Goal: Transaction & Acquisition: Book appointment/travel/reservation

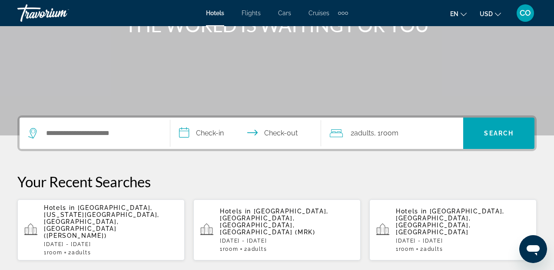
scroll to position [126, 0]
click at [296, 226] on div "Hotels in [GEOGRAPHIC_DATA], [GEOGRAPHIC_DATA], [GEOGRAPHIC_DATA], [GEOGRAPHIC_…" at bounding box center [287, 229] width 134 height 44
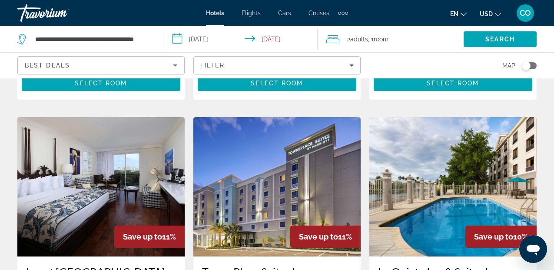
scroll to position [1111, 0]
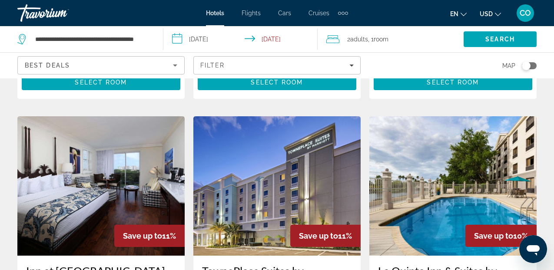
click at [257, 154] on img "Main content" at bounding box center [276, 185] width 167 height 139
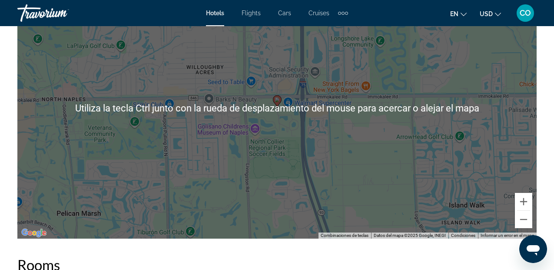
scroll to position [1030, 0]
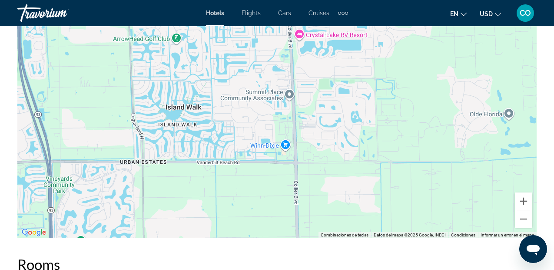
drag, startPoint x: 257, startPoint y: 154, endPoint x: -28, endPoint y: 56, distance: 301.1
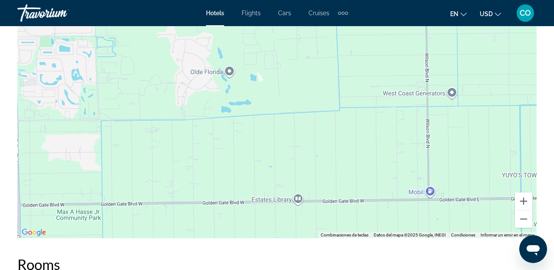
drag, startPoint x: 284, startPoint y: 115, endPoint x: -28, endPoint y: 65, distance: 316.1
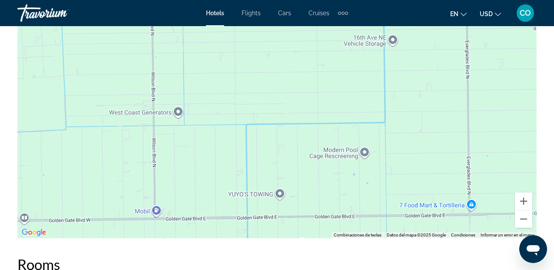
drag, startPoint x: 449, startPoint y: 113, endPoint x: -5, endPoint y: 224, distance: 467.1
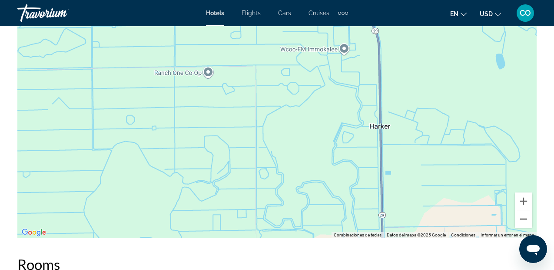
click at [526, 213] on button "Alejar" at bounding box center [523, 218] width 17 height 17
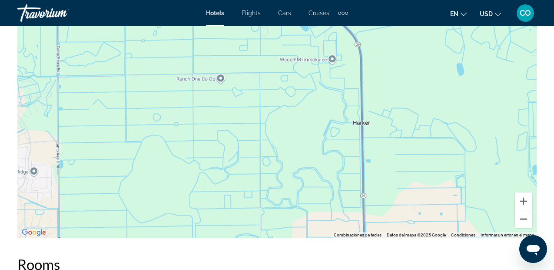
click at [526, 213] on button "Alejar" at bounding box center [523, 218] width 17 height 17
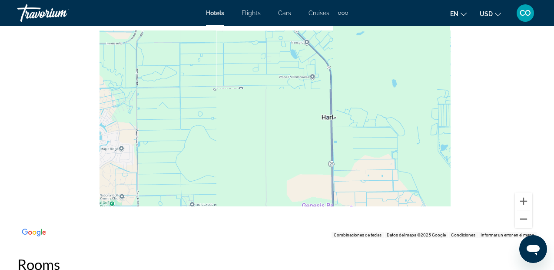
click at [526, 213] on button "Alejar" at bounding box center [523, 218] width 17 height 17
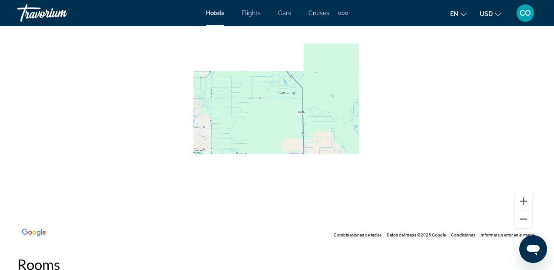
click at [526, 213] on button "Alejar" at bounding box center [523, 218] width 17 height 17
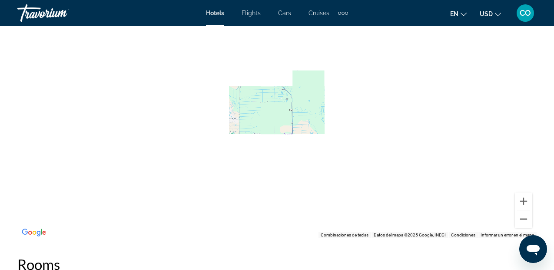
click at [526, 213] on button "Alejar" at bounding box center [523, 218] width 17 height 17
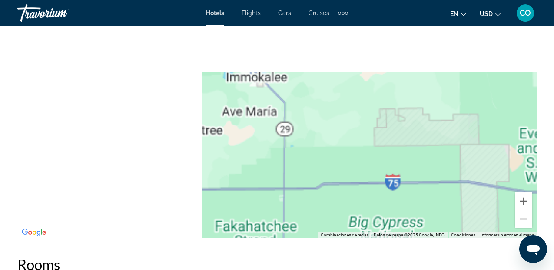
click at [526, 213] on button "Alejar" at bounding box center [523, 218] width 17 height 17
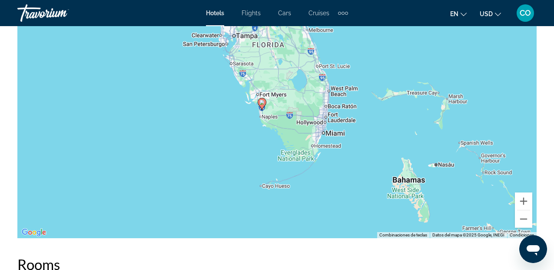
click at [215, 140] on div "Para activar la función de arrastrar con el teclado, presiona Alt + Intro. Una …" at bounding box center [277, 107] width 520 height 261
click at [273, 80] on div "Para activar la función de arrastrar con el teclado, presiona Alt + Intro. Una …" at bounding box center [277, 107] width 520 height 261
click at [527, 210] on button "Alejar" at bounding box center [523, 218] width 17 height 17
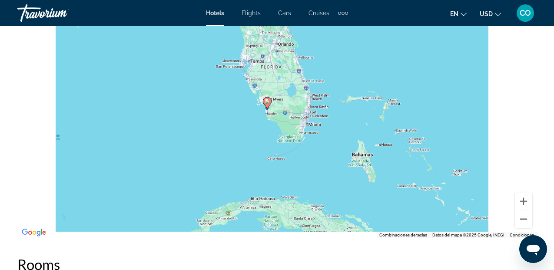
click at [527, 210] on button "Alejar" at bounding box center [523, 218] width 17 height 17
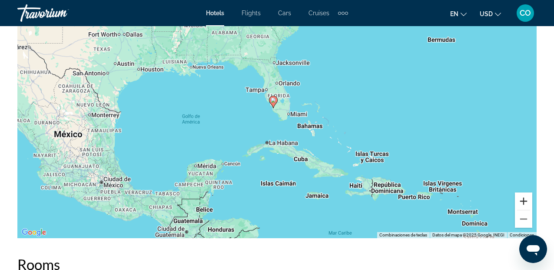
click at [526, 192] on button "Acercar" at bounding box center [523, 200] width 17 height 17
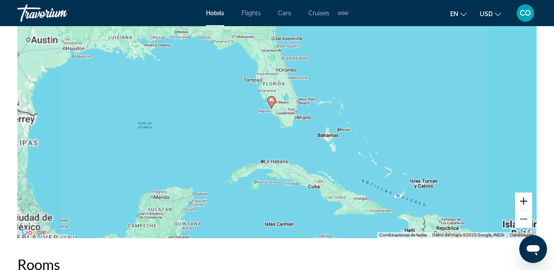
click at [526, 192] on button "Acercar" at bounding box center [523, 200] width 17 height 17
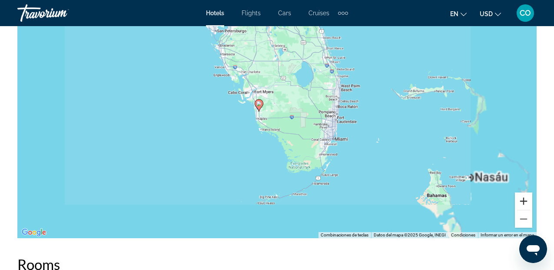
click at [526, 192] on button "Acercar" at bounding box center [523, 200] width 17 height 17
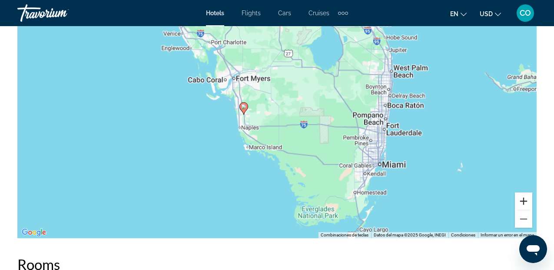
click at [526, 192] on button "Acercar" at bounding box center [523, 200] width 17 height 17
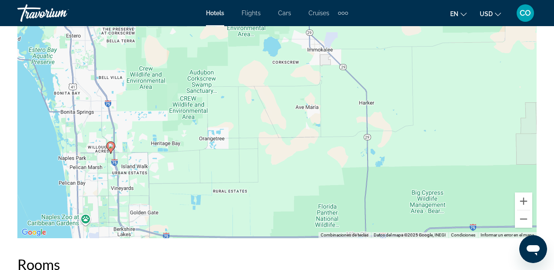
drag, startPoint x: 306, startPoint y: 172, endPoint x: 421, endPoint y: 157, distance: 116.5
click at [421, 157] on div "Para activar la función de arrastrar con el teclado, presiona Alt + Intro. Una …" at bounding box center [277, 107] width 520 height 261
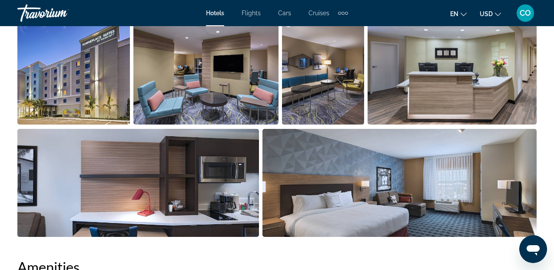
scroll to position [619, 0]
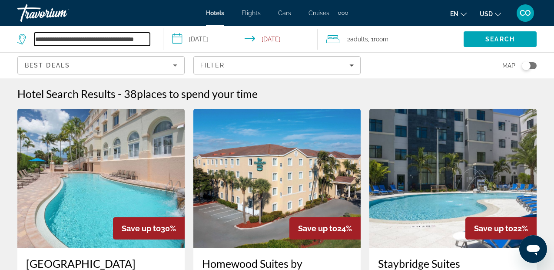
click at [119, 36] on input "**********" at bounding box center [92, 39] width 116 height 13
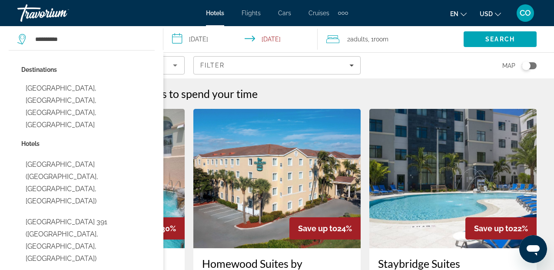
click at [122, 77] on div "Destinations [GEOGRAPHIC_DATA], [GEOGRAPHIC_DATA], [GEOGRAPHIC_DATA], [GEOGRAPH…" at bounding box center [87, 100] width 133 height 74
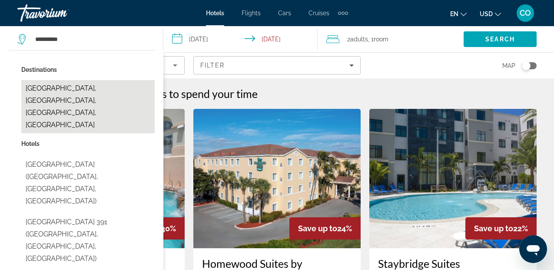
click at [121, 87] on button "[GEOGRAPHIC_DATA], [GEOGRAPHIC_DATA], [GEOGRAPHIC_DATA], [GEOGRAPHIC_DATA]" at bounding box center [87, 106] width 133 height 53
type input "**********"
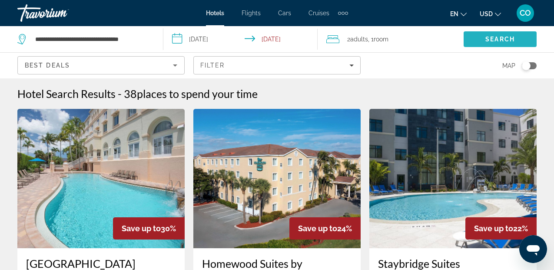
click at [478, 42] on span "Search" at bounding box center [500, 39] width 73 height 21
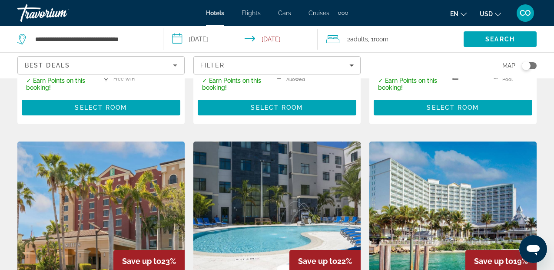
scroll to position [699, 0]
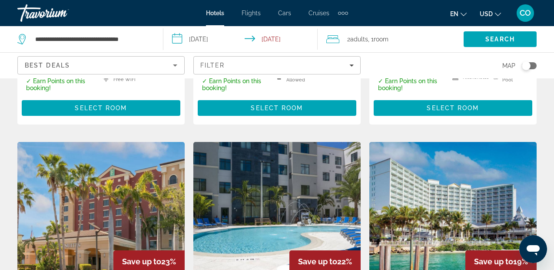
click at [140, 151] on img "Main content" at bounding box center [100, 211] width 167 height 139
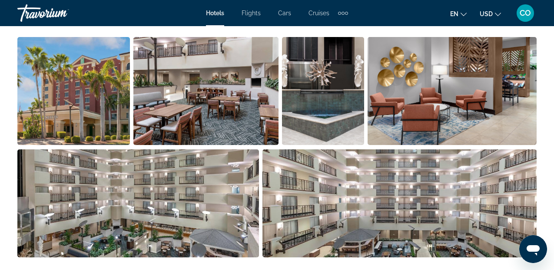
scroll to position [624, 0]
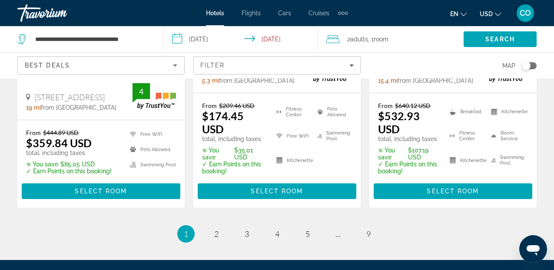
scroll to position [1360, 0]
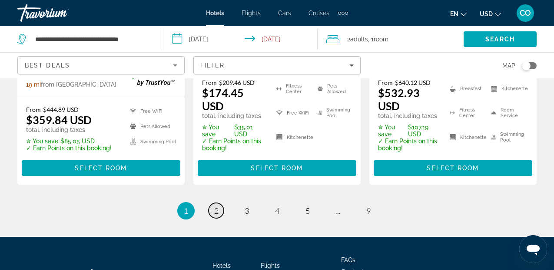
click at [217, 206] on span "2" at bounding box center [216, 211] width 4 height 10
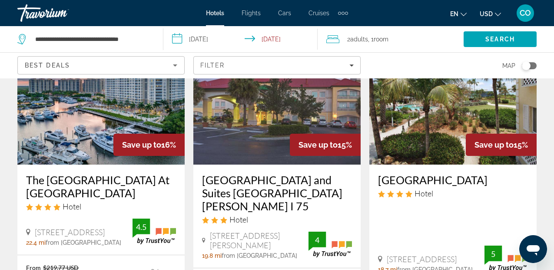
scroll to position [67, 0]
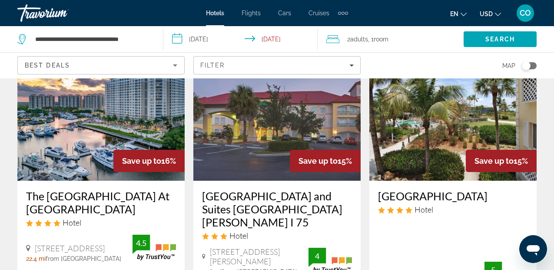
click at [150, 100] on img "Main content" at bounding box center [100, 110] width 167 height 139
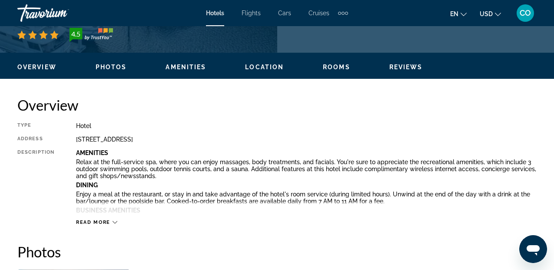
scroll to position [386, 0]
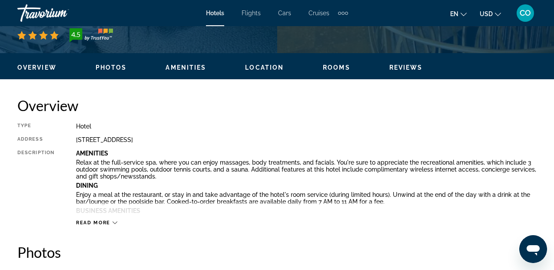
drag, startPoint x: 78, startPoint y: 137, endPoint x: 228, endPoint y: 137, distance: 150.0
click at [228, 137] on div "[STREET_ADDRESS]" at bounding box center [306, 139] width 461 height 7
click at [243, 134] on div "Type Hotel Address [STREET_ADDRESS] Description Amenities Relax at the full-ser…" at bounding box center [277, 174] width 520 height 103
drag, startPoint x: 74, startPoint y: 140, endPoint x: 248, endPoint y: 144, distance: 173.5
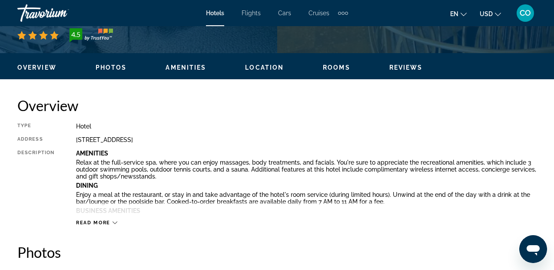
click at [248, 144] on div "Type Hotel Address [STREET_ADDRESS] Description Amenities Relax at the full-ser…" at bounding box center [277, 174] width 520 height 103
copy div "[STREET_ADDRESS]"
click at [358, 122] on div "Overview Type Hotel Address [STREET_ADDRESS] Description Amenities Relax at the…" at bounding box center [277, 161] width 520 height 129
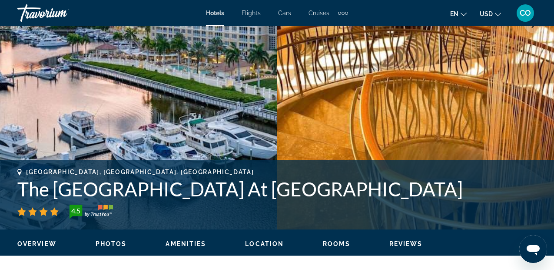
scroll to position [210, 0]
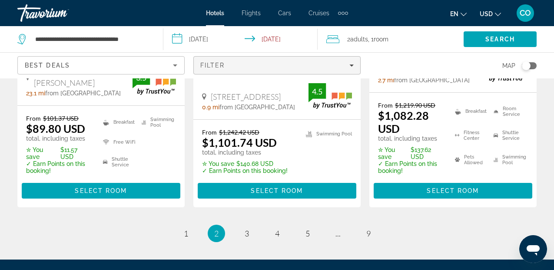
scroll to position [1405, 0]
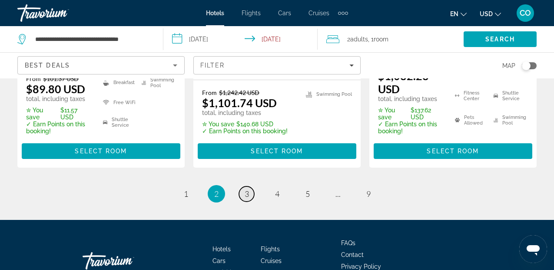
click at [248, 189] on span "3" at bounding box center [247, 194] width 4 height 10
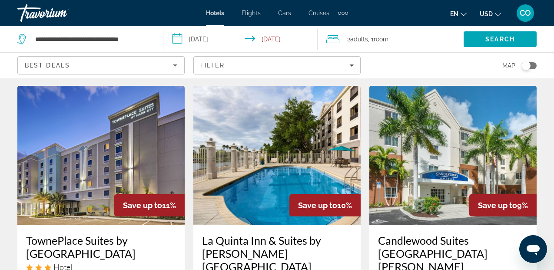
scroll to position [397, 0]
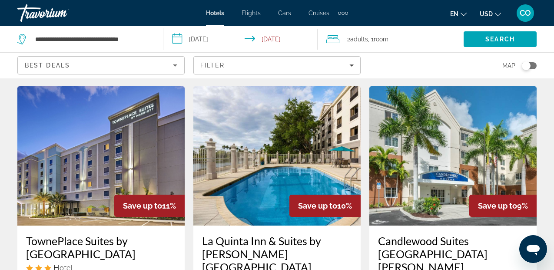
click at [248, 136] on img "Main content" at bounding box center [276, 155] width 167 height 139
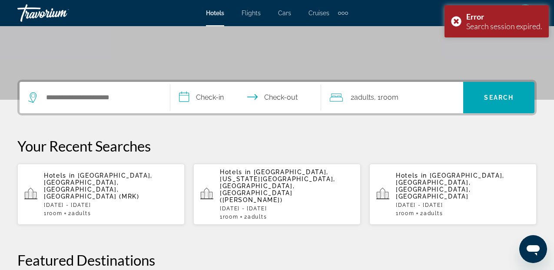
scroll to position [153, 0]
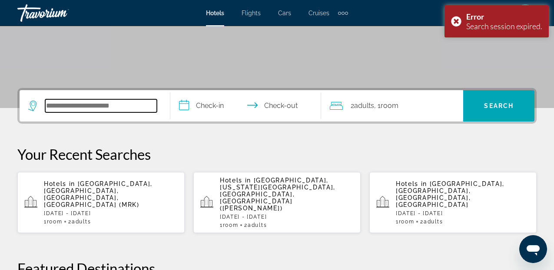
click at [132, 103] on input "Search hotel destination" at bounding box center [101, 105] width 112 height 13
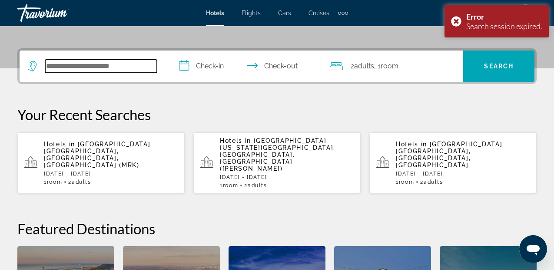
scroll to position [213, 0]
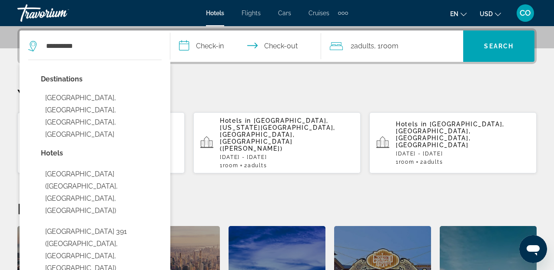
click at [132, 103] on button "[GEOGRAPHIC_DATA], [GEOGRAPHIC_DATA], [GEOGRAPHIC_DATA], [GEOGRAPHIC_DATA]" at bounding box center [101, 116] width 121 height 53
type input "**********"
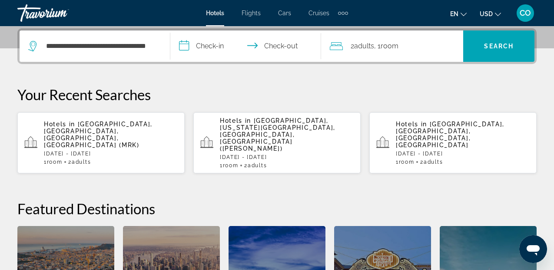
click at [214, 47] on input "**********" at bounding box center [247, 47] width 154 height 34
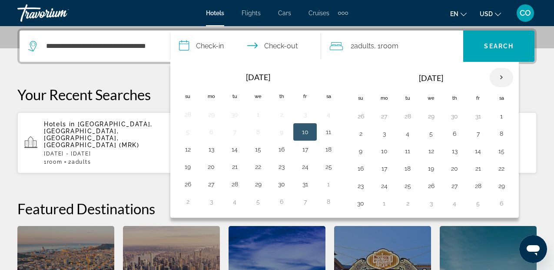
click at [506, 70] on th "Next month" at bounding box center [501, 77] width 23 height 19
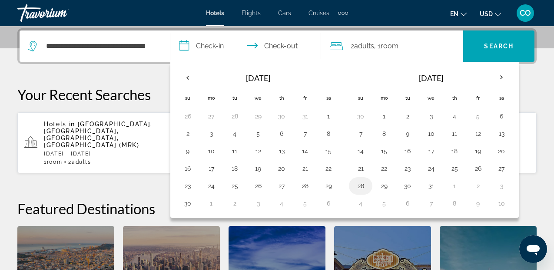
click at [361, 178] on td "28" at bounding box center [360, 185] width 23 height 17
click at [356, 185] on button "28" at bounding box center [361, 186] width 14 height 12
click at [386, 183] on button "29" at bounding box center [384, 186] width 14 height 12
type input "**********"
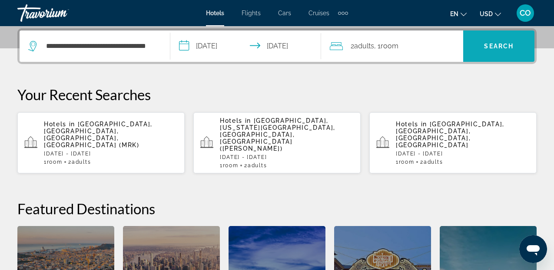
drag, startPoint x: 509, startPoint y: 53, endPoint x: 514, endPoint y: 53, distance: 5.2
click at [514, 53] on span "Search" at bounding box center [498, 46] width 71 height 21
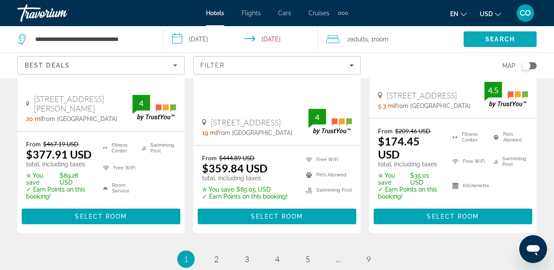
scroll to position [1360, 0]
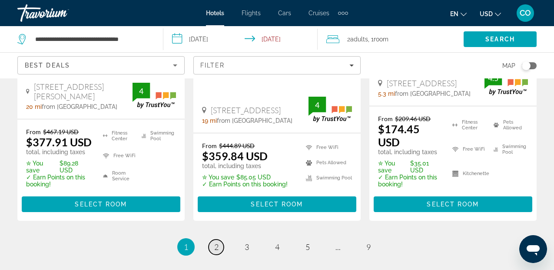
click at [221, 239] on link "page 2" at bounding box center [216, 246] width 15 height 15
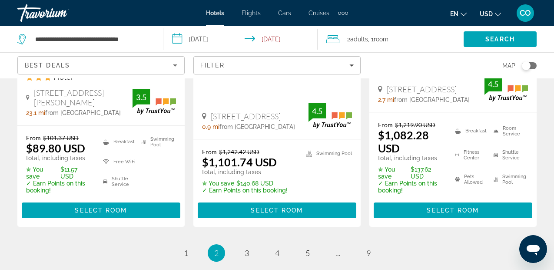
scroll to position [1405, 0]
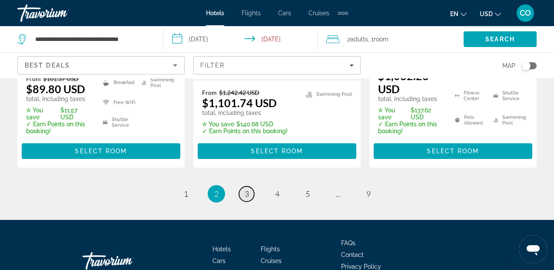
click at [250, 186] on link "page 3" at bounding box center [246, 193] width 15 height 15
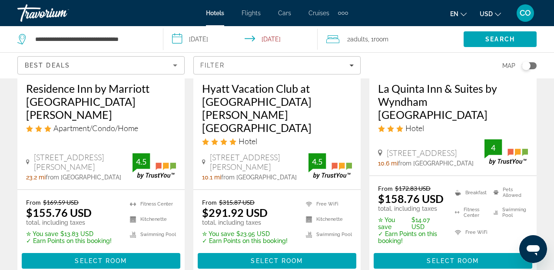
scroll to position [1379, 0]
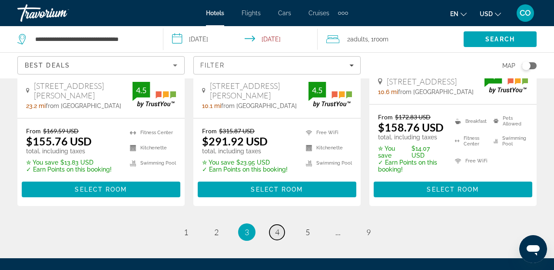
click at [280, 224] on link "page 4" at bounding box center [277, 231] width 15 height 15
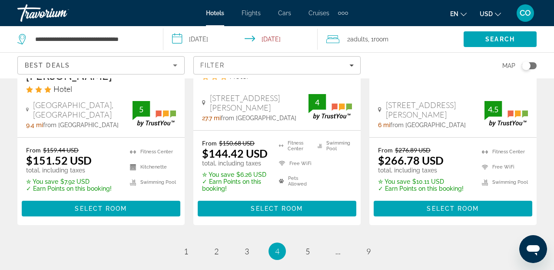
scroll to position [1332, 0]
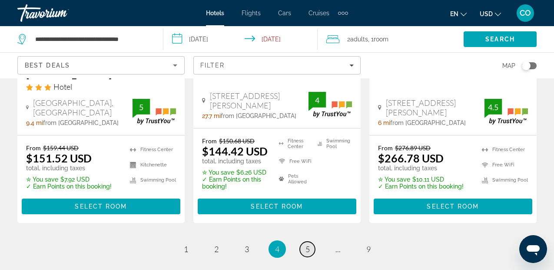
click at [306, 244] on span "5" at bounding box center [308, 249] width 4 height 10
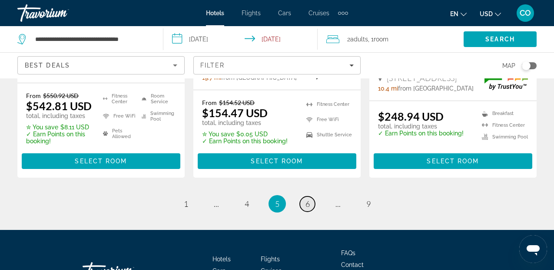
scroll to position [1344, 0]
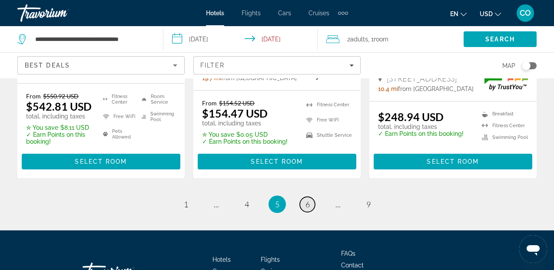
click at [307, 199] on span "6" at bounding box center [308, 204] width 4 height 10
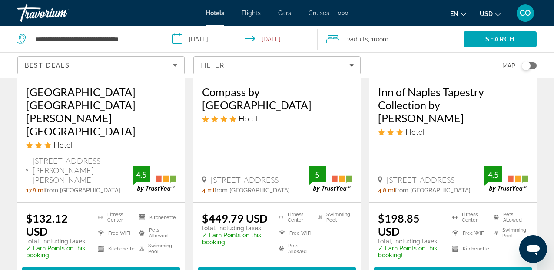
scroll to position [1236, 0]
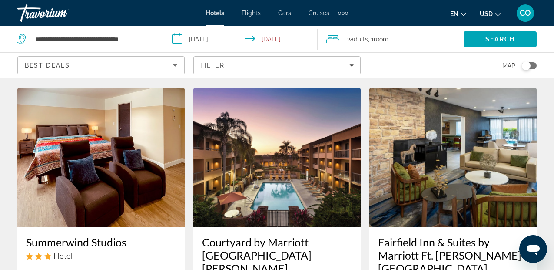
scroll to position [731, 0]
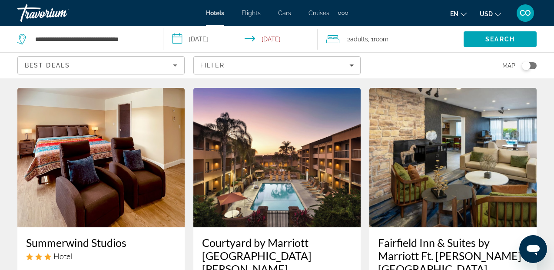
click at [300, 156] on img "Main content" at bounding box center [276, 157] width 167 height 139
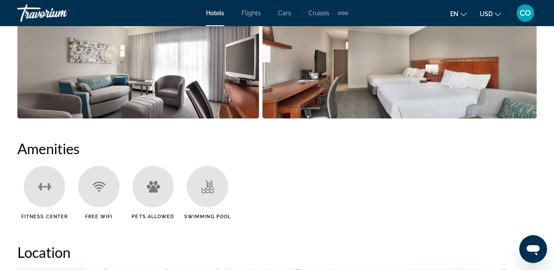
scroll to position [758, 0]
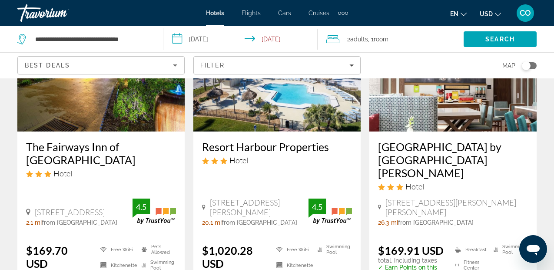
click at [256, 197] on span "[STREET_ADDRESS][PERSON_NAME]" at bounding box center [259, 206] width 99 height 19
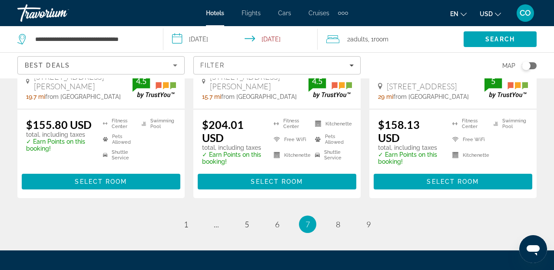
scroll to position [1328, 0]
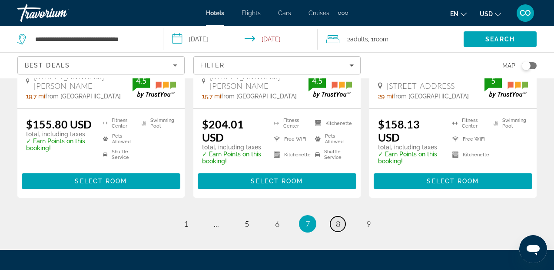
click at [341, 216] on link "page 8" at bounding box center [337, 223] width 15 height 15
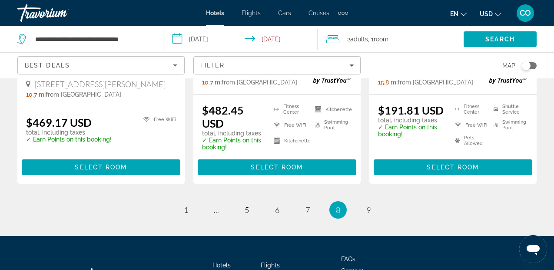
scroll to position [1298, 0]
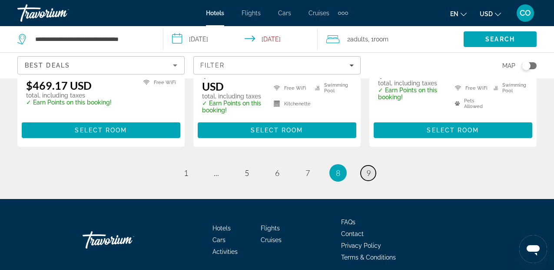
click at [364, 165] on link "page 9" at bounding box center [368, 172] width 15 height 15
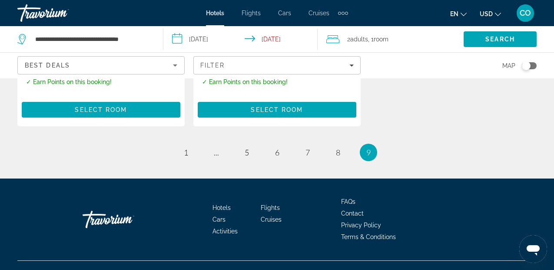
scroll to position [303, 0]
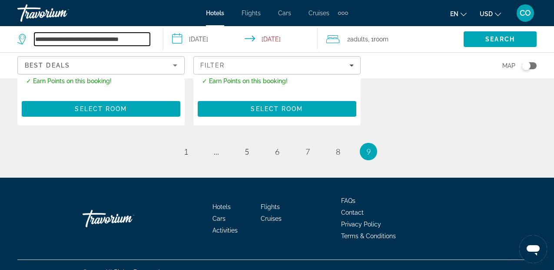
click at [138, 40] on input "**********" at bounding box center [92, 39] width 116 height 13
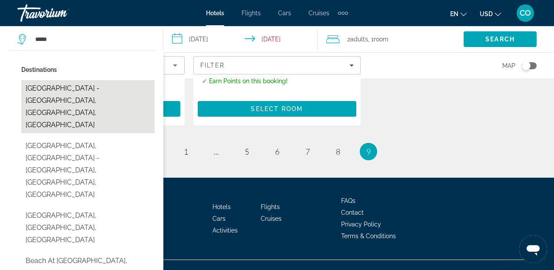
click at [92, 87] on button "[GEOGRAPHIC_DATA] - [GEOGRAPHIC_DATA], [GEOGRAPHIC_DATA], [GEOGRAPHIC_DATA]" at bounding box center [87, 106] width 133 height 53
type input "**********"
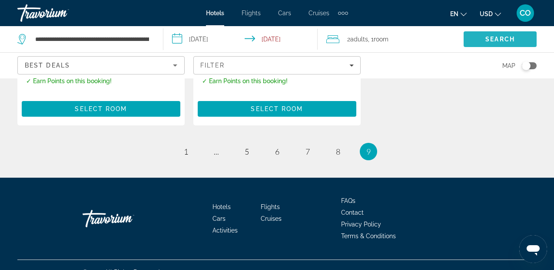
click at [486, 33] on span "Search" at bounding box center [500, 39] width 73 height 21
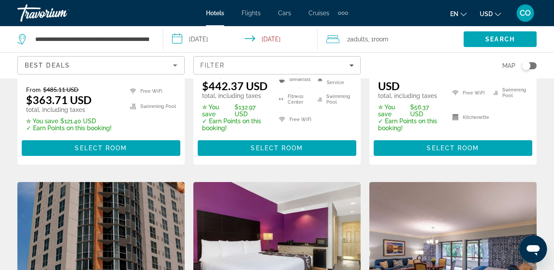
scroll to position [1034, 0]
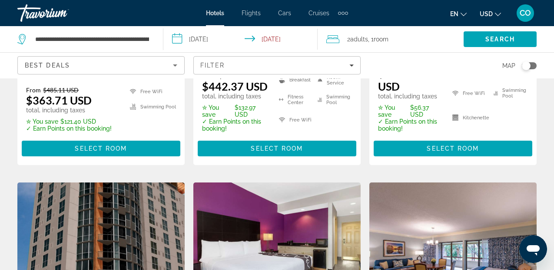
click at [158, 182] on img "Main content" at bounding box center [100, 251] width 167 height 139
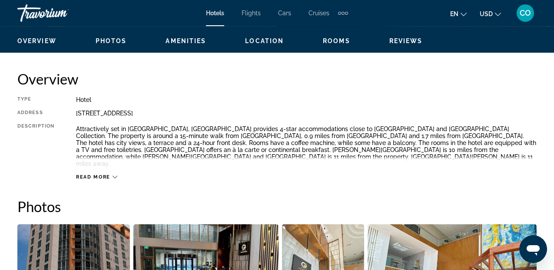
scroll to position [379, 0]
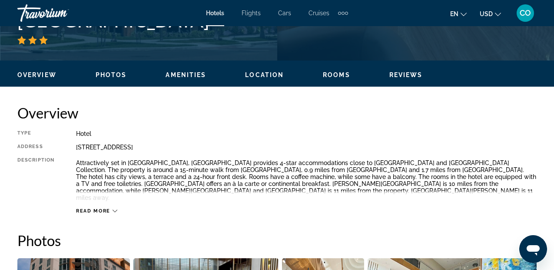
drag, startPoint x: 74, startPoint y: 148, endPoint x: 230, endPoint y: 148, distance: 156.5
click at [230, 147] on div "Type Hotel Address [STREET_ADDRESS] Description Attractively set in [GEOGRAPHIC…" at bounding box center [277, 172] width 520 height 84
copy div "[STREET_ADDRESS]"
click at [361, 133] on div "Hotel" at bounding box center [306, 133] width 461 height 7
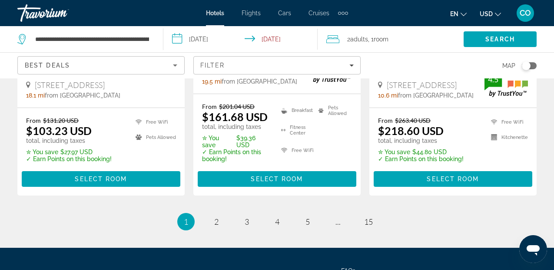
scroll to position [1405, 0]
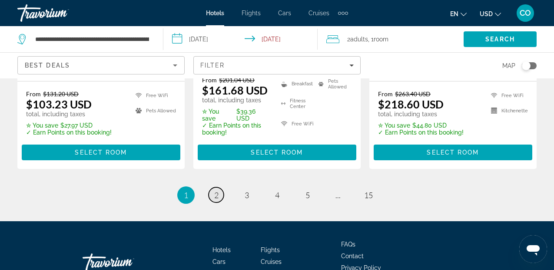
click at [223, 187] on link "page 2" at bounding box center [216, 194] width 15 height 15
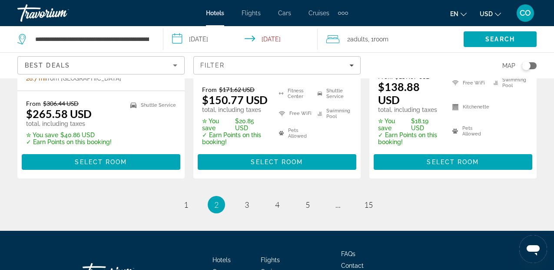
scroll to position [1347, 0]
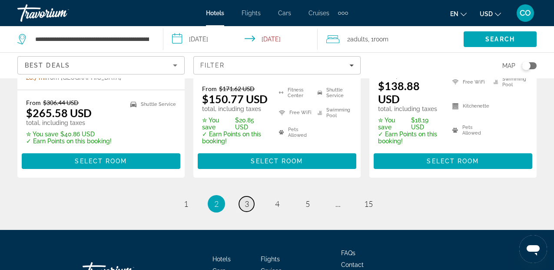
click at [245, 199] on span "3" at bounding box center [247, 204] width 4 height 10
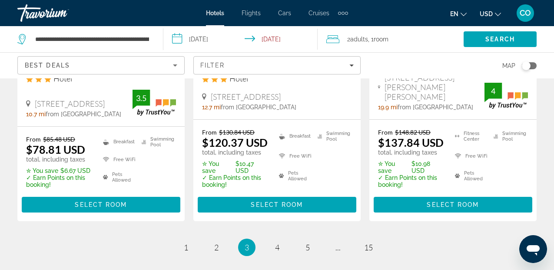
scroll to position [1312, 0]
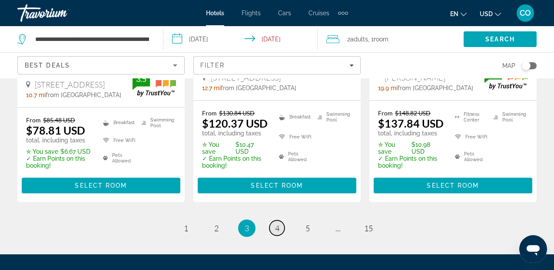
click at [275, 223] on span "4" at bounding box center [277, 228] width 4 height 10
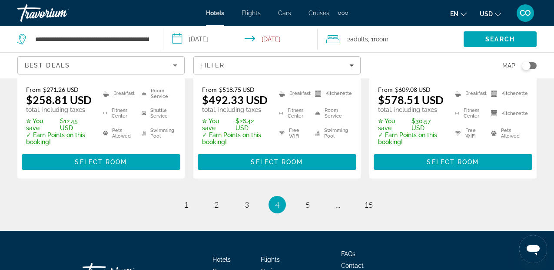
scroll to position [1393, 0]
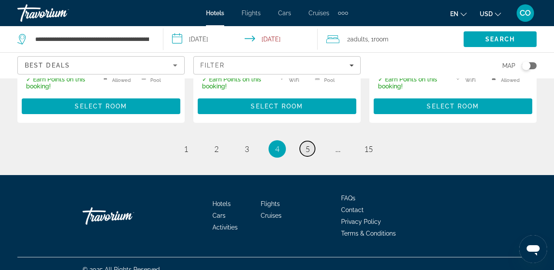
click at [303, 141] on link "page 5" at bounding box center [307, 148] width 15 height 15
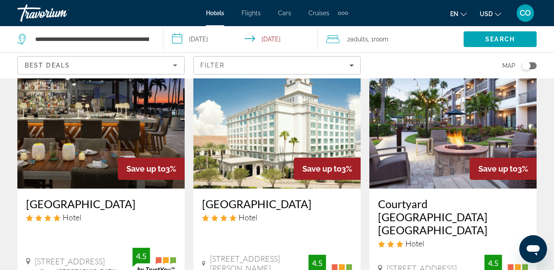
scroll to position [1091, 0]
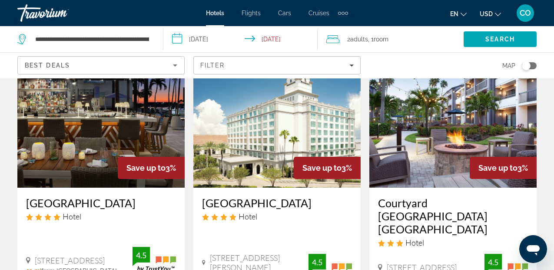
click at [231, 148] on img "Main content" at bounding box center [276, 117] width 167 height 139
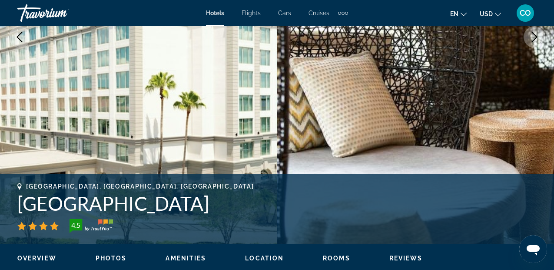
scroll to position [38, 0]
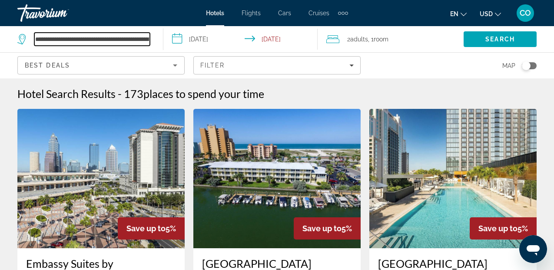
click at [113, 39] on input "**********" at bounding box center [92, 39] width 116 height 13
paste input "Search hotel destination"
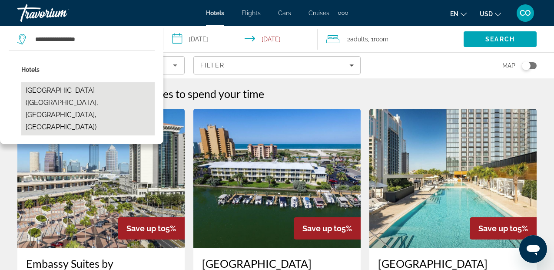
click at [142, 92] on button "[GEOGRAPHIC_DATA] ([GEOGRAPHIC_DATA], [GEOGRAPHIC_DATA], [GEOGRAPHIC_DATA])" at bounding box center [87, 108] width 133 height 53
type input "**********"
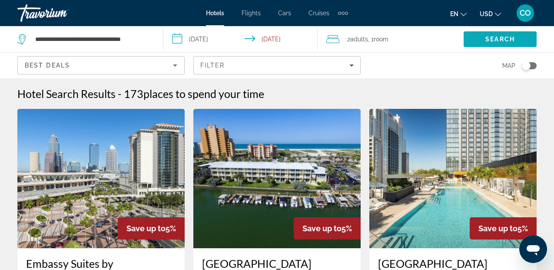
click at [473, 33] on span "Search" at bounding box center [500, 39] width 73 height 21
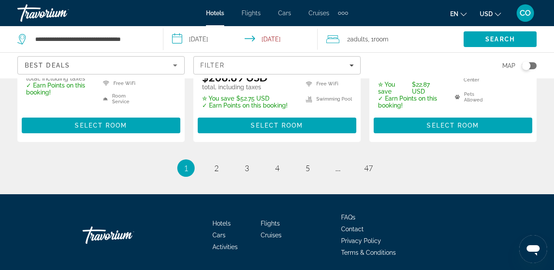
scroll to position [1373, 0]
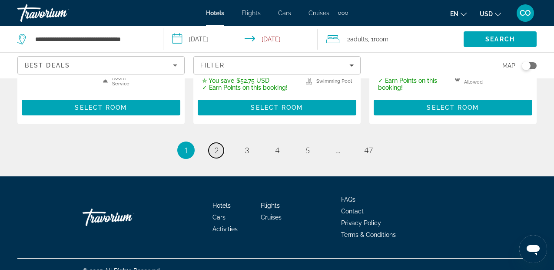
click at [218, 145] on span "2" at bounding box center [216, 150] width 4 height 10
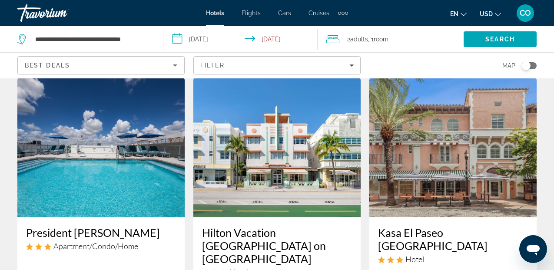
scroll to position [740, 0]
click at [173, 130] on img "Main content" at bounding box center [100, 147] width 167 height 139
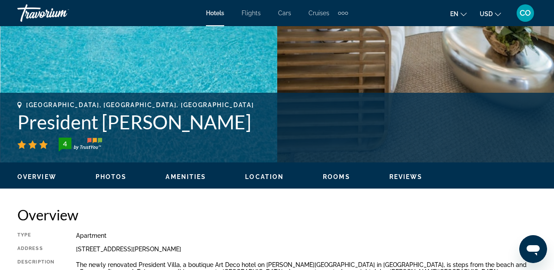
scroll to position [230, 0]
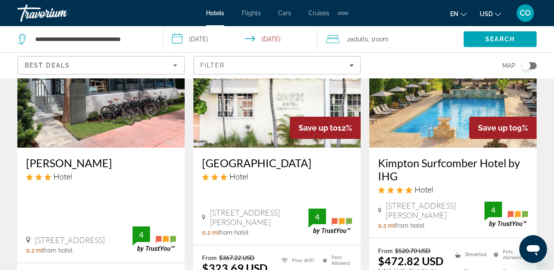
scroll to position [500, 0]
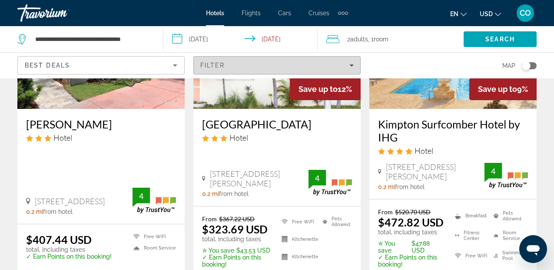
click at [340, 64] on div "Filter" at bounding box center [276, 65] width 153 height 7
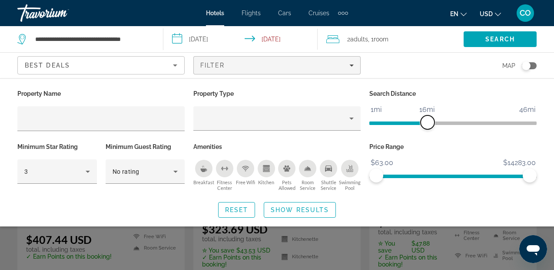
drag, startPoint x: 475, startPoint y: 123, endPoint x: 428, endPoint y: 122, distance: 46.5
click at [428, 122] on span "ngx-slider" at bounding box center [428, 122] width 14 height 14
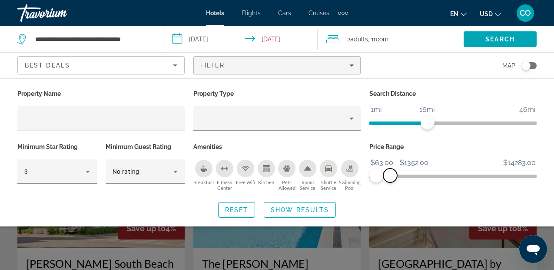
drag, startPoint x: 528, startPoint y: 179, endPoint x: 390, endPoint y: 203, distance: 139.5
click at [390, 203] on div "Property Name Property Type Search Distance 1mi 46mi 16mi Minimum Star Rating 3…" at bounding box center [277, 152] width 554 height 130
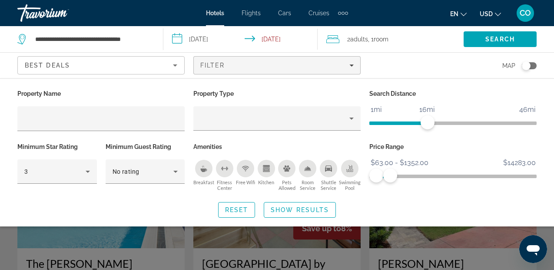
click at [466, 237] on div "Search widget" at bounding box center [277, 199] width 554 height 139
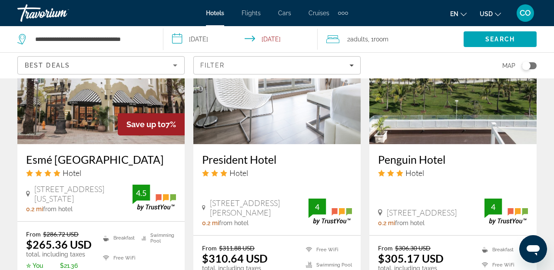
scroll to position [1314, 0]
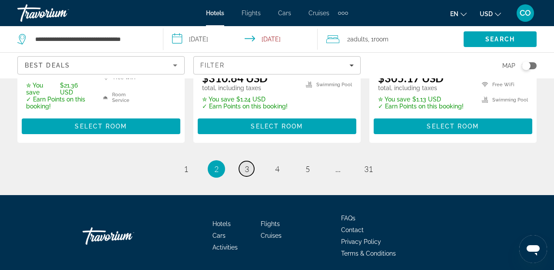
click at [245, 161] on link "page 3" at bounding box center [246, 168] width 15 height 15
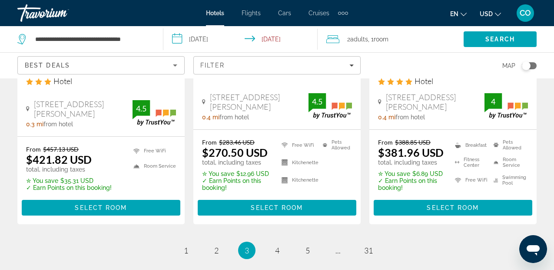
scroll to position [1239, 0]
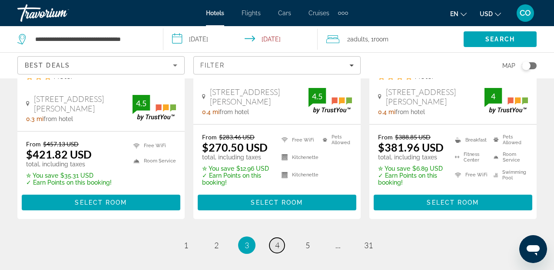
click at [284, 237] on link "page 4" at bounding box center [277, 244] width 15 height 15
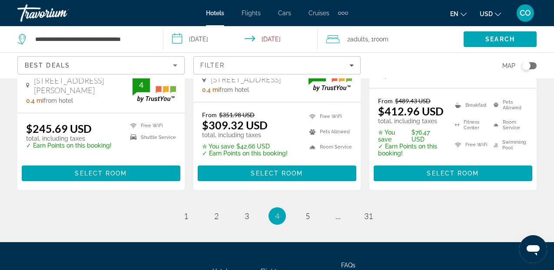
scroll to position [1270, 0]
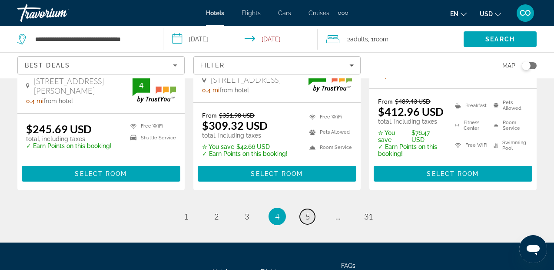
click at [310, 211] on span "5" at bounding box center [308, 216] width 4 height 10
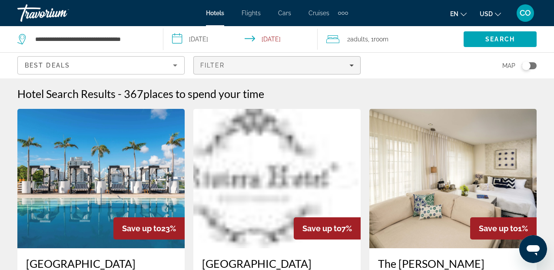
click at [290, 67] on div "Filter" at bounding box center [276, 65] width 153 height 7
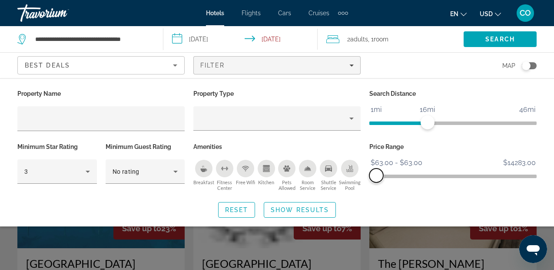
drag, startPoint x: 393, startPoint y: 178, endPoint x: 343, endPoint y: 173, distance: 49.4
click at [343, 173] on div "Property Name Property Type Search Distance 1mi 46mi 16mi Minimum Star Rating 3…" at bounding box center [277, 140] width 528 height 106
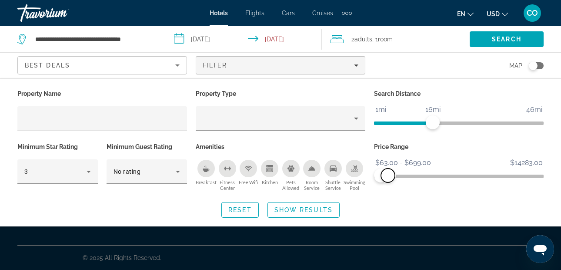
click at [388, 178] on span "ngx-slider-max" at bounding box center [388, 175] width 14 height 14
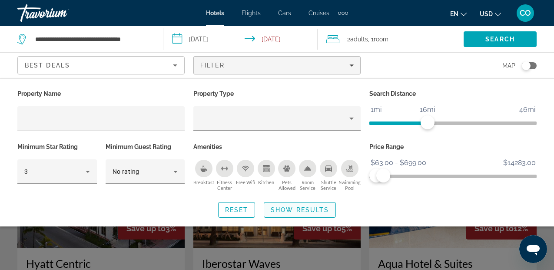
click at [309, 215] on span "Search widget" at bounding box center [299, 209] width 71 height 21
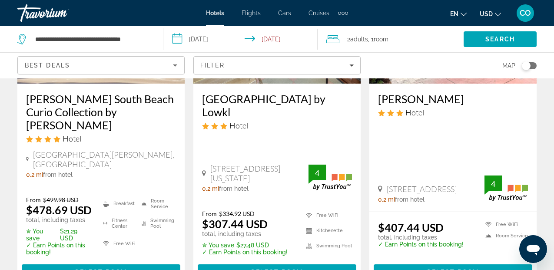
scroll to position [1357, 0]
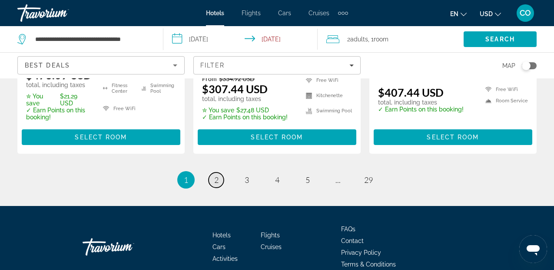
click at [219, 172] on link "page 2" at bounding box center [216, 179] width 15 height 15
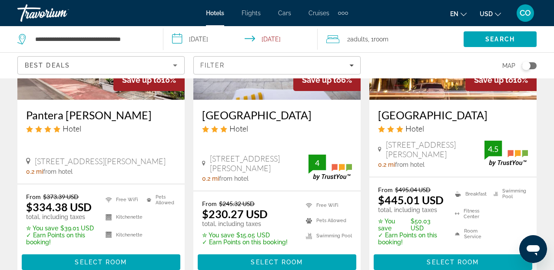
scroll to position [1326, 0]
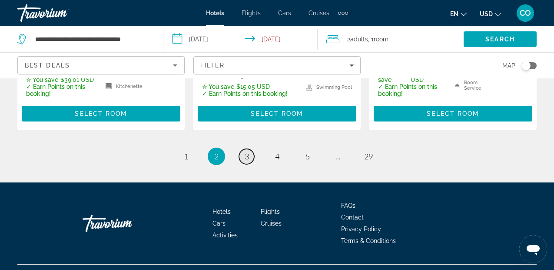
click at [251, 149] on link "page 3" at bounding box center [246, 156] width 15 height 15
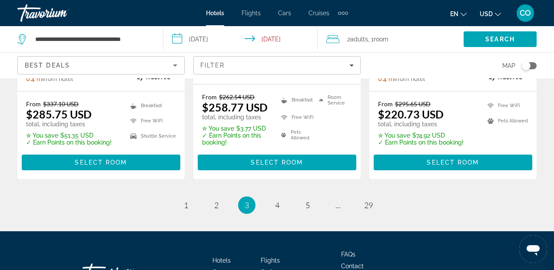
scroll to position [1285, 0]
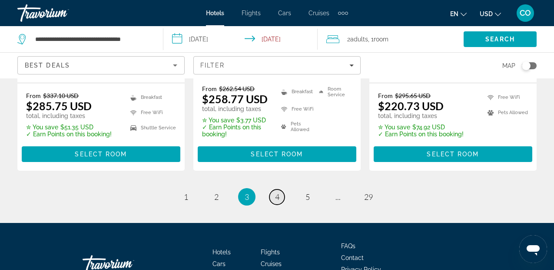
click at [277, 192] on span "4" at bounding box center [277, 197] width 4 height 10
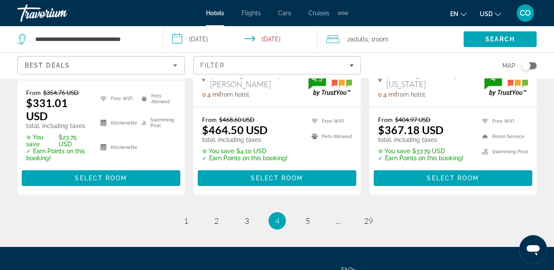
scroll to position [1266, 0]
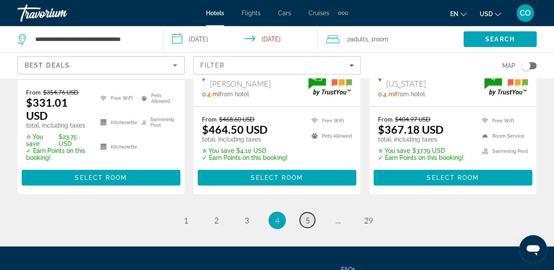
click at [312, 212] on link "page 5" at bounding box center [307, 219] width 15 height 15
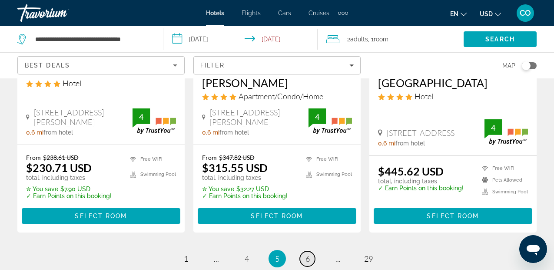
scroll to position [1215, 0]
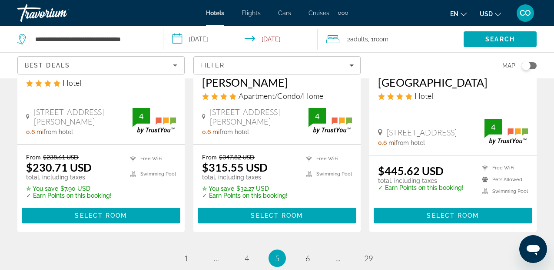
click at [309, 250] on link "page 6" at bounding box center [307, 257] width 15 height 15
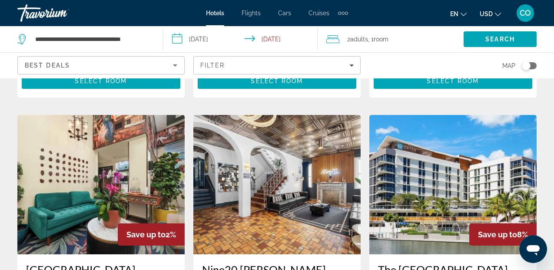
scroll to position [311, 0]
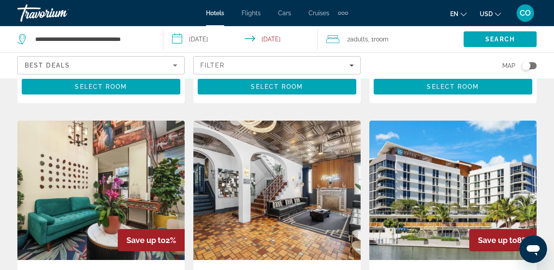
click at [108, 219] on img "Main content" at bounding box center [100, 189] width 167 height 139
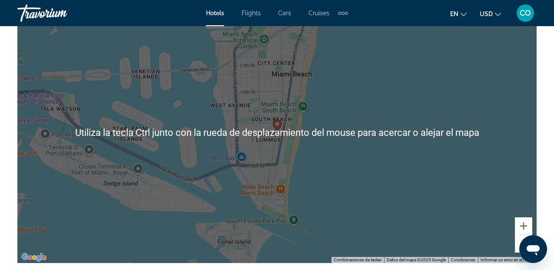
scroll to position [998, 0]
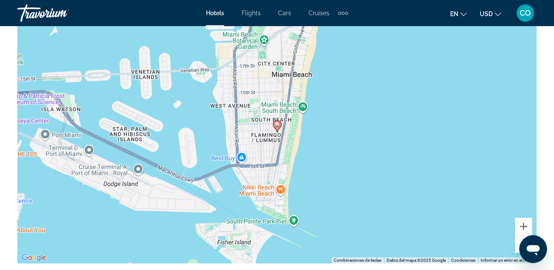
click at [274, 128] on gmp-advanced-marker "Main content" at bounding box center [277, 126] width 9 height 13
click at [280, 123] on image "Main content" at bounding box center [277, 124] width 5 height 5
click at [279, 123] on image "Main content" at bounding box center [277, 124] width 5 height 5
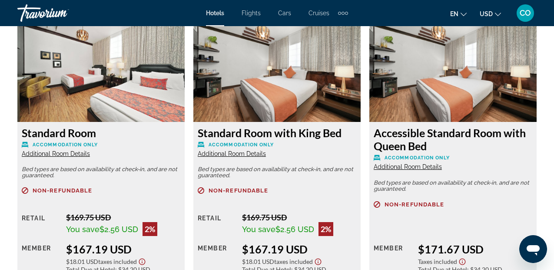
scroll to position [1347, 0]
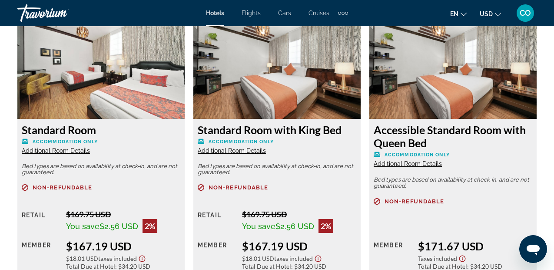
click at [124, 106] on img "Main content" at bounding box center [100, 64] width 167 height 109
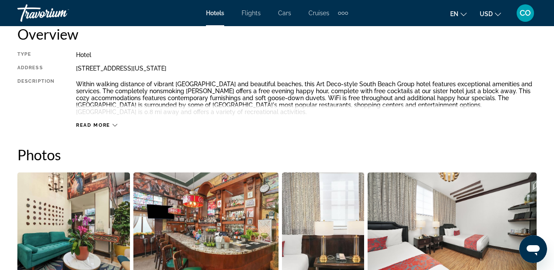
scroll to position [456, 0]
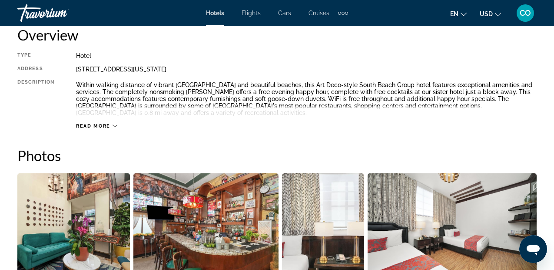
click at [107, 121] on div "Read more" at bounding box center [306, 117] width 461 height 24
click at [107, 126] on span "Read more" at bounding box center [93, 126] width 34 height 6
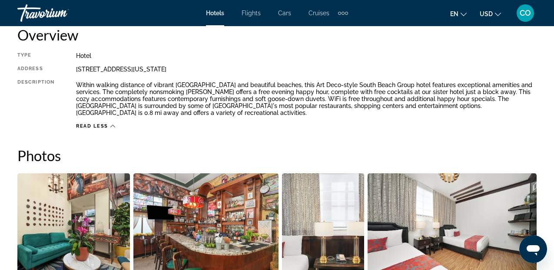
click at [107, 126] on span "Read less" at bounding box center [92, 126] width 32 height 6
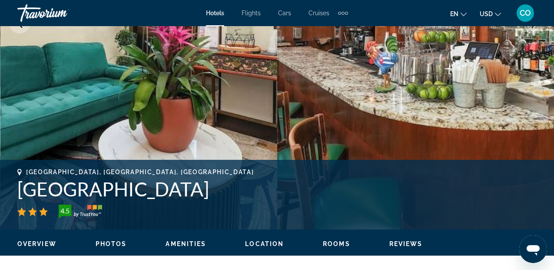
scroll to position [211, 0]
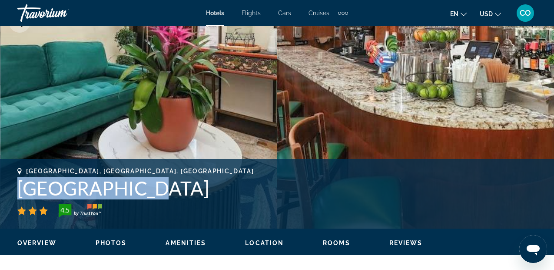
drag, startPoint x: 15, startPoint y: 188, endPoint x: 142, endPoint y: 189, distance: 127.0
click at [142, 189] on div "[GEOGRAPHIC_DATA], [GEOGRAPHIC_DATA], [GEOGRAPHIC_DATA] 4.5 Address [STREET_ADD…" at bounding box center [277, 193] width 554 height 52
copy h1 "[GEOGRAPHIC_DATA]"
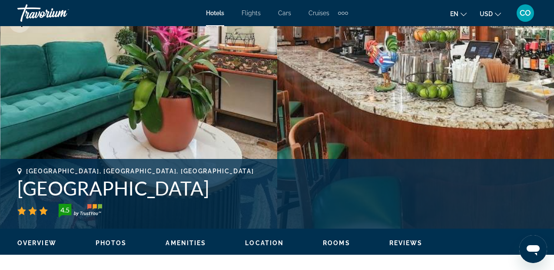
click at [392, 10] on div "en English Español Français Italiano Português русский USD USD ($) MXN (Mex$) C…" at bounding box center [447, 13] width 180 height 18
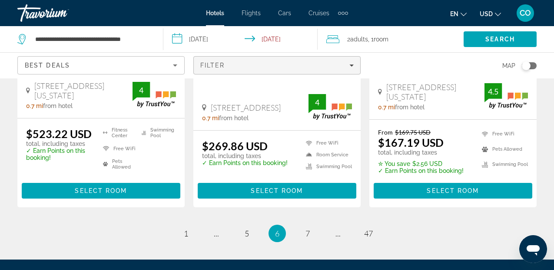
scroll to position [1295, 0]
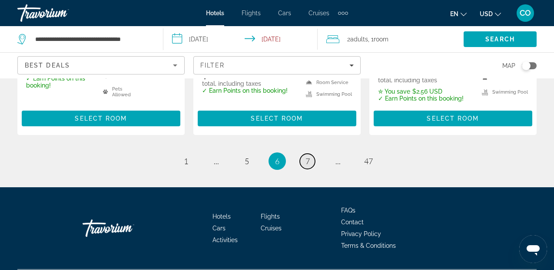
click at [307, 156] on span "7" at bounding box center [308, 161] width 4 height 10
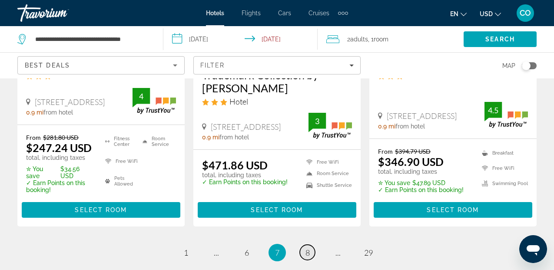
scroll to position [1220, 0]
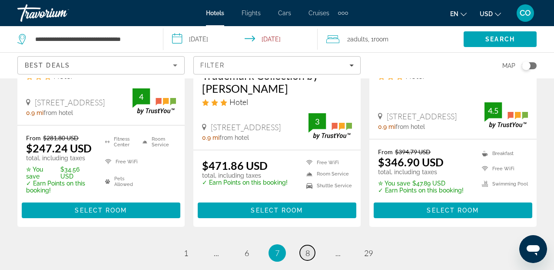
click at [306, 248] on span "8" at bounding box center [308, 253] width 4 height 10
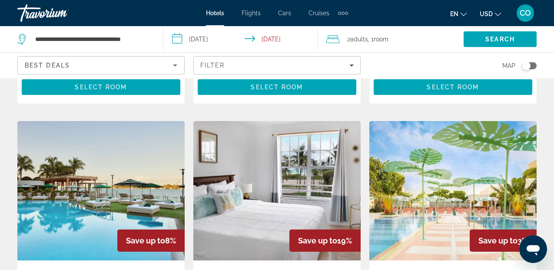
scroll to position [683, 0]
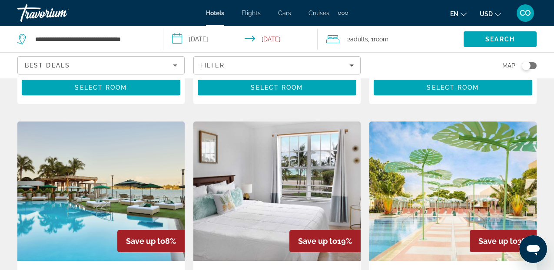
click at [284, 174] on img "Main content" at bounding box center [276, 190] width 167 height 139
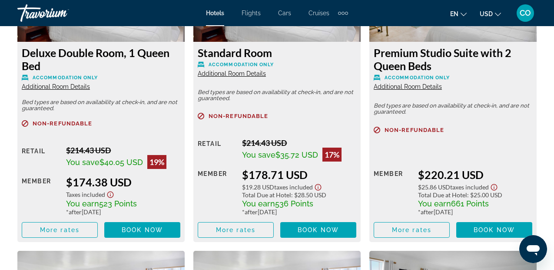
scroll to position [1451, 0]
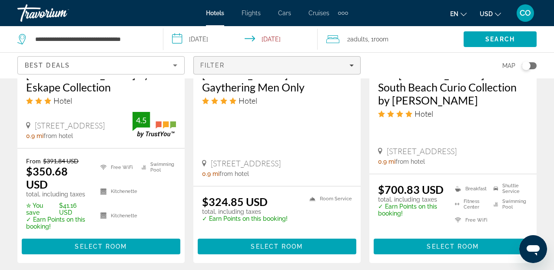
scroll to position [1342, 0]
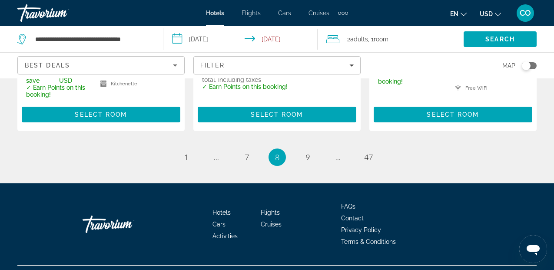
click at [338, 54] on div "Filter" at bounding box center [276, 66] width 167 height 26
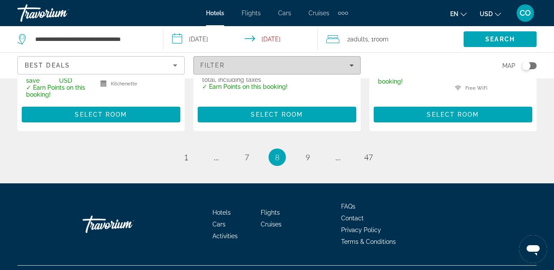
click at [340, 64] on div "Filter" at bounding box center [276, 65] width 153 height 7
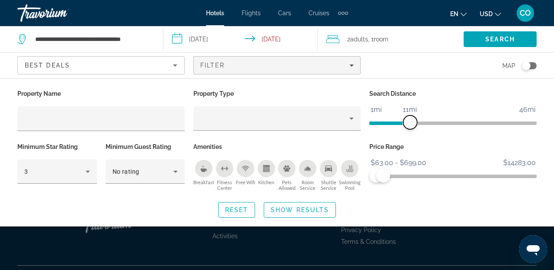
drag, startPoint x: 423, startPoint y: 127, endPoint x: 404, endPoint y: 124, distance: 19.4
click at [405, 124] on span "ngx-slider" at bounding box center [410, 122] width 14 height 14
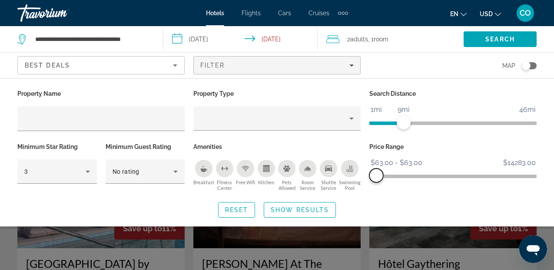
drag, startPoint x: 386, startPoint y: 176, endPoint x: 357, endPoint y: 179, distance: 28.5
click at [358, 179] on div "Property Name Property Type Search Distance 1mi 46mi 9mi Minimum Star Rating 3 …" at bounding box center [277, 140] width 528 height 106
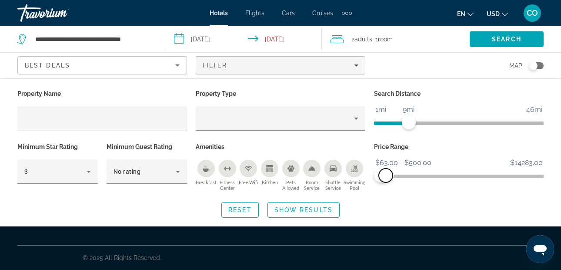
drag, startPoint x: 377, startPoint y: 177, endPoint x: 386, endPoint y: 179, distance: 9.1
click at [386, 179] on span "ngx-slider-max" at bounding box center [386, 175] width 14 height 14
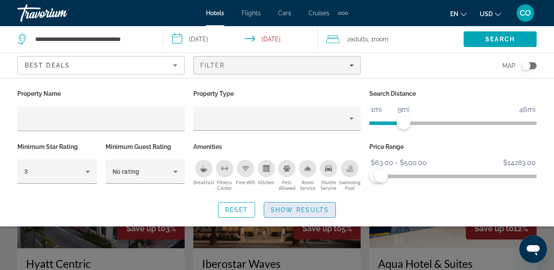
click at [317, 207] on span "Show Results" at bounding box center [300, 209] width 58 height 7
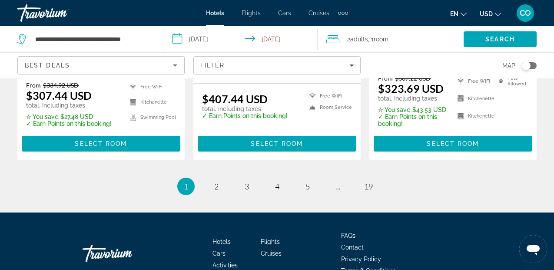
scroll to position [1326, 0]
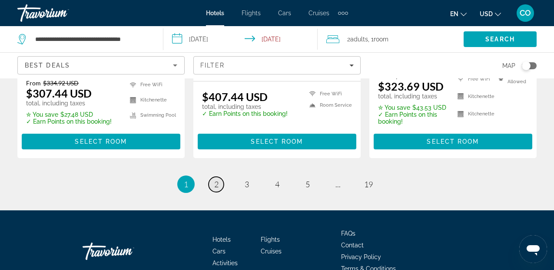
click at [213, 177] on link "page 2" at bounding box center [216, 184] width 15 height 15
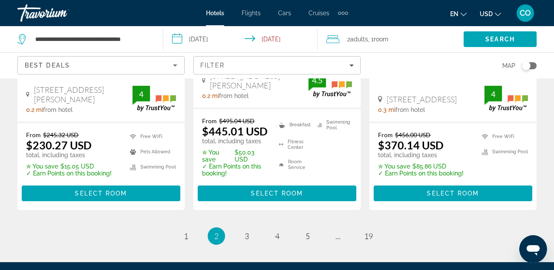
scroll to position [1222, 0]
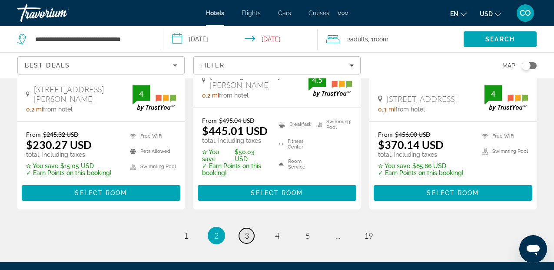
click at [249, 229] on link "page 3" at bounding box center [246, 235] width 15 height 15
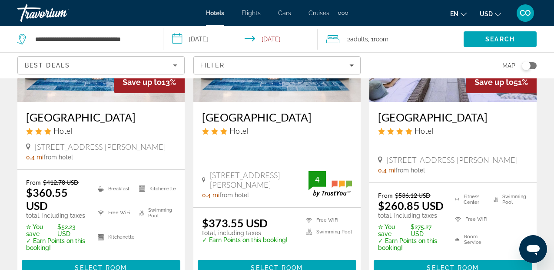
scroll to position [1330, 0]
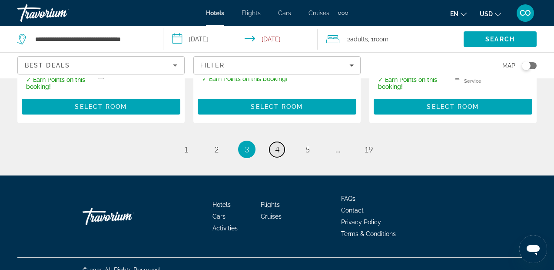
click at [276, 144] on span "4" at bounding box center [277, 149] width 4 height 10
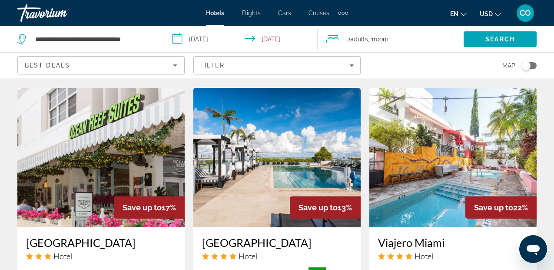
scroll to position [1315, 0]
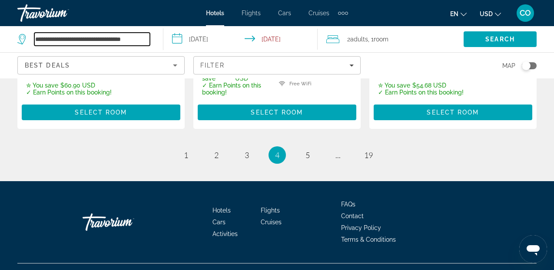
click at [97, 39] on input "**********" at bounding box center [92, 39] width 116 height 13
paste input "****"
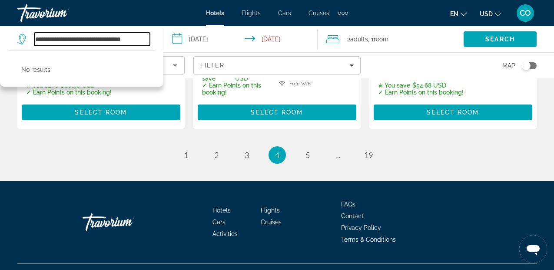
scroll to position [0, 0]
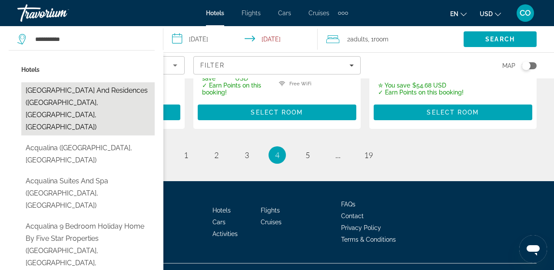
click at [76, 91] on button "[GEOGRAPHIC_DATA] and Residences ([GEOGRAPHIC_DATA], [GEOGRAPHIC_DATA], [GEOGRA…" at bounding box center [87, 108] width 133 height 53
type input "**********"
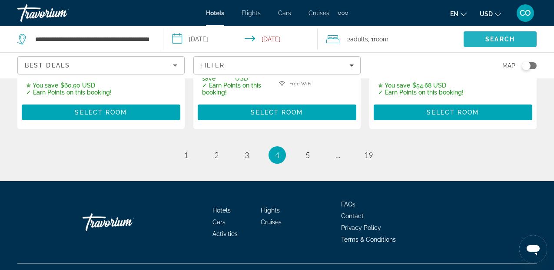
click at [496, 40] on span "Search" at bounding box center [501, 39] width 30 height 7
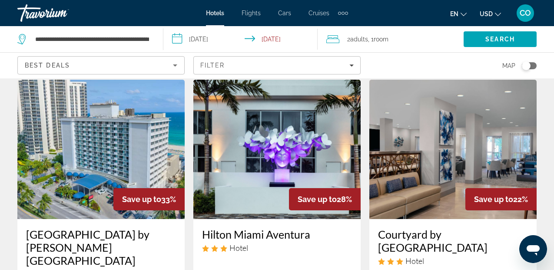
scroll to position [710, 0]
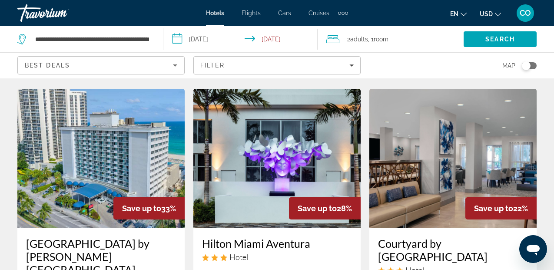
click at [157, 141] on img "Main content" at bounding box center [100, 158] width 167 height 139
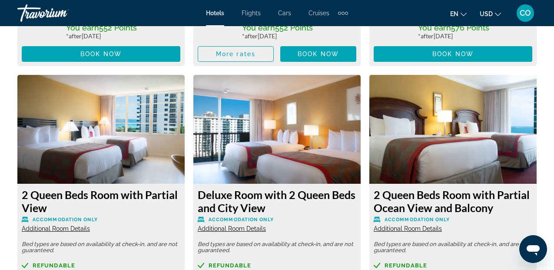
scroll to position [1607, 0]
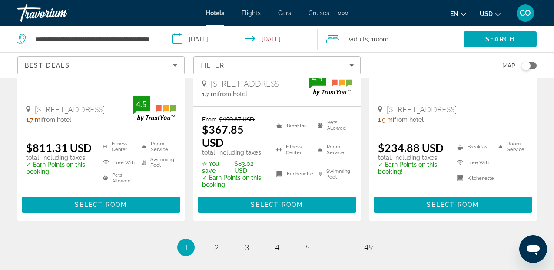
scroll to position [1287, 0]
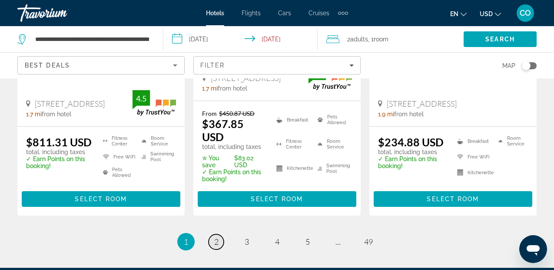
click at [217, 237] on span "2" at bounding box center [216, 242] width 4 height 10
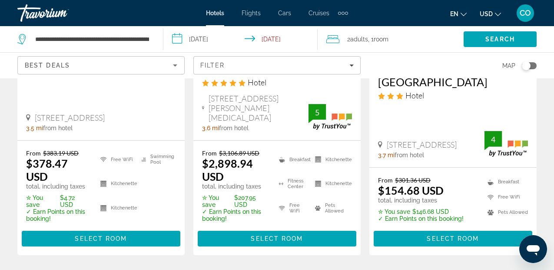
scroll to position [1329, 0]
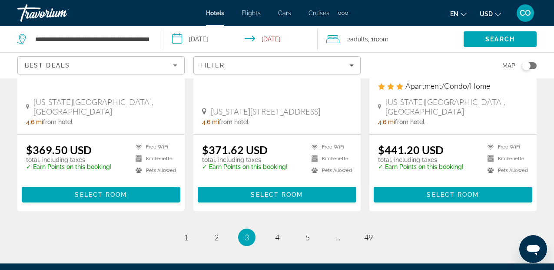
scroll to position [1249, 0]
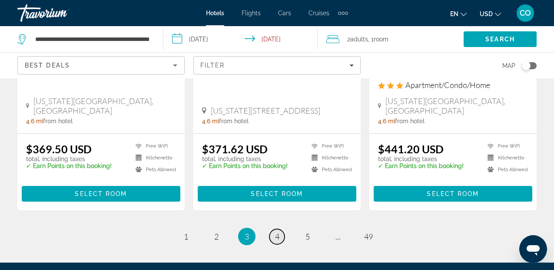
click at [276, 231] on span "4" at bounding box center [277, 236] width 4 height 10
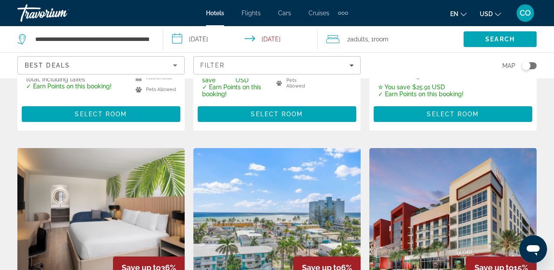
scroll to position [1022, 0]
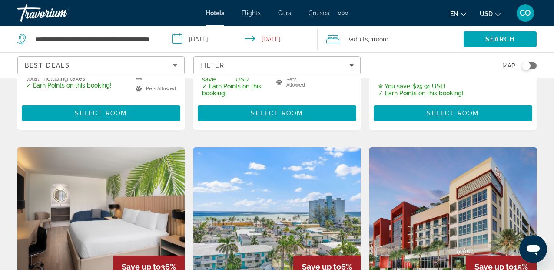
click at [276, 188] on img "Main content" at bounding box center [276, 216] width 167 height 139
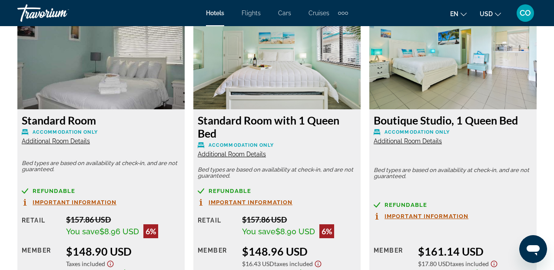
scroll to position [1374, 0]
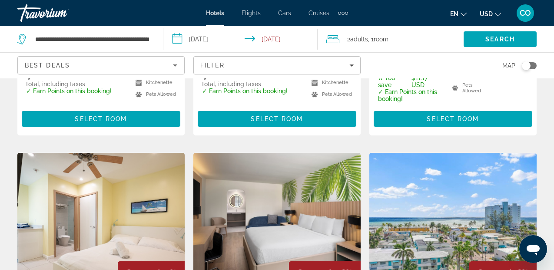
scroll to position [1016, 0]
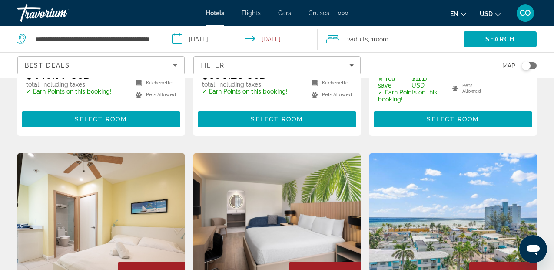
click at [294, 153] on img "Main content" at bounding box center [276, 222] width 167 height 139
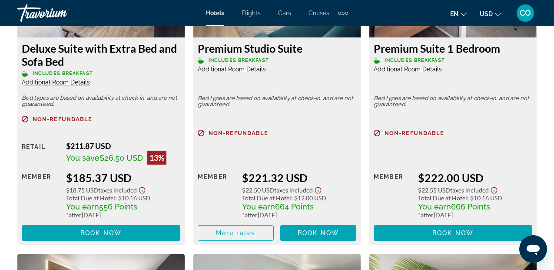
scroll to position [2079, 0]
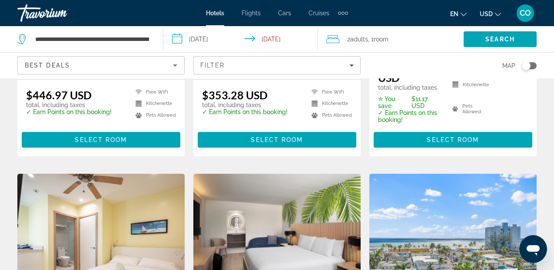
scroll to position [1304, 0]
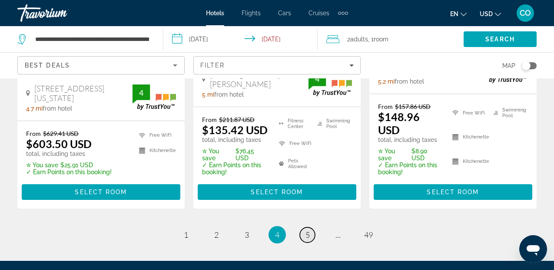
click at [311, 227] on link "page 5" at bounding box center [307, 234] width 15 height 15
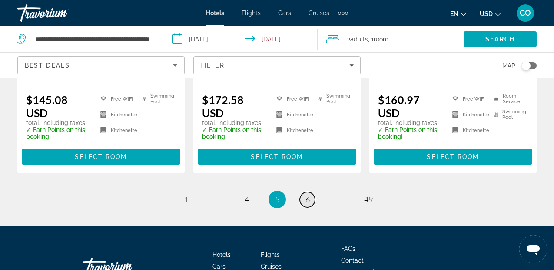
scroll to position [1305, 0]
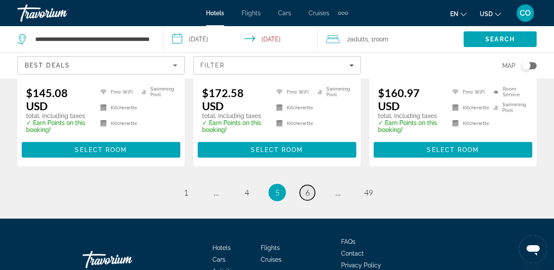
click at [309, 187] on span "6" at bounding box center [308, 192] width 4 height 10
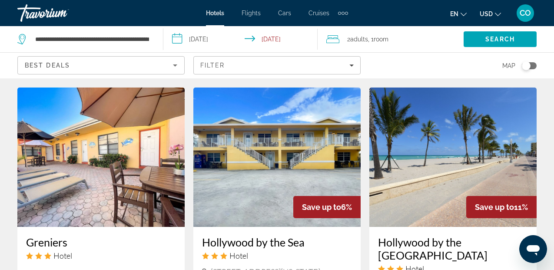
scroll to position [1064, 0]
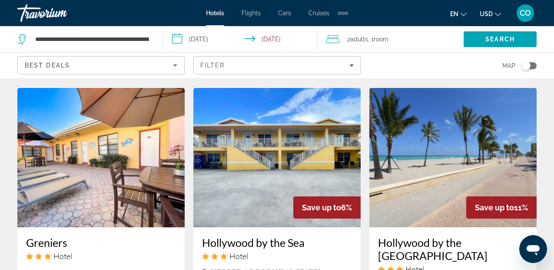
click at [434, 156] on img "Main content" at bounding box center [453, 157] width 167 height 139
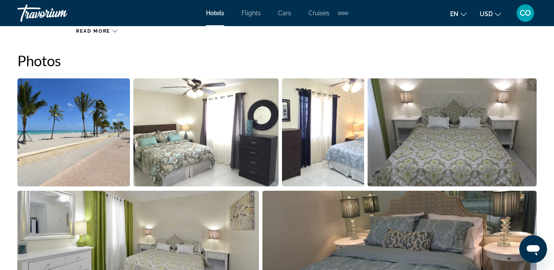
scroll to position [569, 0]
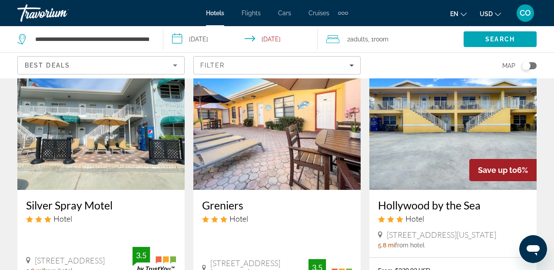
scroll to position [1214, 0]
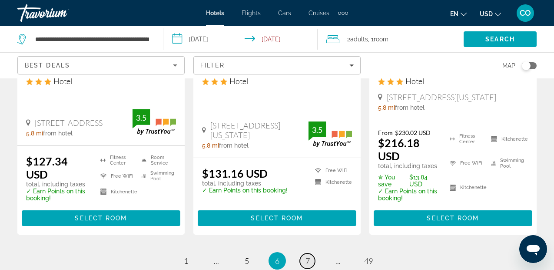
click at [310, 253] on link "page 7" at bounding box center [307, 260] width 15 height 15
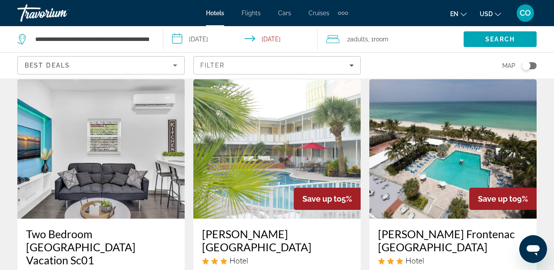
scroll to position [713, 0]
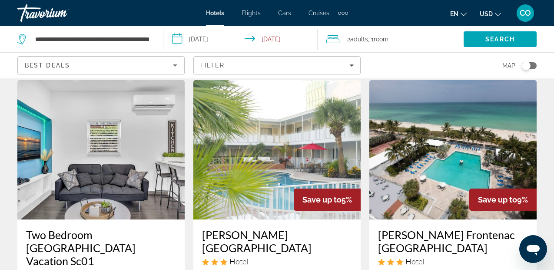
click at [459, 136] on img "Main content" at bounding box center [453, 149] width 167 height 139
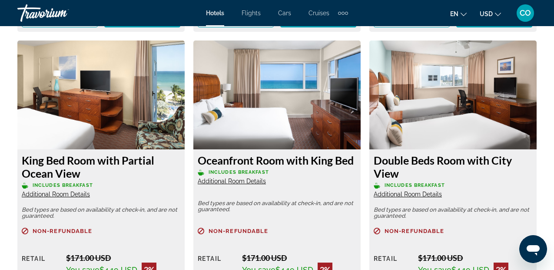
scroll to position [1655, 0]
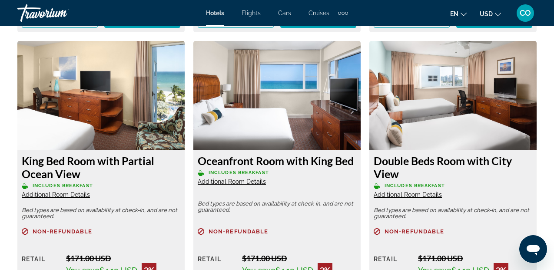
click at [79, 87] on img "Main content" at bounding box center [100, 95] width 167 height 109
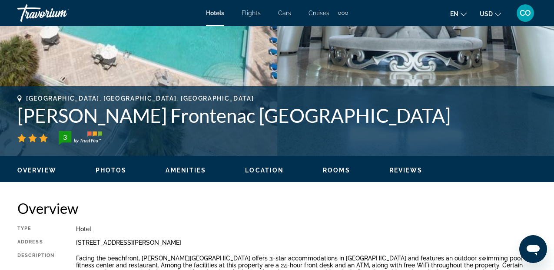
scroll to position [309, 0]
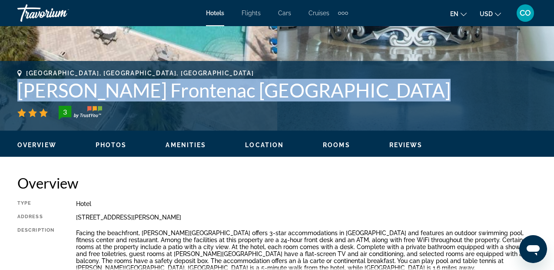
drag, startPoint x: 21, startPoint y: 86, endPoint x: 348, endPoint y: 102, distance: 327.3
click at [348, 102] on div "[GEOGRAPHIC_DATA], [GEOGRAPHIC_DATA], [GEOGRAPHIC_DATA] [PERSON_NAME] Frontenac…" at bounding box center [277, 95] width 520 height 50
copy div "[PERSON_NAME] Frontenac [GEOGRAPHIC_DATA]"
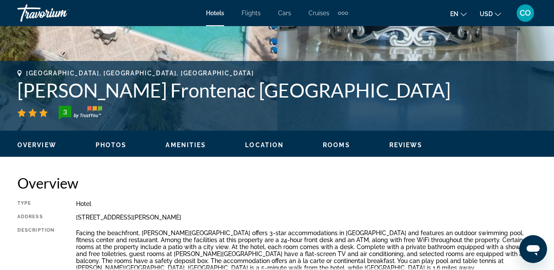
click at [378, 206] on div "Hotel" at bounding box center [306, 203] width 461 height 7
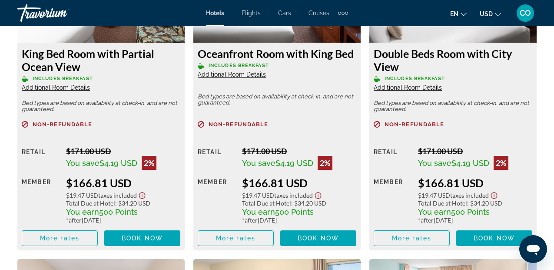
scroll to position [1762, 0]
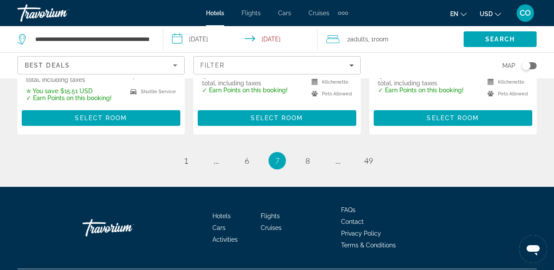
scroll to position [1316, 0]
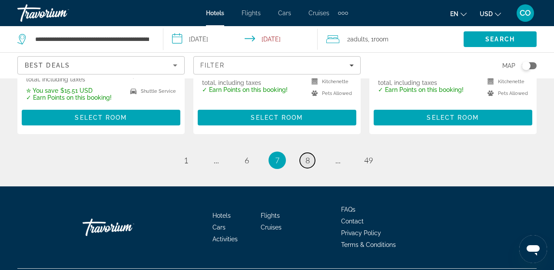
click at [309, 155] on span "8" at bounding box center [308, 160] width 4 height 10
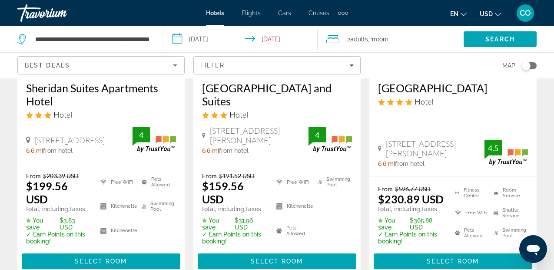
scroll to position [1359, 0]
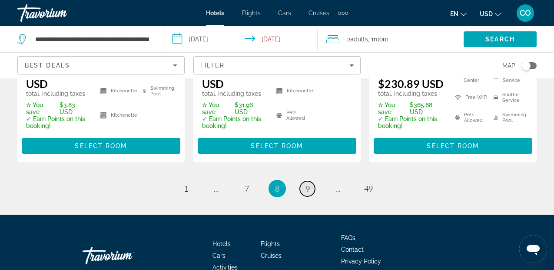
click at [306, 183] on span "9" at bounding box center [308, 188] width 4 height 10
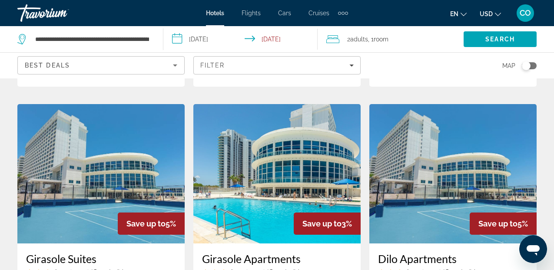
scroll to position [724, 0]
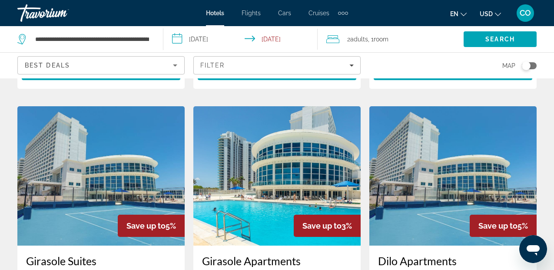
click at [317, 120] on img "Main content" at bounding box center [276, 175] width 167 height 139
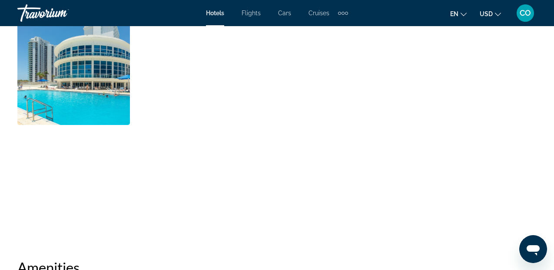
scroll to position [626, 0]
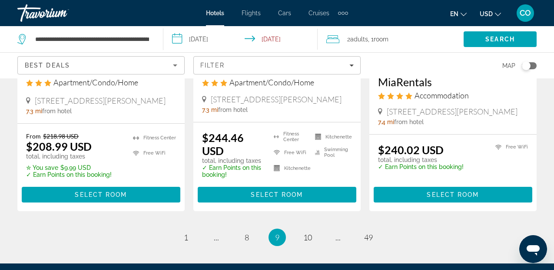
scroll to position [1255, 0]
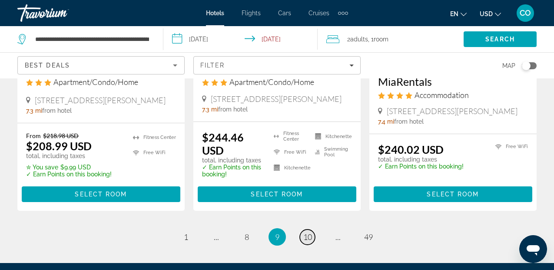
click at [307, 232] on span "10" at bounding box center [307, 237] width 9 height 10
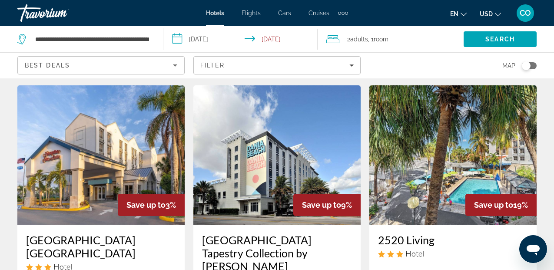
scroll to position [686, 0]
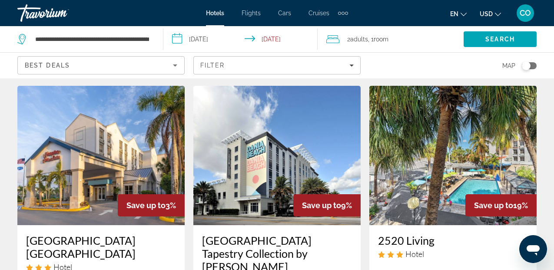
click at [453, 185] on img "Main content" at bounding box center [453, 155] width 167 height 139
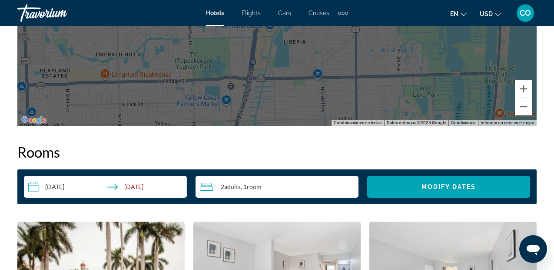
scroll to position [1162, 0]
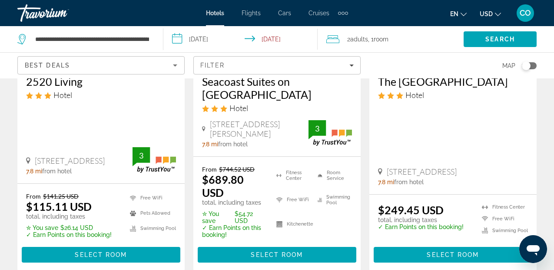
scroll to position [1333, 0]
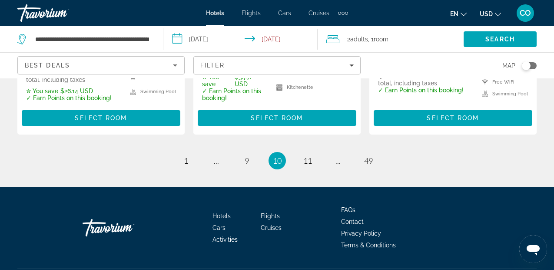
click at [318, 152] on ul "10 / 49 page 1 page ... page 9 You're on page 10 page 11 page ... page 49" at bounding box center [277, 160] width 520 height 17
click at [308, 156] on span "11" at bounding box center [307, 161] width 9 height 10
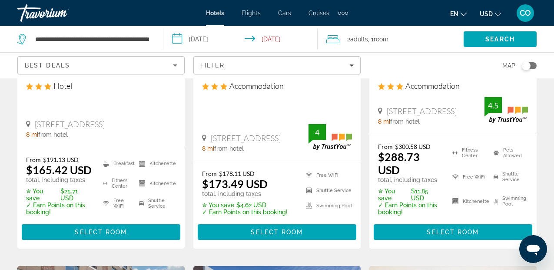
scroll to position [571, 0]
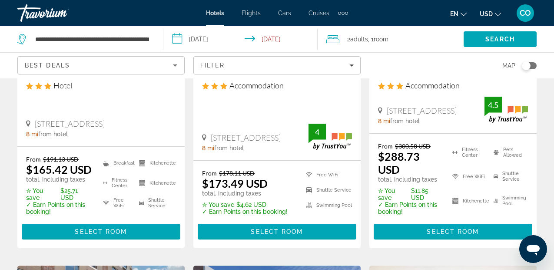
click at [308, 160] on div "From $178.11 USD $173.49 USD total, including taxes ✮ You save $4.62 USD ✓ Earn…" at bounding box center [276, 203] width 167 height 87
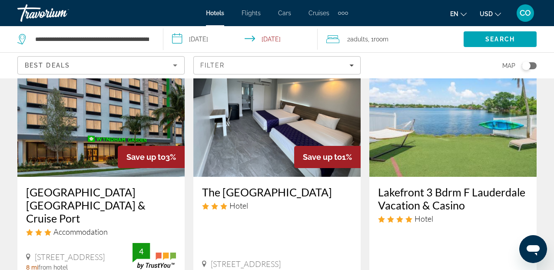
scroll to position [1085, 0]
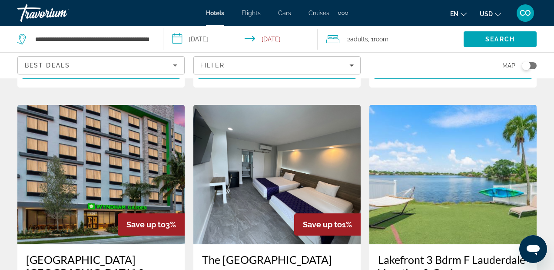
click at [283, 105] on img "Main content" at bounding box center [276, 174] width 167 height 139
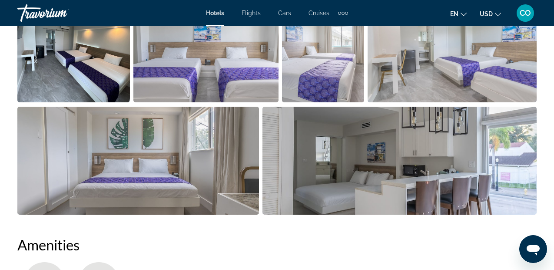
scroll to position [662, 0]
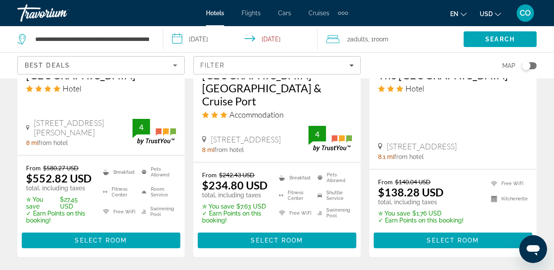
scroll to position [1369, 0]
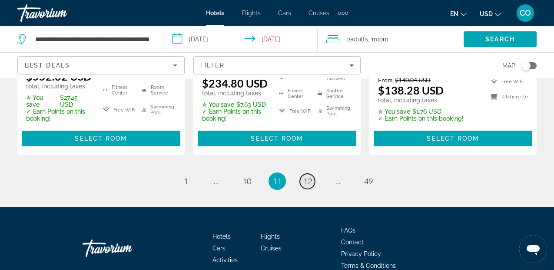
click at [308, 176] on span "12" at bounding box center [307, 181] width 9 height 10
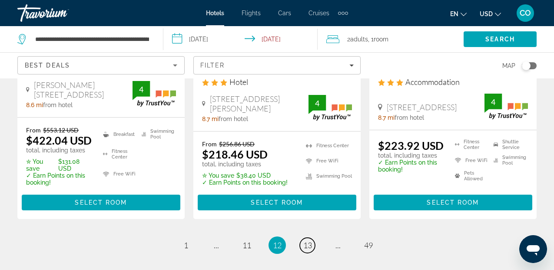
scroll to position [1325, 0]
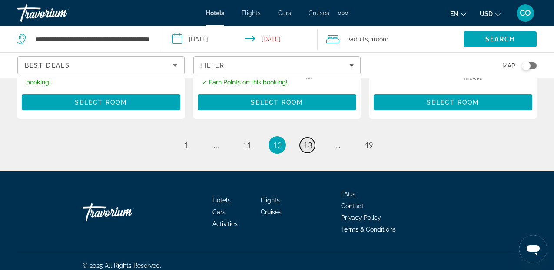
click at [307, 140] on span "13" at bounding box center [307, 145] width 9 height 10
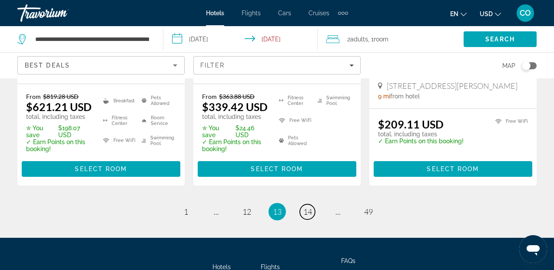
scroll to position [1349, 0]
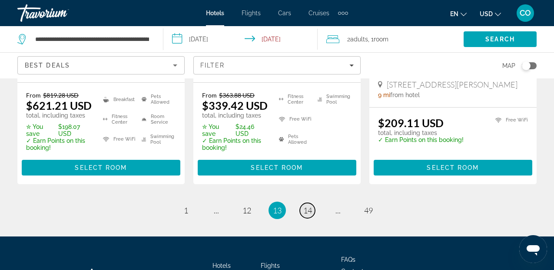
click at [312, 203] on link "page 14" at bounding box center [307, 210] width 15 height 15
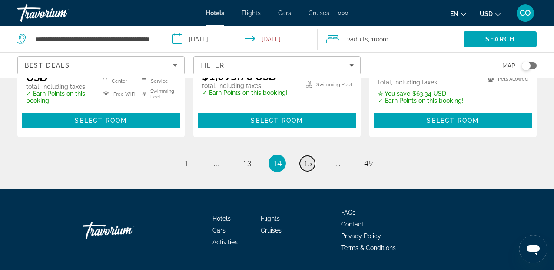
scroll to position [1326, 0]
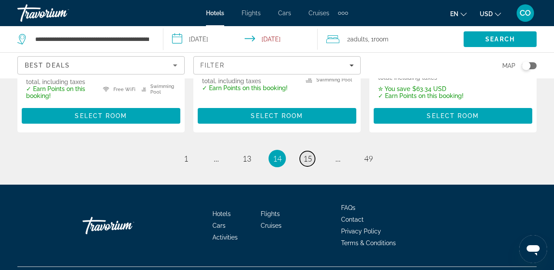
click at [310, 156] on span "15" at bounding box center [307, 158] width 9 height 10
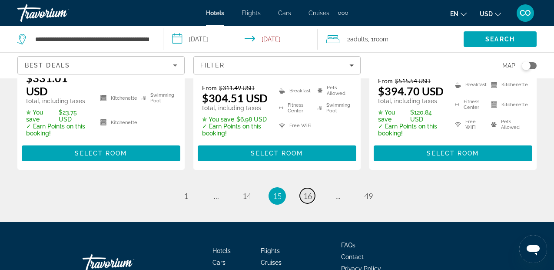
scroll to position [1303, 0]
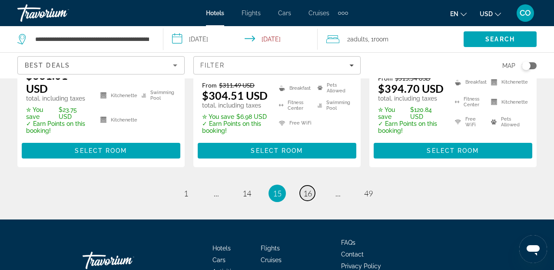
click at [304, 189] on span "16" at bounding box center [307, 193] width 9 height 10
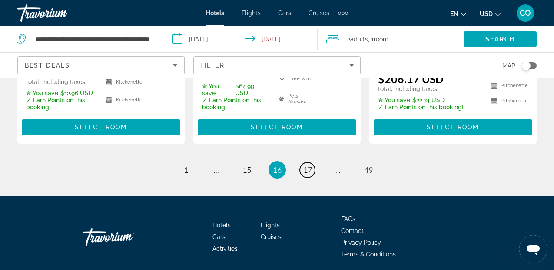
scroll to position [1320, 0]
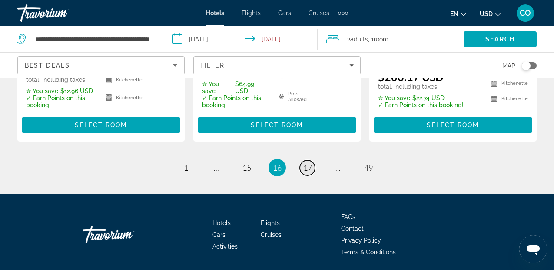
click at [307, 163] on span "17" at bounding box center [307, 168] width 9 height 10
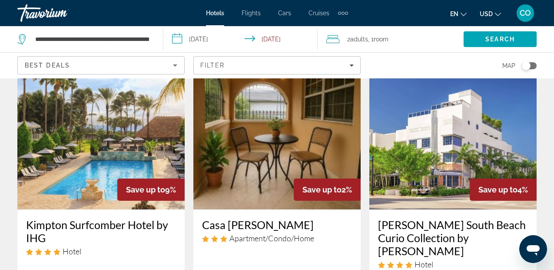
scroll to position [370, 0]
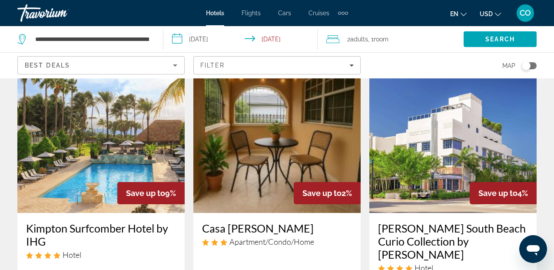
click at [308, 143] on img "Main content" at bounding box center [276, 142] width 167 height 139
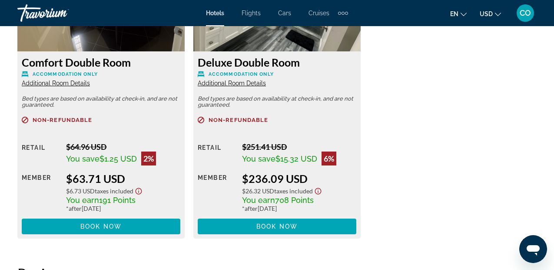
scroll to position [1441, 0]
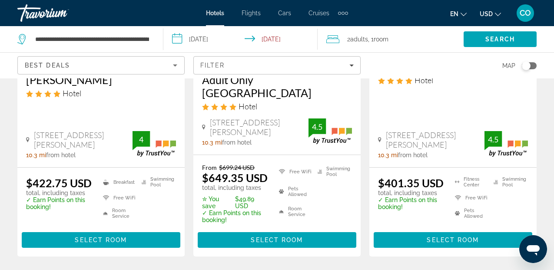
scroll to position [1379, 0]
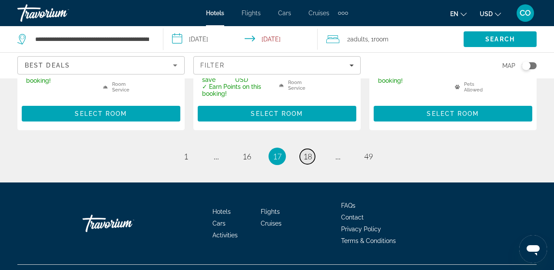
click at [307, 151] on span "18" at bounding box center [307, 156] width 9 height 10
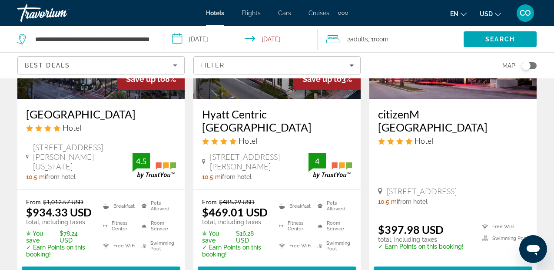
scroll to position [1353, 0]
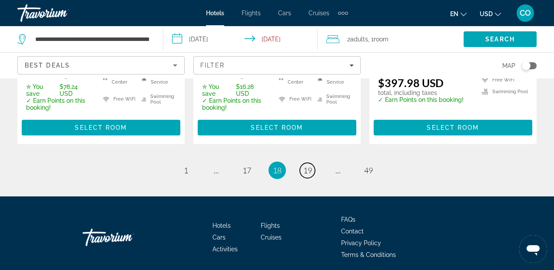
click at [310, 163] on link "page 19" at bounding box center [307, 170] width 15 height 15
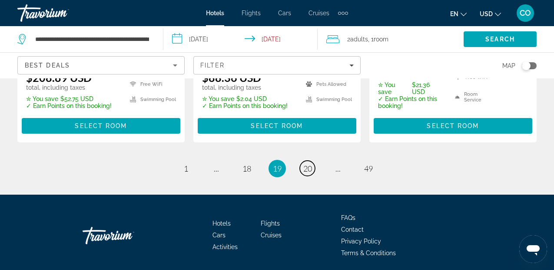
scroll to position [1359, 0]
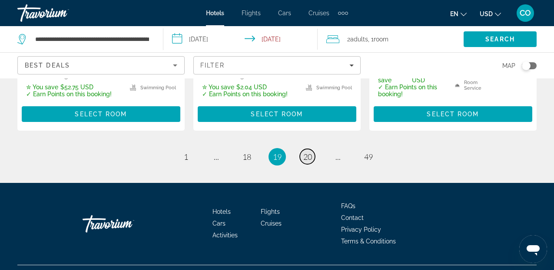
click at [307, 152] on span "20" at bounding box center [307, 157] width 9 height 10
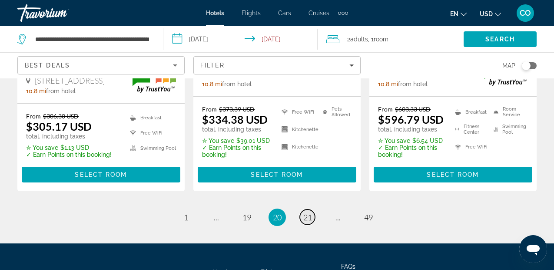
scroll to position [1333, 0]
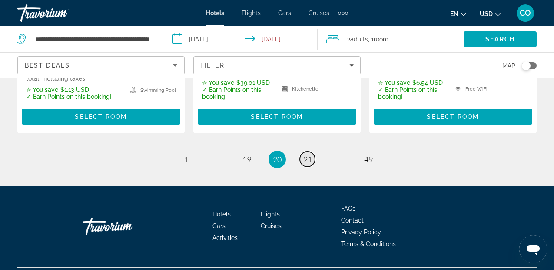
click at [307, 154] on span "21" at bounding box center [307, 159] width 9 height 10
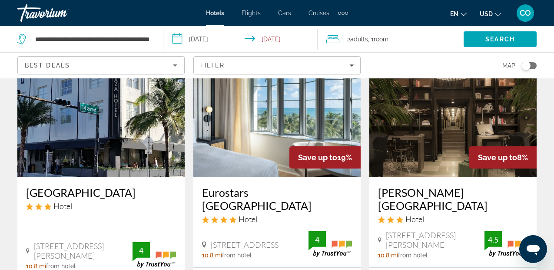
scroll to position [70, 0]
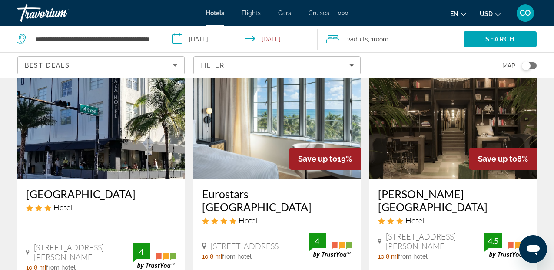
click at [307, 139] on img "Main content" at bounding box center [276, 108] width 167 height 139
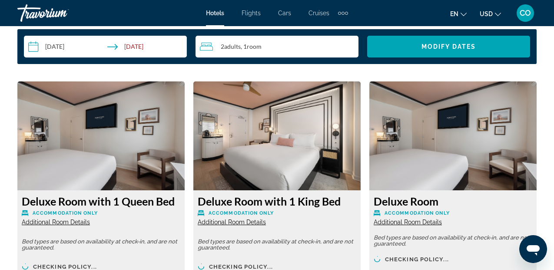
scroll to position [1282, 0]
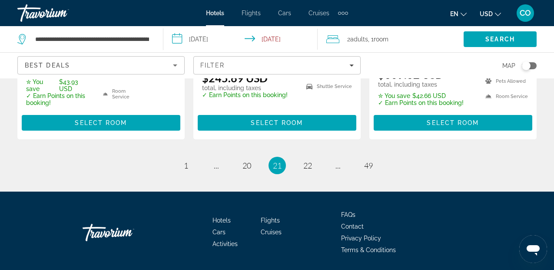
scroll to position [1304, 0]
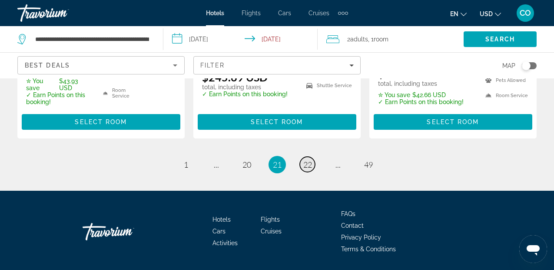
click at [307, 160] on span "22" at bounding box center [307, 165] width 9 height 10
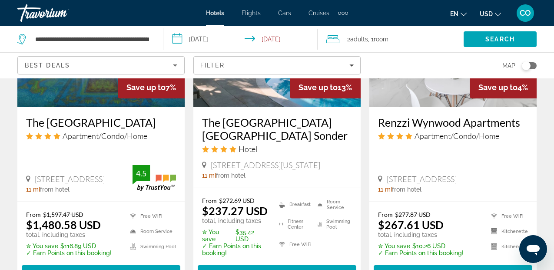
scroll to position [1351, 0]
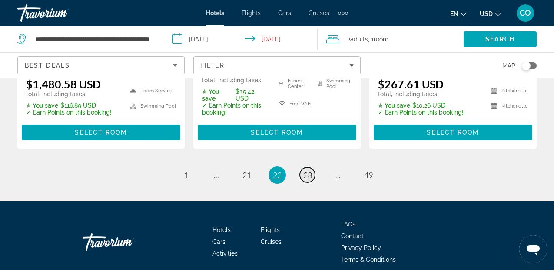
click at [307, 167] on link "page 23" at bounding box center [307, 174] width 15 height 15
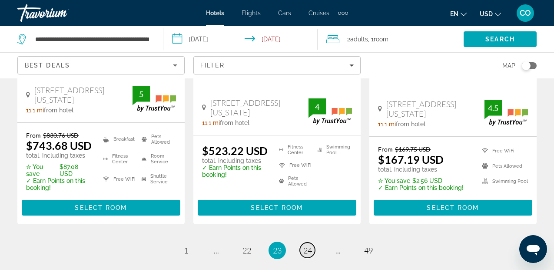
scroll to position [1220, 0]
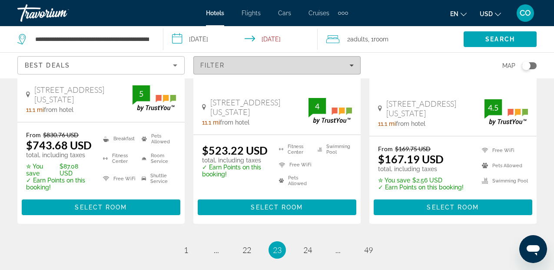
click at [304, 62] on div "Filter" at bounding box center [276, 65] width 153 height 7
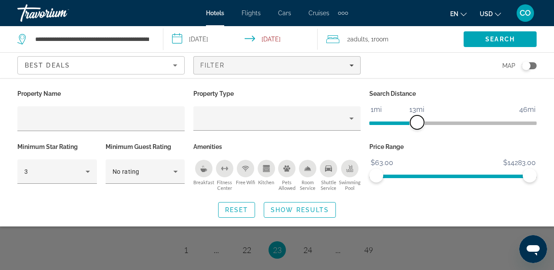
drag, startPoint x: 471, startPoint y: 120, endPoint x: 413, endPoint y: 131, distance: 59.0
click at [413, 131] on div "Search Distance 1mi 46mi 13mi" at bounding box center [453, 113] width 176 height 53
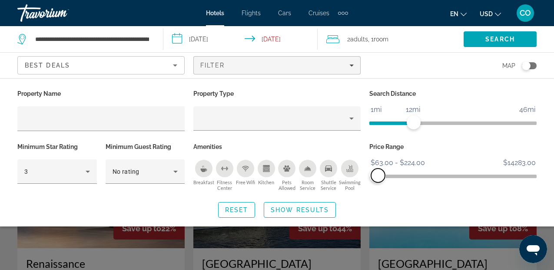
drag, startPoint x: 524, startPoint y: 175, endPoint x: 378, endPoint y: 210, distance: 149.8
click at [378, 210] on div "Property Name Property Type Search Distance 1mi 46mi 12mi Minimum Star Rating 3…" at bounding box center [277, 152] width 554 height 130
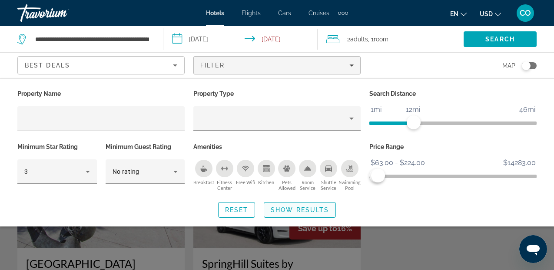
click at [322, 205] on span "Search widget" at bounding box center [299, 209] width 71 height 21
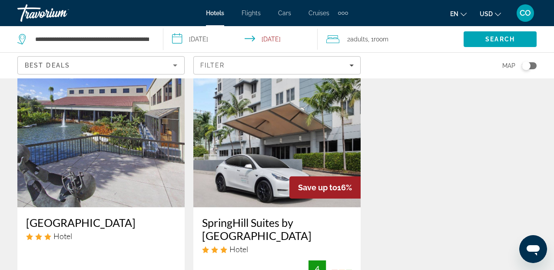
scroll to position [40, 0]
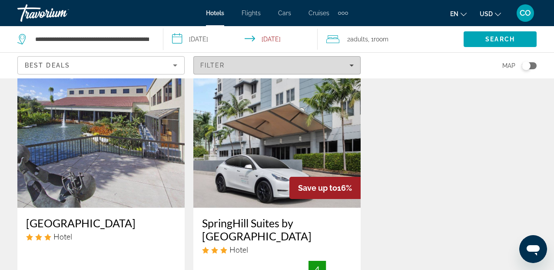
click at [344, 60] on span "Filters" at bounding box center [277, 65] width 167 height 21
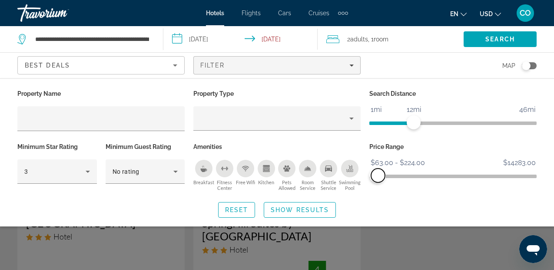
click at [376, 170] on span "ngx-slider-max" at bounding box center [378, 175] width 14 height 14
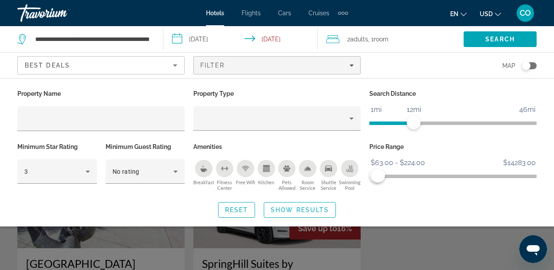
drag, startPoint x: 475, startPoint y: 184, endPoint x: 460, endPoint y: 187, distance: 15.8
click at [460, 187] on div "Price Range $63.00 $14283.00 $63.00 $224.00 $63.00 - $224.00" at bounding box center [453, 166] width 176 height 53
click at [470, 172] on span "ngx-slider" at bounding box center [453, 174] width 167 height 14
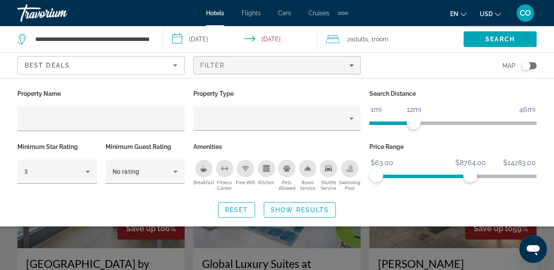
click at [294, 199] on span "Search widget" at bounding box center [299, 209] width 71 height 21
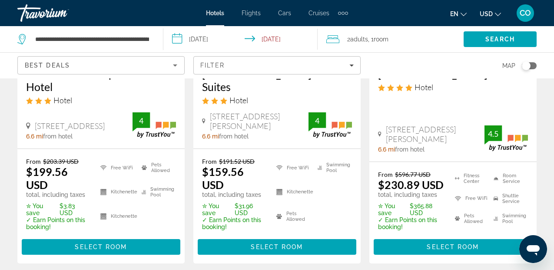
scroll to position [1258, 0]
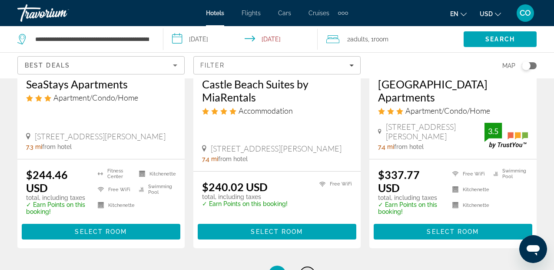
scroll to position [1240, 0]
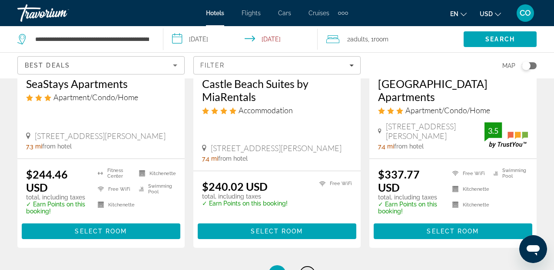
click at [304, 269] on span "10" at bounding box center [307, 274] width 9 height 10
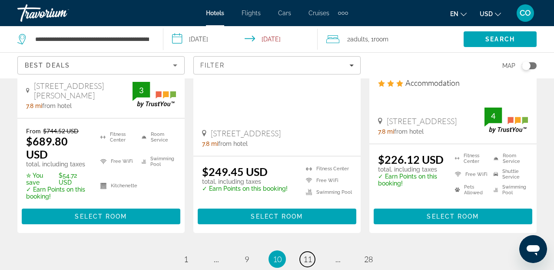
scroll to position [1244, 0]
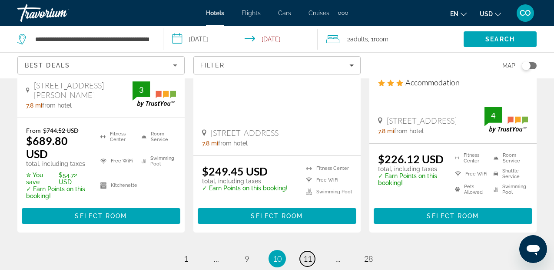
click at [305, 251] on link "page 11" at bounding box center [307, 258] width 15 height 15
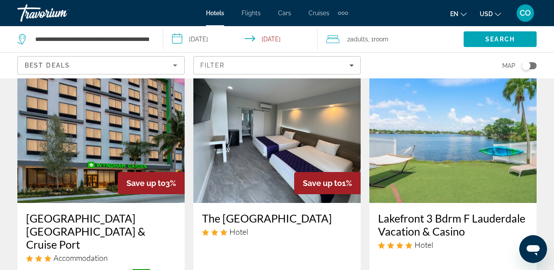
scroll to position [1126, 0]
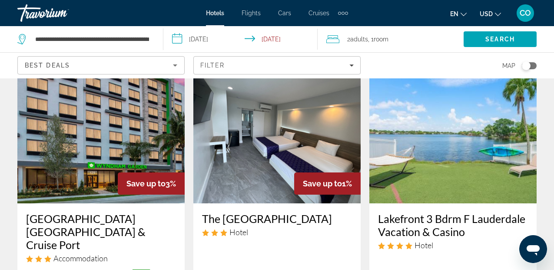
click at [290, 81] on img "Main content" at bounding box center [276, 133] width 167 height 139
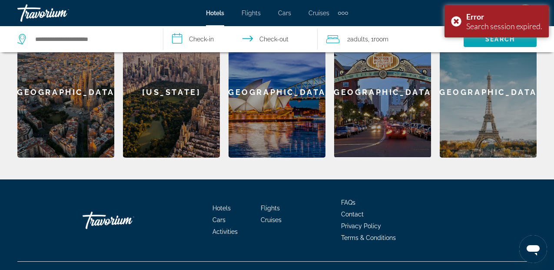
scroll to position [412, 0]
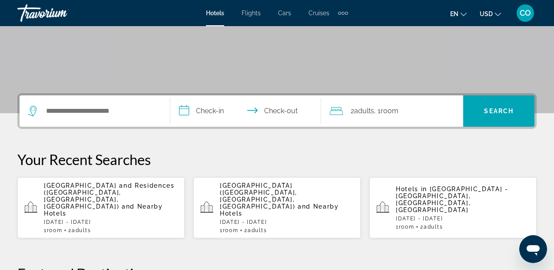
scroll to position [150, 0]
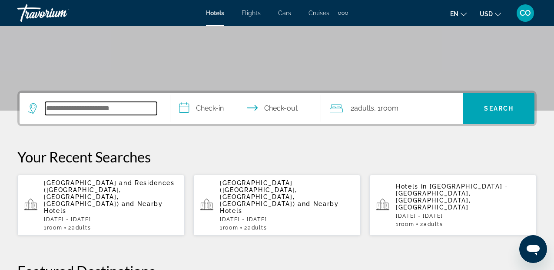
click at [112, 114] on input "Search hotel destination" at bounding box center [101, 108] width 112 height 13
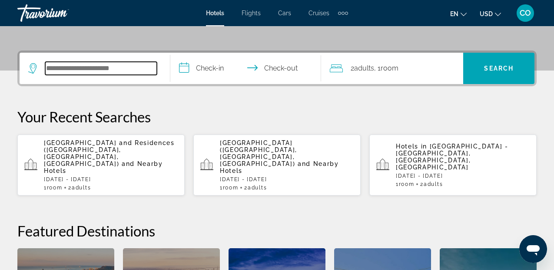
scroll to position [213, 0]
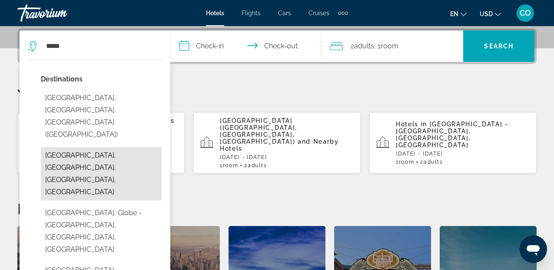
click at [116, 147] on button "[GEOGRAPHIC_DATA], [GEOGRAPHIC_DATA], [GEOGRAPHIC_DATA], [GEOGRAPHIC_DATA]" at bounding box center [101, 173] width 121 height 53
type input "**********"
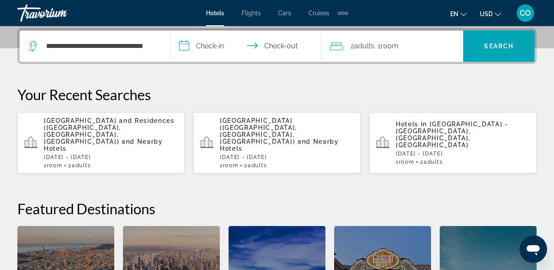
click at [116, 119] on span "[GEOGRAPHIC_DATA] and Residences ([GEOGRAPHIC_DATA], [GEOGRAPHIC_DATA], [GEOGRA…" at bounding box center [109, 131] width 131 height 28
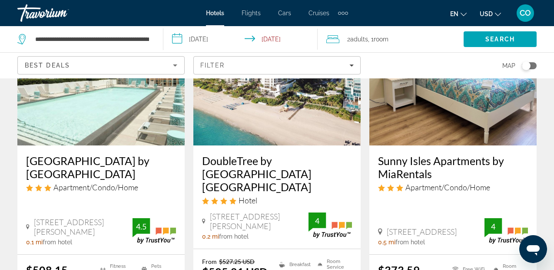
scroll to position [52, 0]
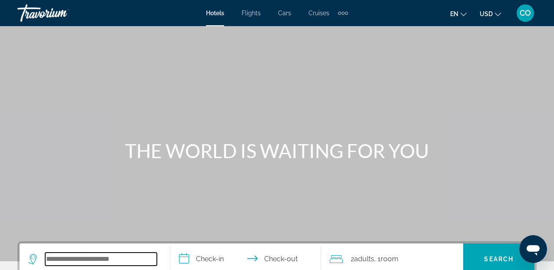
click at [110, 256] on input "Search hotel destination" at bounding box center [101, 258] width 112 height 13
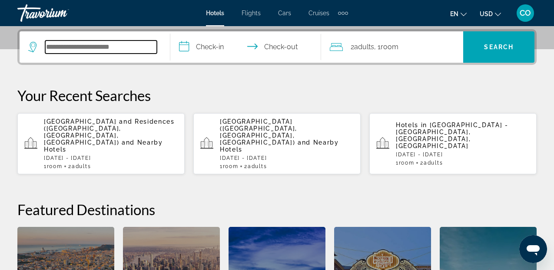
scroll to position [213, 0]
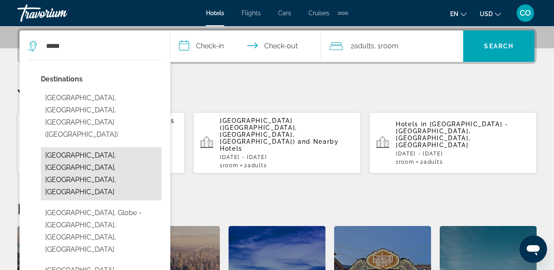
click at [104, 147] on button "[GEOGRAPHIC_DATA], [GEOGRAPHIC_DATA], [GEOGRAPHIC_DATA], [GEOGRAPHIC_DATA]" at bounding box center [101, 173] width 121 height 53
type input "**********"
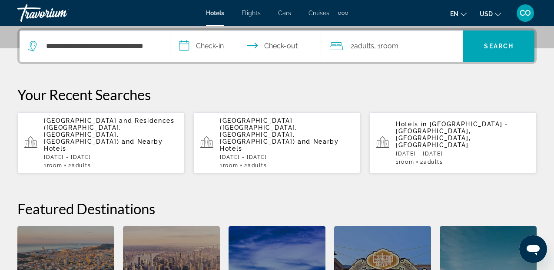
click at [214, 45] on input "**********" at bounding box center [247, 47] width 154 height 34
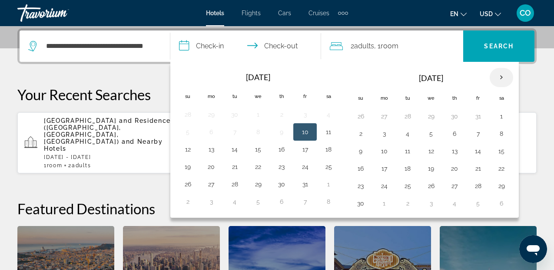
click at [506, 78] on th "Next month" at bounding box center [501, 77] width 23 height 19
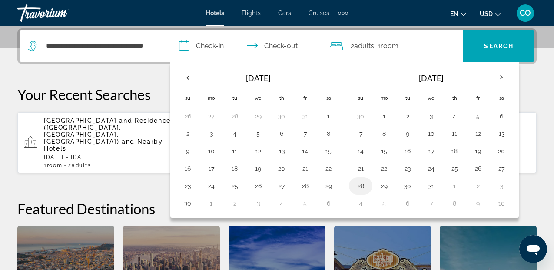
click at [361, 186] on button "28" at bounding box center [361, 186] width 14 height 12
click at [382, 186] on button "29" at bounding box center [384, 186] width 14 height 12
type input "**********"
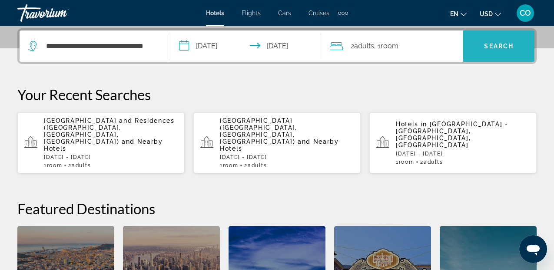
click at [479, 35] on span "Search" at bounding box center [498, 45] width 71 height 31
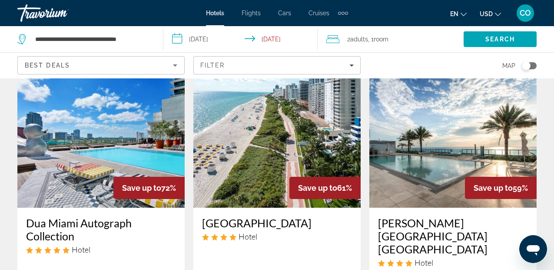
scroll to position [44, 0]
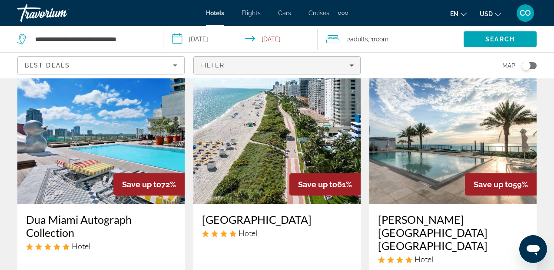
click at [305, 65] on div "Filter" at bounding box center [276, 65] width 153 height 7
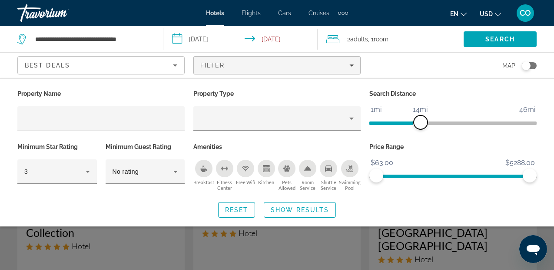
drag, startPoint x: 477, startPoint y: 125, endPoint x: 422, endPoint y: 125, distance: 54.8
click at [422, 125] on span "ngx-slider" at bounding box center [421, 122] width 14 height 14
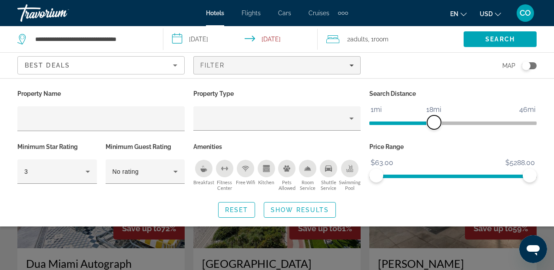
drag, startPoint x: 422, startPoint y: 125, endPoint x: 436, endPoint y: 128, distance: 13.8
click at [436, 128] on span "ngx-slider" at bounding box center [434, 122] width 14 height 14
click at [289, 212] on span "Show Results" at bounding box center [300, 209] width 58 height 7
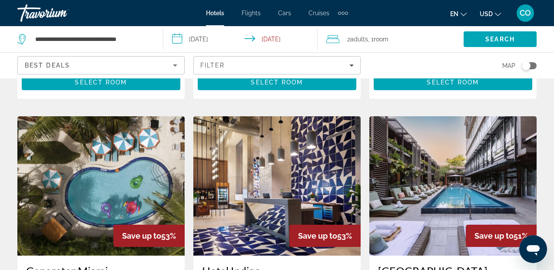
scroll to position [367, 0]
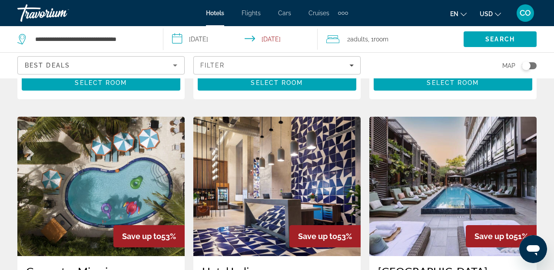
click at [274, 202] on img "Main content" at bounding box center [276, 186] width 167 height 139
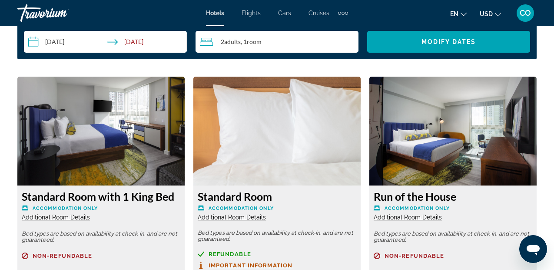
scroll to position [1287, 0]
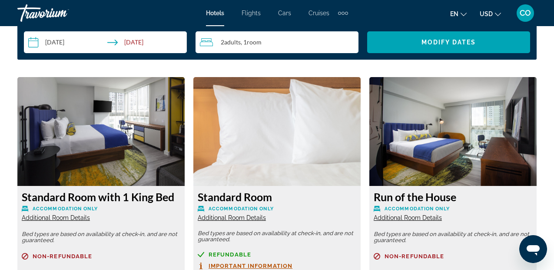
click at [154, 143] on img "Main content" at bounding box center [100, 131] width 167 height 109
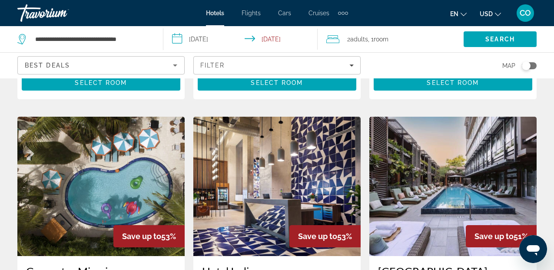
scroll to position [370, 0]
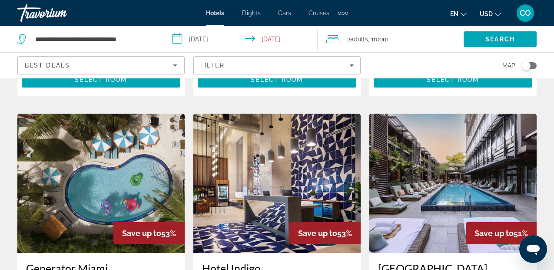
click at [138, 159] on img "Main content" at bounding box center [100, 182] width 167 height 139
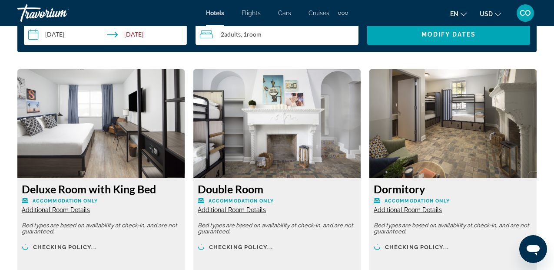
scroll to position [1315, 0]
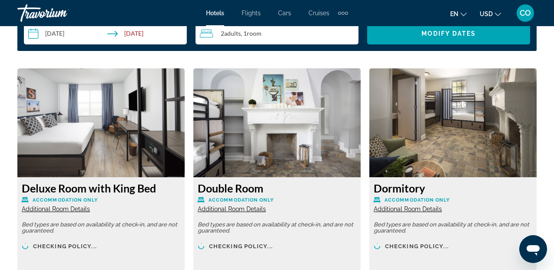
click at [340, 129] on img "Main content" at bounding box center [276, 122] width 167 height 109
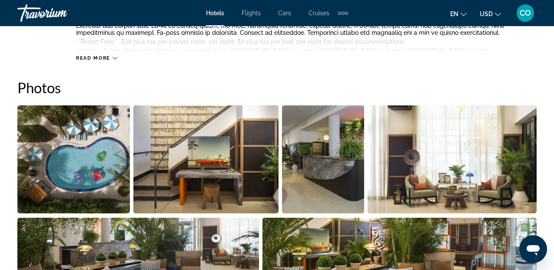
scroll to position [551, 0]
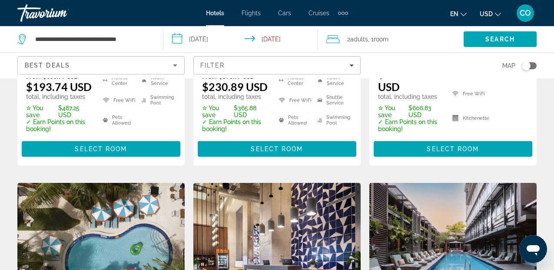
scroll to position [304, 0]
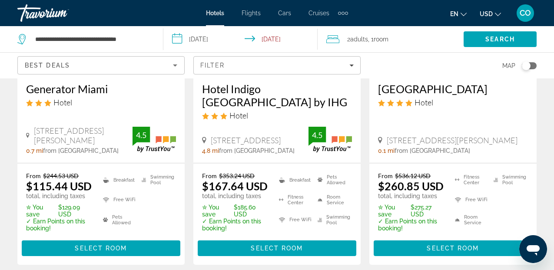
click at [287, 136] on div "Hotel Indigo Miami Brickell by IHG Hotel 145 Sw 11Th Street Building 1, Miami 4…" at bounding box center [276, 117] width 167 height 89
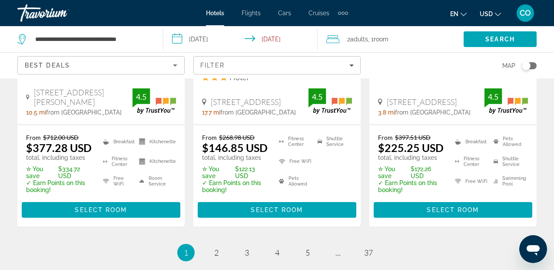
scroll to position [1282, 0]
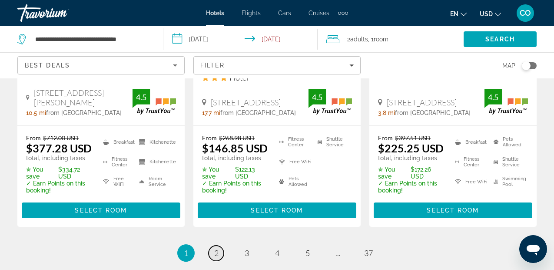
click at [219, 245] on link "page 2" at bounding box center [216, 252] width 15 height 15
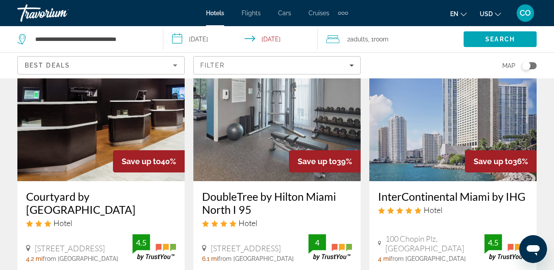
scroll to position [415, 0]
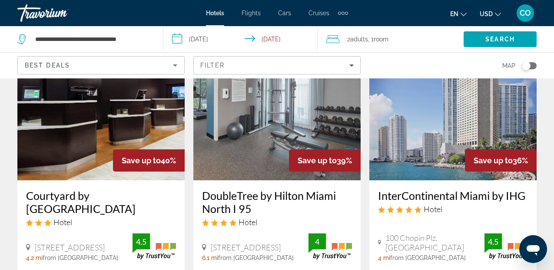
click at [321, 131] on img "Main content" at bounding box center [276, 110] width 167 height 139
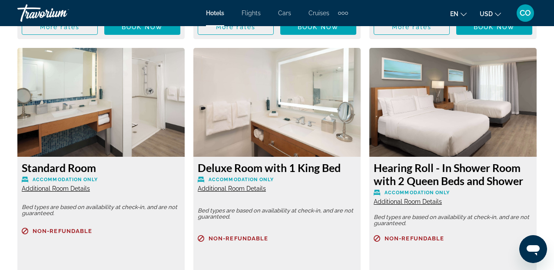
scroll to position [1958, 0]
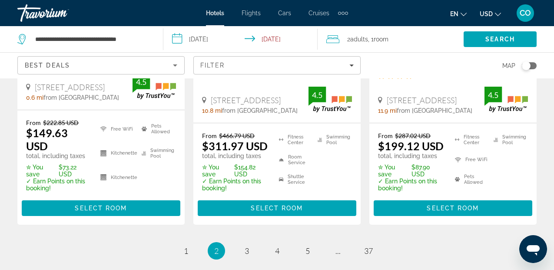
scroll to position [1272, 0]
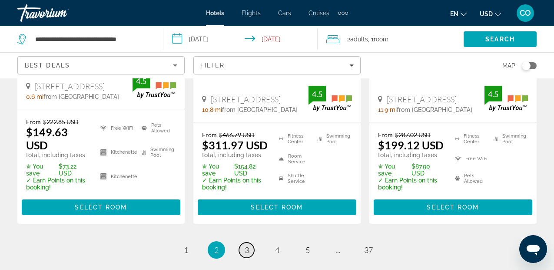
click at [253, 242] on link "page 3" at bounding box center [246, 249] width 15 height 15
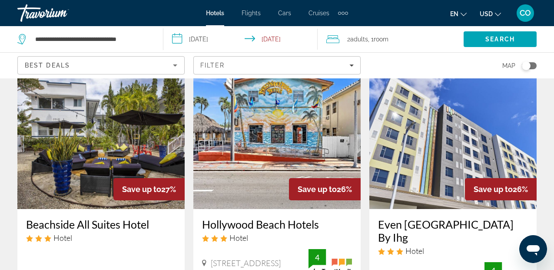
scroll to position [399, 0]
click at [430, 160] on img "Main content" at bounding box center [453, 139] width 167 height 139
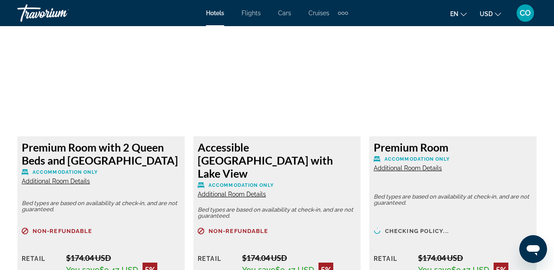
scroll to position [2005, 0]
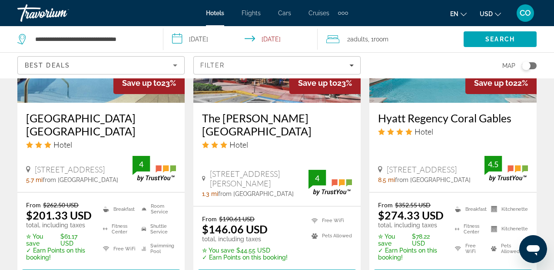
scroll to position [1365, 0]
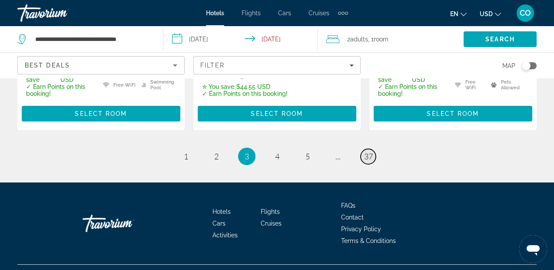
click at [370, 151] on span "37" at bounding box center [368, 156] width 9 height 10
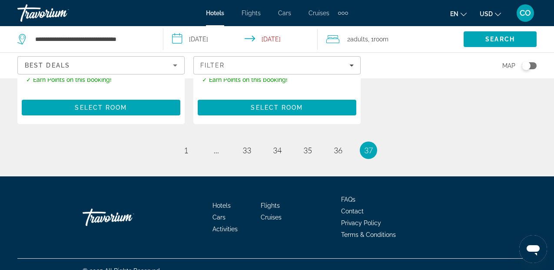
scroll to position [940, 0]
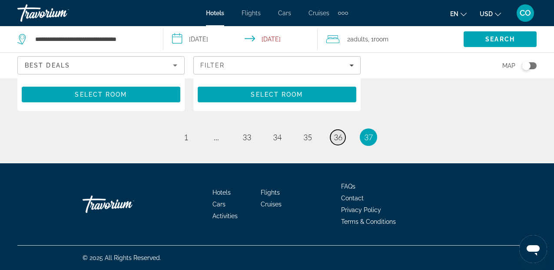
click at [339, 140] on span "36" at bounding box center [338, 137] width 9 height 10
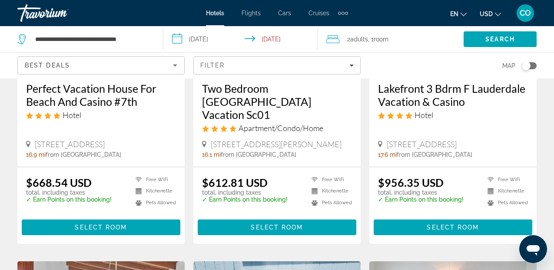
scroll to position [503, 0]
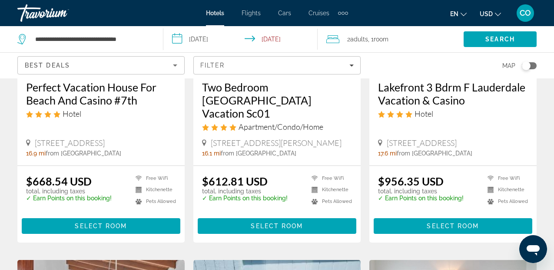
drag, startPoint x: 339, startPoint y: 140, endPoint x: 327, endPoint y: 137, distance: 12.8
click at [327, 138] on div "[STREET_ADDRESS][PERSON_NAME]" at bounding box center [277, 143] width 150 height 10
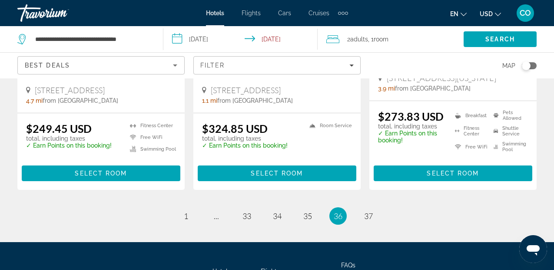
scroll to position [1289, 0]
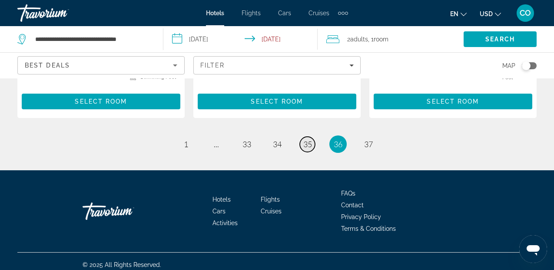
click at [304, 139] on span "35" at bounding box center [307, 144] width 9 height 10
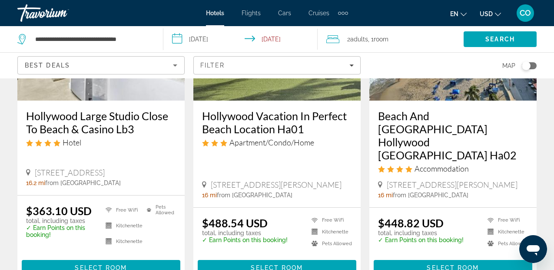
scroll to position [1288, 0]
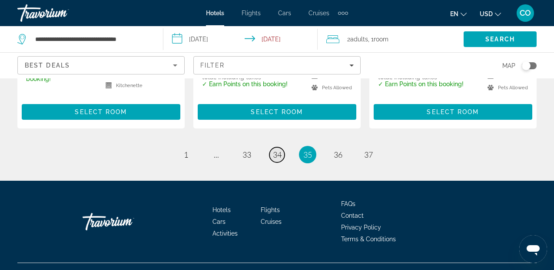
click at [274, 150] on span "34" at bounding box center [277, 155] width 9 height 10
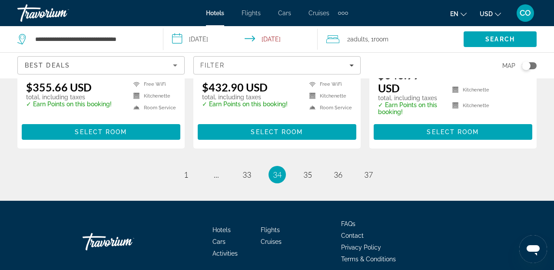
scroll to position [1270, 0]
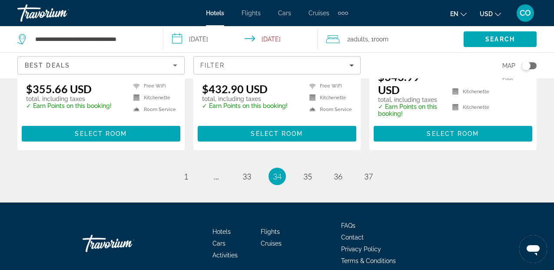
click at [243, 167] on ul "34 / 37 page 1 page ... page 33 You're on page 34 page 35 page 36 page 37" at bounding box center [277, 175] width 520 height 17
click at [246, 171] on span "33" at bounding box center [247, 176] width 9 height 10
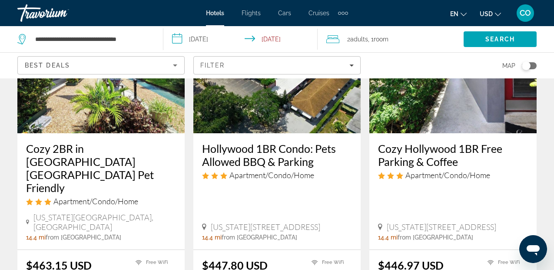
scroll to position [1173, 0]
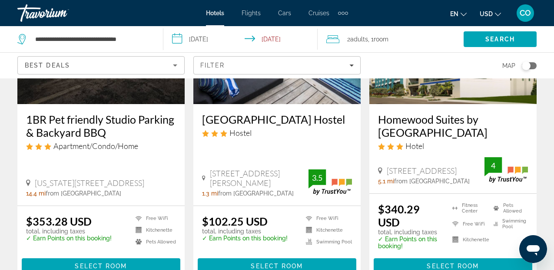
scroll to position [1301, 0]
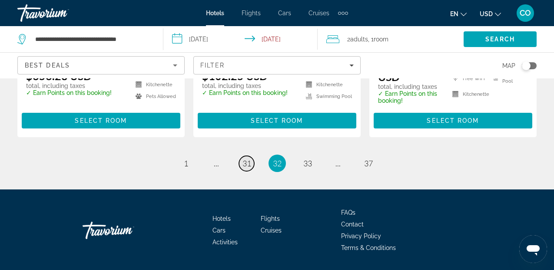
click at [250, 158] on span "31" at bounding box center [247, 163] width 9 height 10
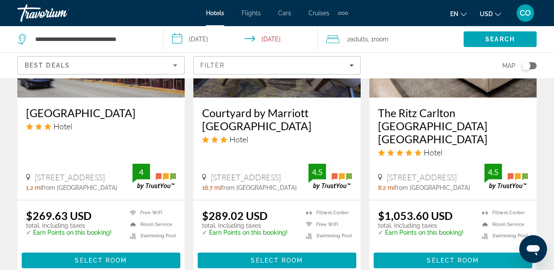
scroll to position [1196, 0]
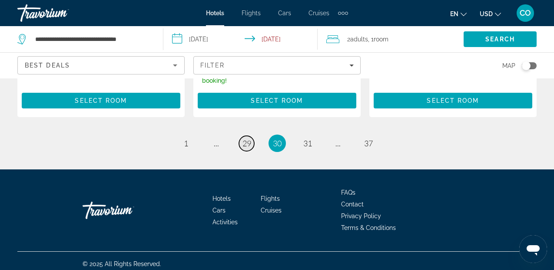
scroll to position [1306, 0]
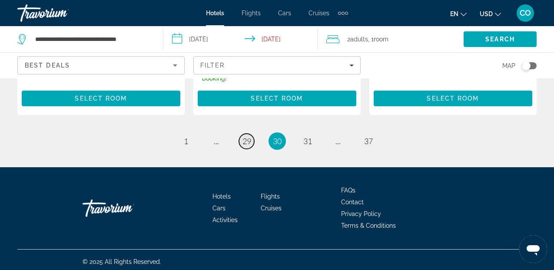
click at [247, 140] on span "29" at bounding box center [247, 141] width 9 height 10
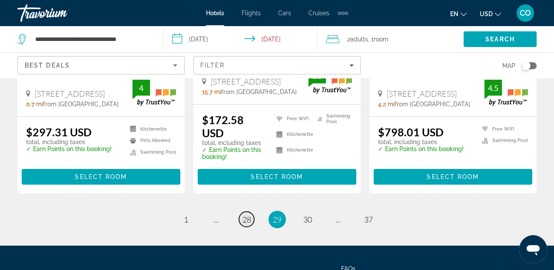
scroll to position [1215, 0]
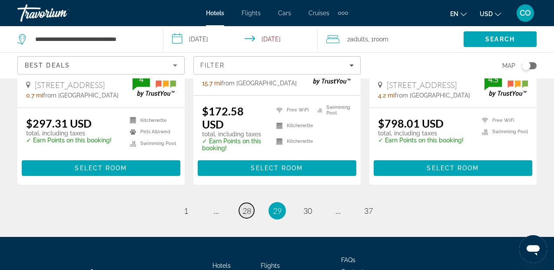
click at [248, 206] on span "28" at bounding box center [247, 211] width 9 height 10
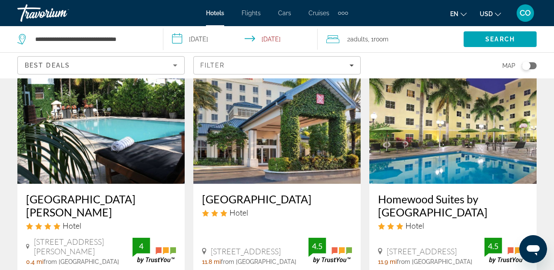
scroll to position [64, 0]
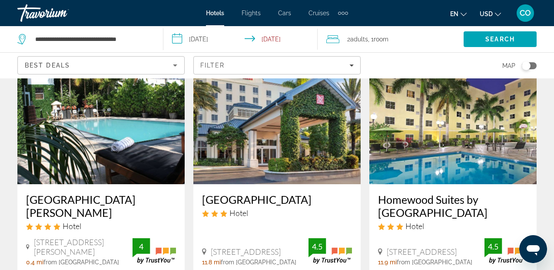
click at [418, 143] on img "Main content" at bounding box center [453, 114] width 167 height 139
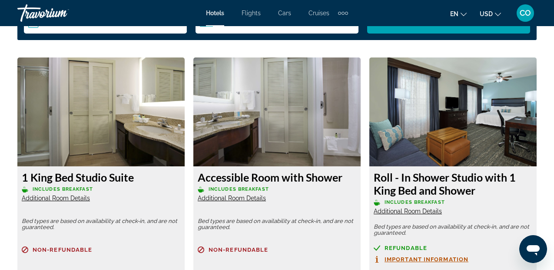
scroll to position [1458, 0]
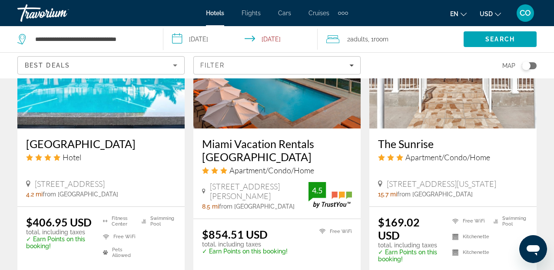
scroll to position [1296, 0]
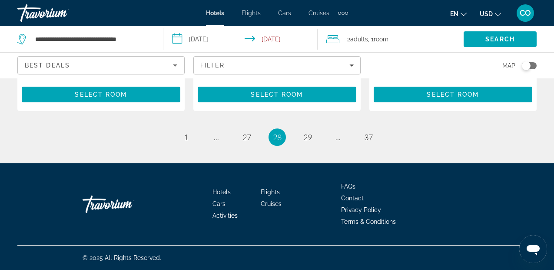
drag, startPoint x: 184, startPoint y: 112, endPoint x: 148, endPoint y: 142, distance: 47.5
click at [148, 142] on ul "28 / 37 page 1 page ... page 27 You're on page 28 page 29 page ... page 37" at bounding box center [277, 136] width 520 height 17
click at [243, 137] on span "27" at bounding box center [247, 137] width 9 height 10
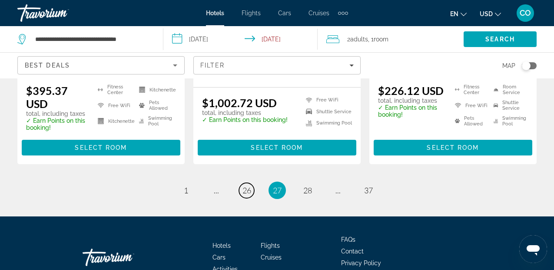
scroll to position [1322, 0]
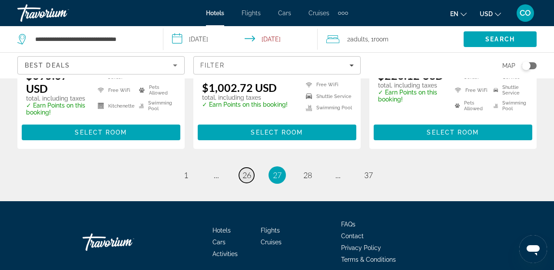
click at [243, 170] on span "26" at bounding box center [247, 175] width 9 height 10
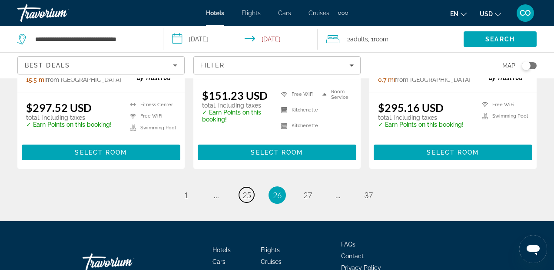
scroll to position [1296, 0]
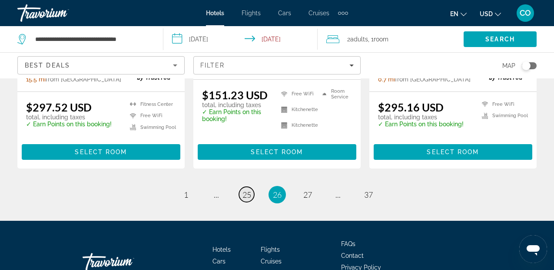
click at [246, 190] on span "25" at bounding box center [247, 195] width 9 height 10
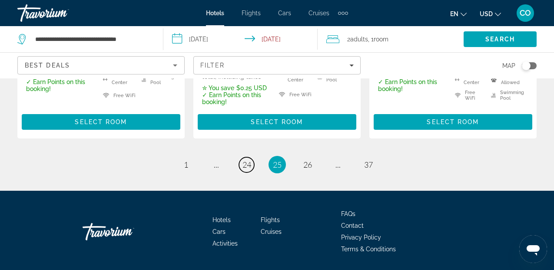
scroll to position [1320, 0]
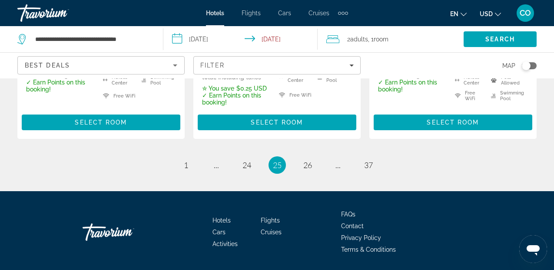
click at [246, 156] on li "page 24" at bounding box center [246, 164] width 17 height 17
click at [246, 160] on span "24" at bounding box center [247, 165] width 9 height 10
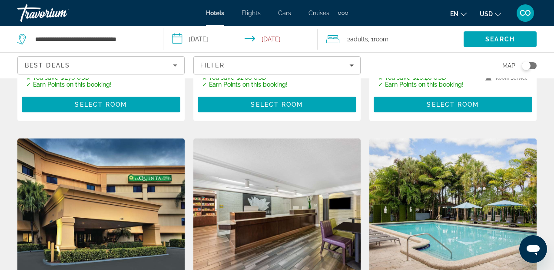
scroll to position [1117, 0]
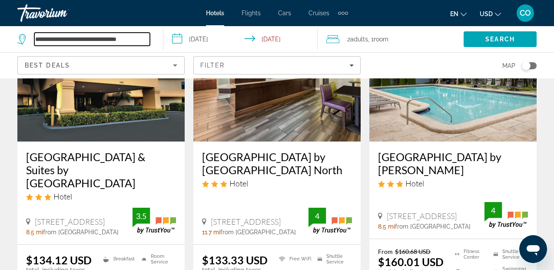
drag, startPoint x: 136, startPoint y: 34, endPoint x: 115, endPoint y: 37, distance: 21.0
click at [115, 37] on input "**********" at bounding box center [92, 39] width 116 height 13
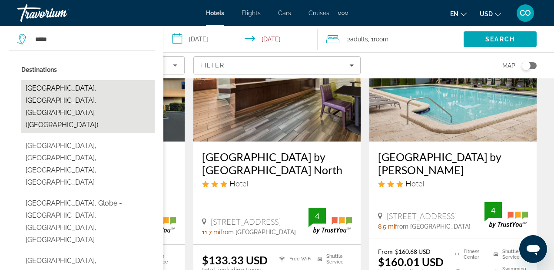
click at [120, 87] on button "Miami, FL, United States (MIA)" at bounding box center [87, 106] width 133 height 53
type input "**********"
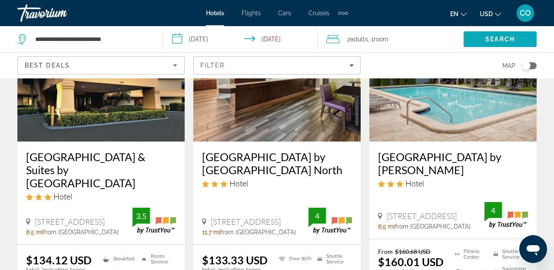
click at [524, 37] on span "Search" at bounding box center [500, 39] width 73 height 21
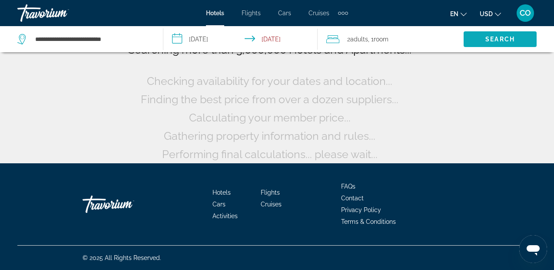
scroll to position [81, 0]
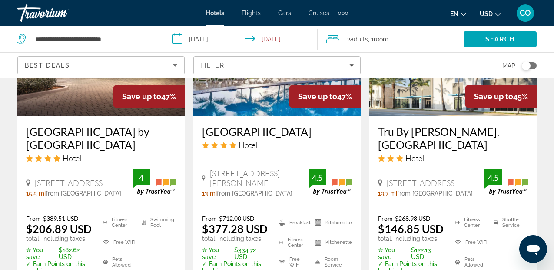
scroll to position [1373, 0]
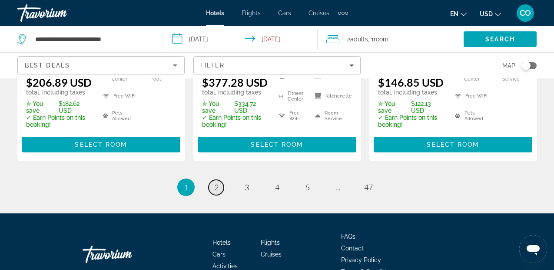
click at [217, 182] on span "2" at bounding box center [216, 187] width 4 height 10
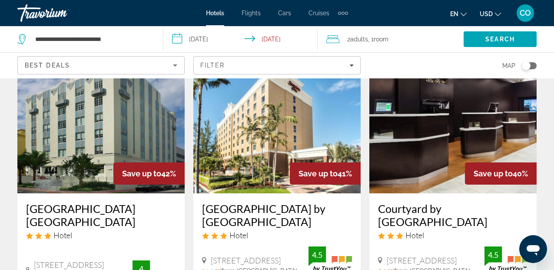
scroll to position [389, 0]
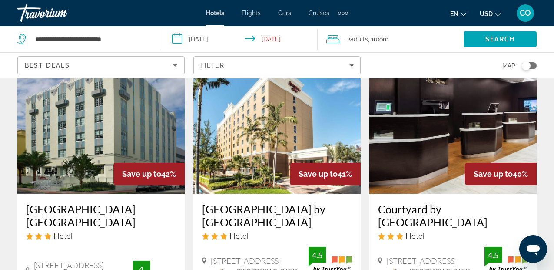
click at [263, 149] on img "Main content" at bounding box center [276, 123] width 167 height 139
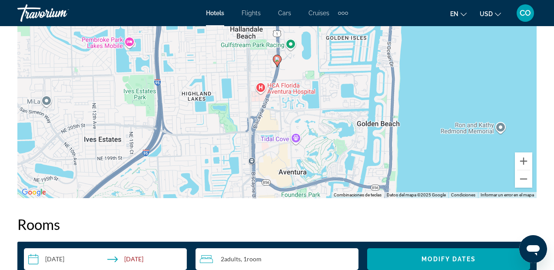
scroll to position [1049, 0]
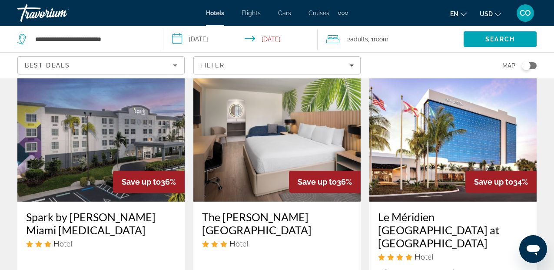
scroll to position [1088, 0]
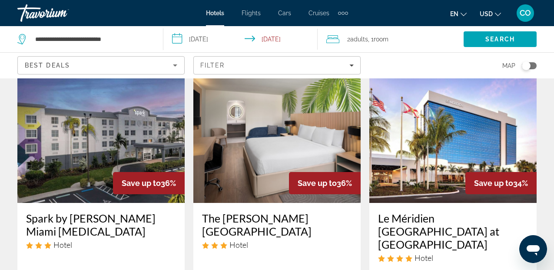
click at [429, 110] on img "Main content" at bounding box center [453, 132] width 167 height 139
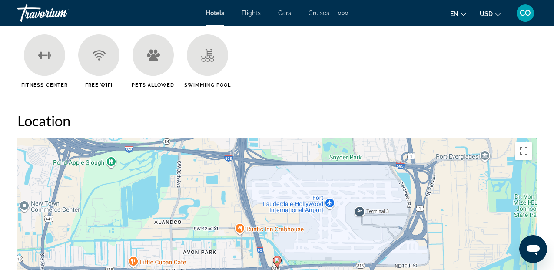
scroll to position [829, 0]
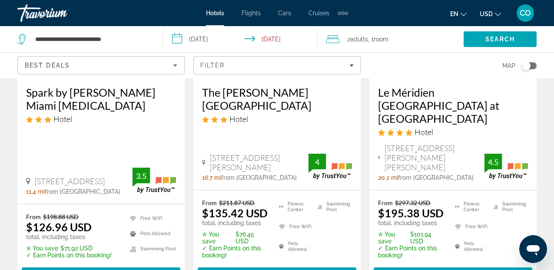
scroll to position [1372, 0]
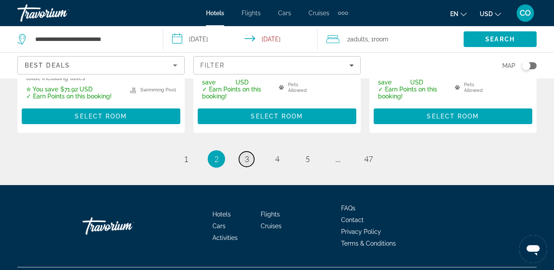
click at [248, 154] on span "3" at bounding box center [247, 159] width 4 height 10
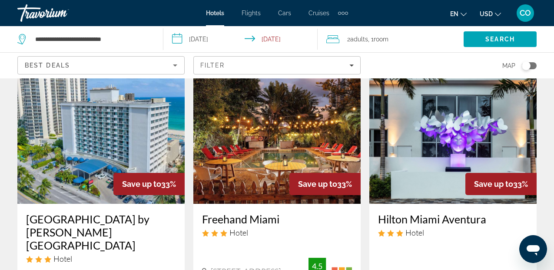
scroll to position [43, 0]
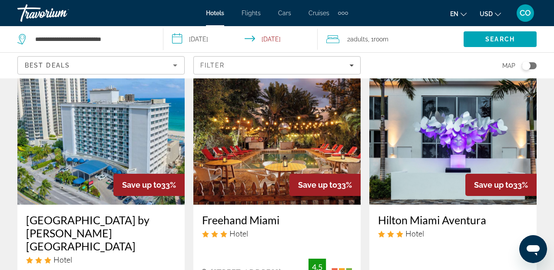
click at [161, 132] on img "Main content" at bounding box center [100, 134] width 167 height 139
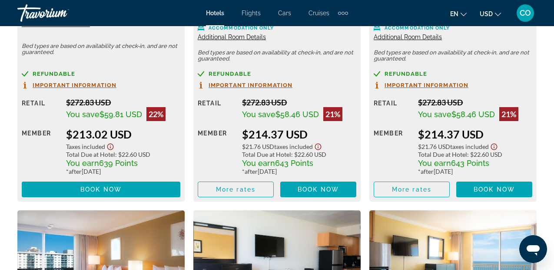
scroll to position [1814, 0]
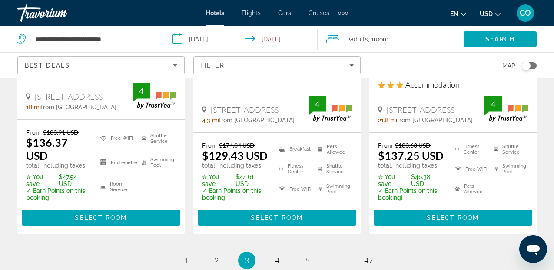
scroll to position [1386, 0]
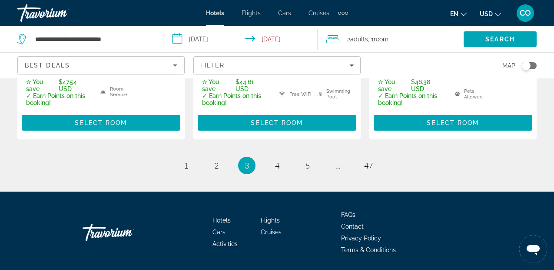
click at [279, 160] on span "4" at bounding box center [277, 165] width 4 height 10
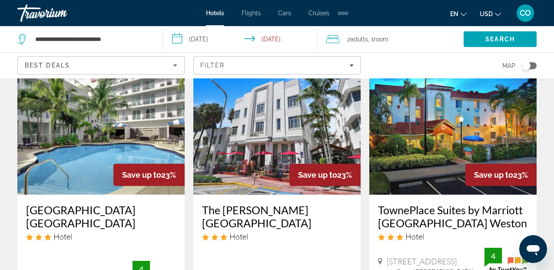
scroll to position [401, 0]
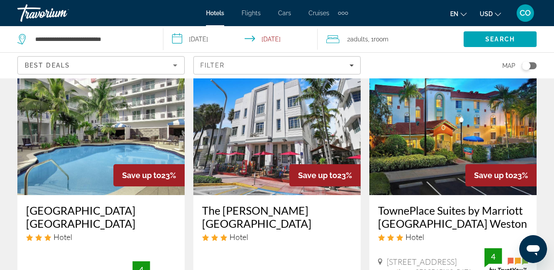
click at [279, 138] on img "Main content" at bounding box center [276, 125] width 167 height 139
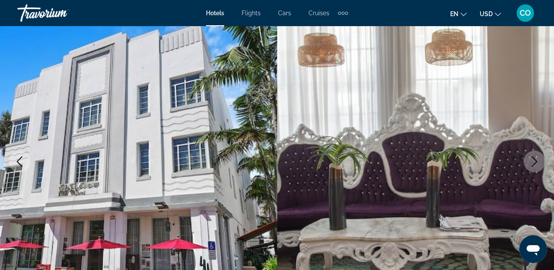
scroll to position [70, 0]
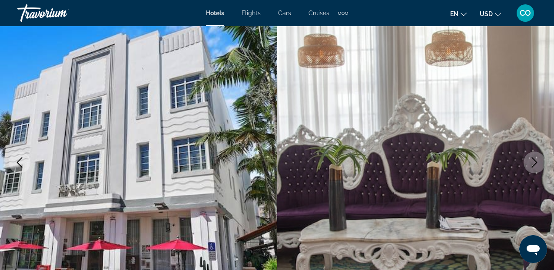
click at [279, 138] on img "Main content" at bounding box center [415, 162] width 277 height 413
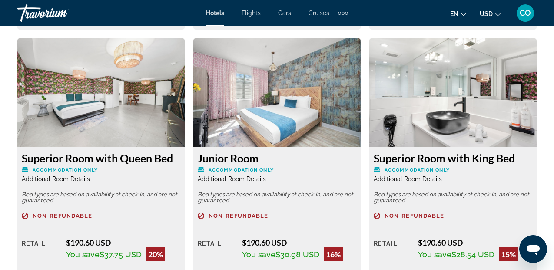
scroll to position [1656, 0]
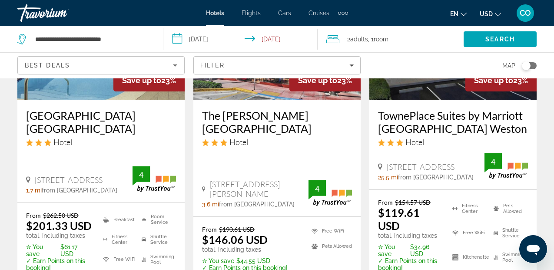
scroll to position [495, 0]
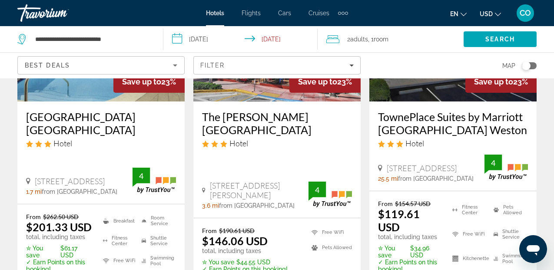
click at [449, 224] on li "Free WiFi" at bounding box center [468, 234] width 41 height 20
click at [425, 80] on img "Main content" at bounding box center [453, 31] width 167 height 139
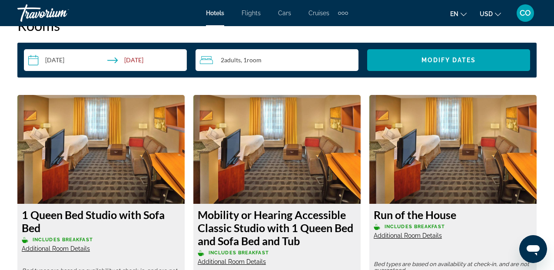
scroll to position [1289, 0]
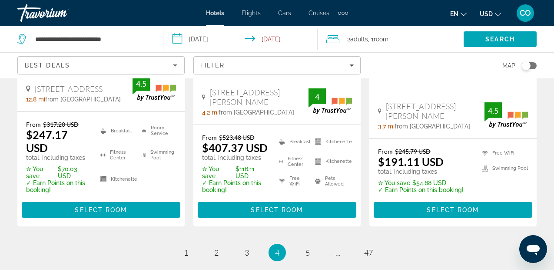
scroll to position [1283, 0]
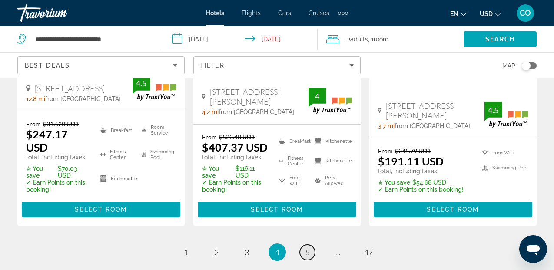
click at [305, 247] on link "page 5" at bounding box center [307, 251] width 15 height 15
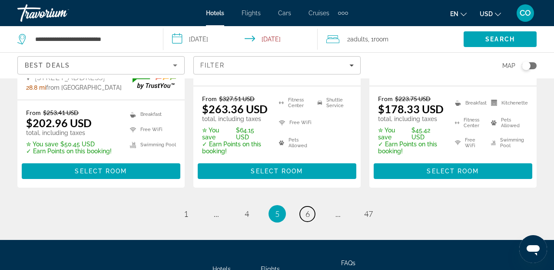
scroll to position [1364, 0]
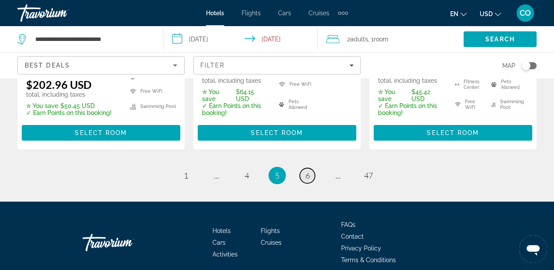
click at [307, 170] on span "6" at bounding box center [308, 175] width 4 height 10
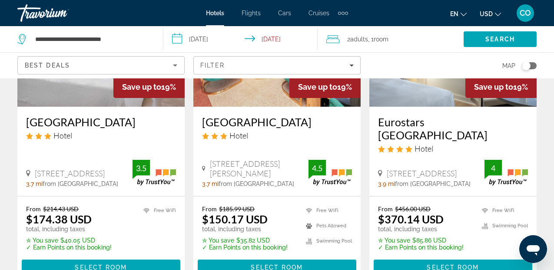
scroll to position [480, 0]
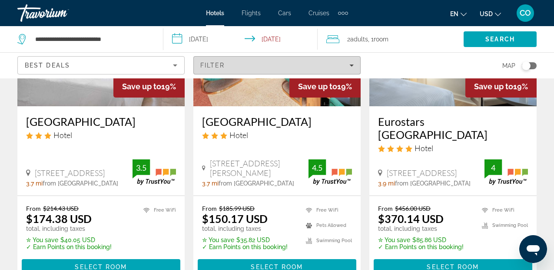
click at [302, 67] on div "Filter" at bounding box center [276, 65] width 153 height 7
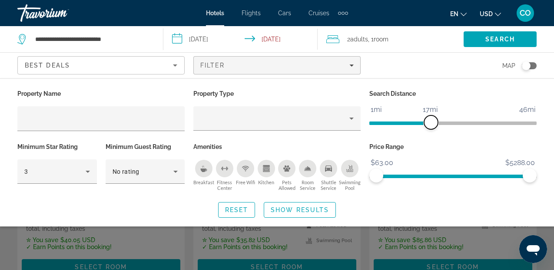
drag, startPoint x: 473, startPoint y: 120, endPoint x: 429, endPoint y: 129, distance: 45.2
click at [429, 129] on div "Search Distance 1mi 46mi 17mi" at bounding box center [453, 113] width 176 height 53
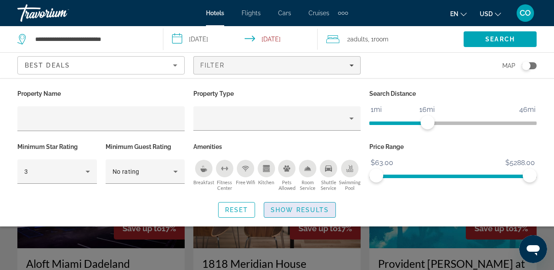
click at [304, 210] on span "Show Results" at bounding box center [300, 209] width 58 height 7
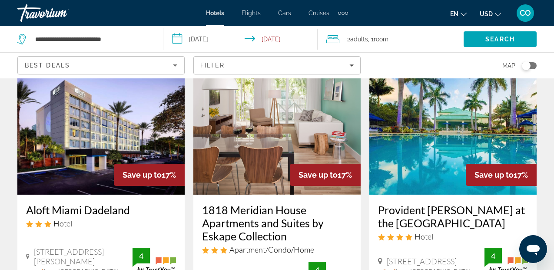
scroll to position [47, 0]
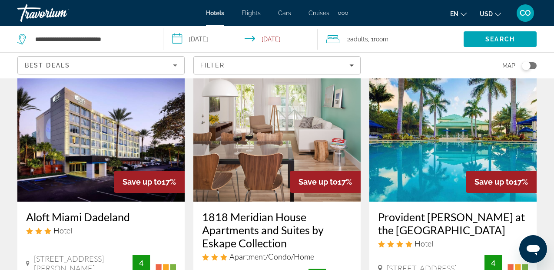
click at [430, 157] on img "Main content" at bounding box center [453, 131] width 167 height 139
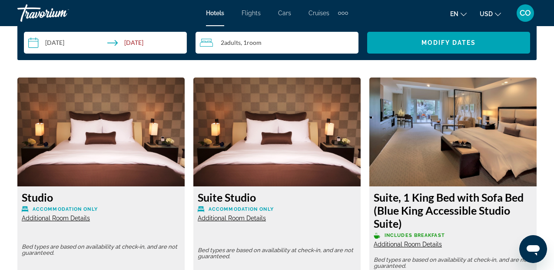
scroll to position [1304, 0]
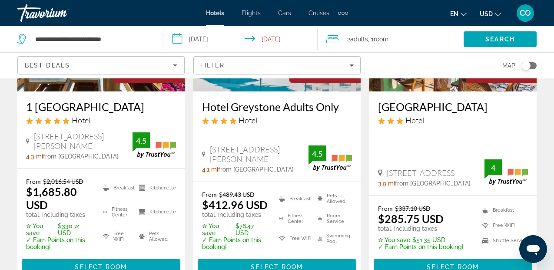
scroll to position [1399, 0]
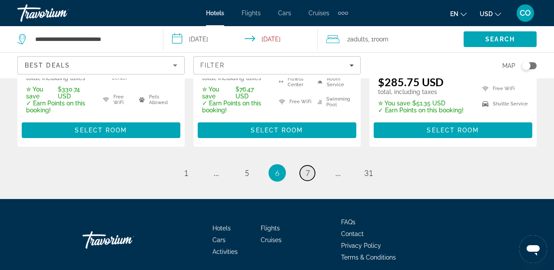
click at [306, 168] on span "7" at bounding box center [308, 173] width 4 height 10
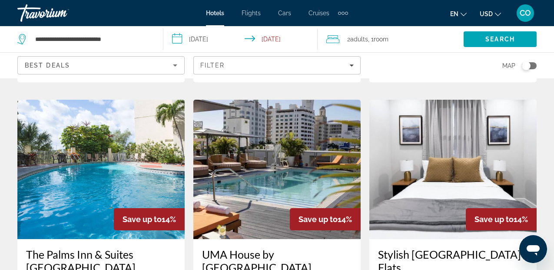
scroll to position [717, 0]
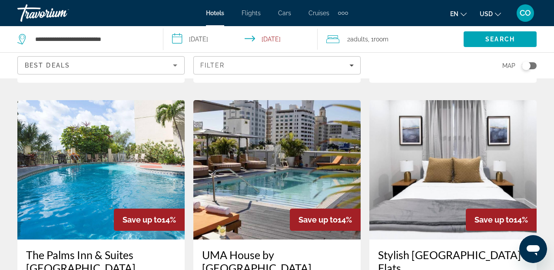
click at [94, 131] on img "Main content" at bounding box center [100, 169] width 167 height 139
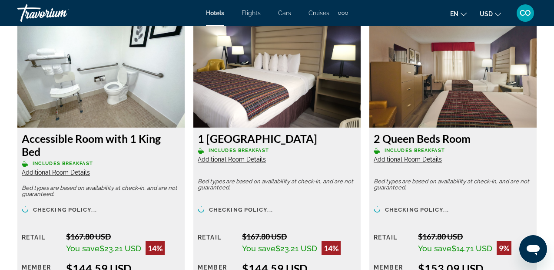
scroll to position [1365, 0]
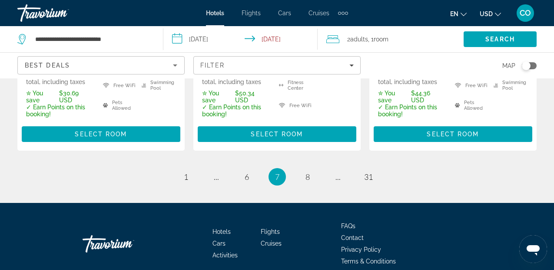
scroll to position [1356, 0]
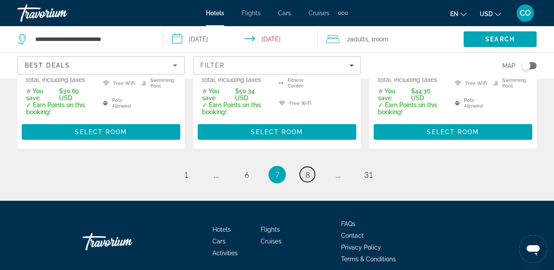
click at [311, 167] on link "page 8" at bounding box center [307, 174] width 15 height 15
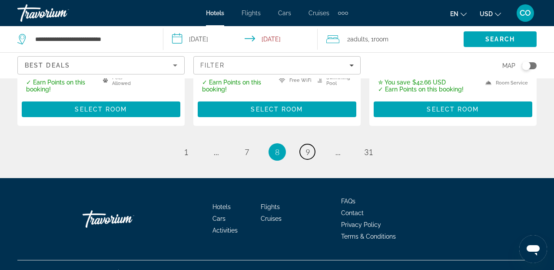
scroll to position [1370, 0]
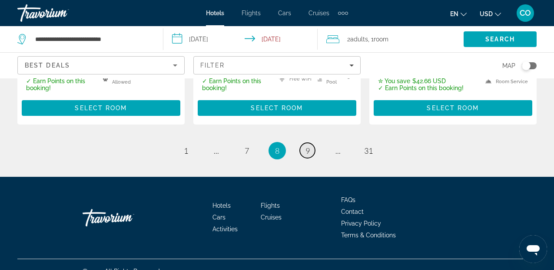
click at [306, 143] on link "page 9" at bounding box center [307, 150] width 15 height 15
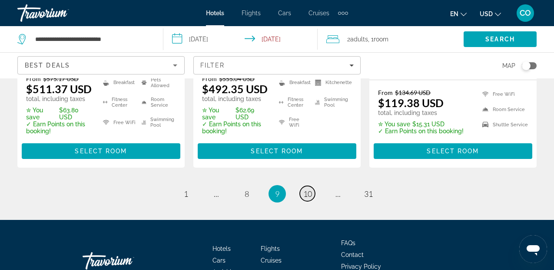
scroll to position [1370, 0]
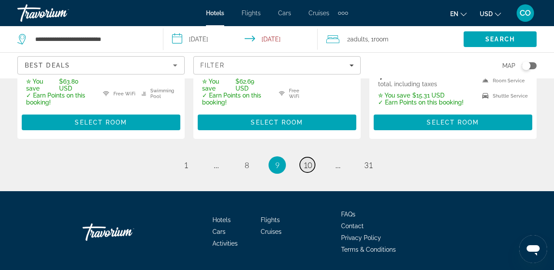
click at [306, 160] on span "10" at bounding box center [307, 165] width 9 height 10
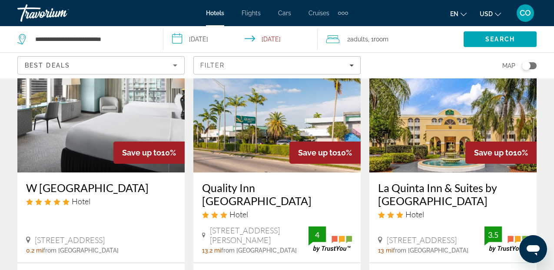
scroll to position [435, 0]
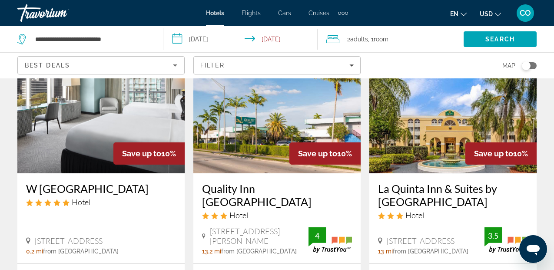
click at [268, 107] on img "Main content" at bounding box center [276, 103] width 167 height 139
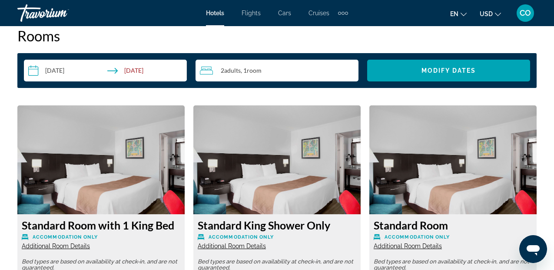
scroll to position [1451, 0]
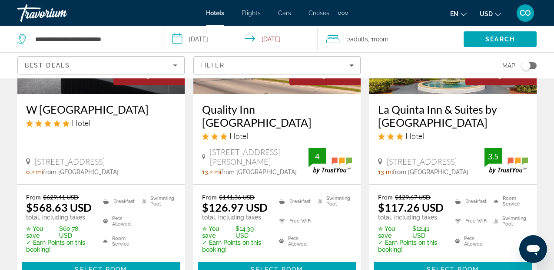
scroll to position [518, 0]
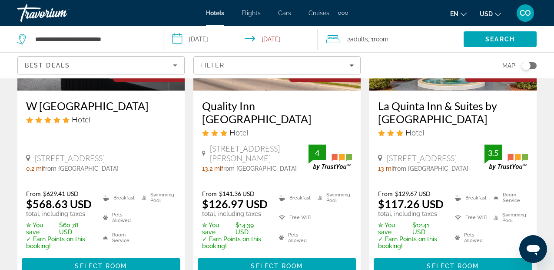
click at [243, 90] on div "Quality Inn Miami South Hotel 14501 S Dixie Hwy, Miami 13.2 mi from Miami city …" at bounding box center [276, 135] width 167 height 90
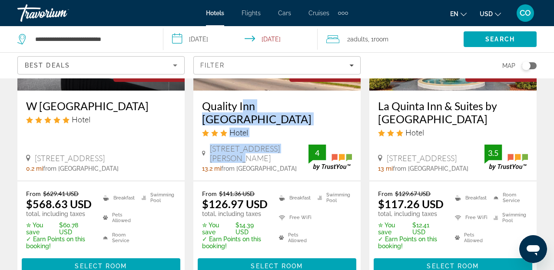
drag, startPoint x: 243, startPoint y: 81, endPoint x: 283, endPoint y: 129, distance: 62.4
click at [283, 129] on div "Quality Inn Miami South Hotel 14501 S Dixie Hwy, Miami 13.2 mi from Miami city …" at bounding box center [276, 135] width 167 height 90
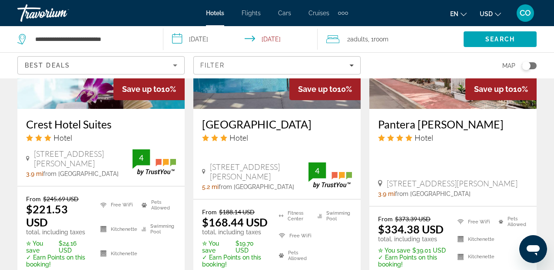
scroll to position [1353, 0]
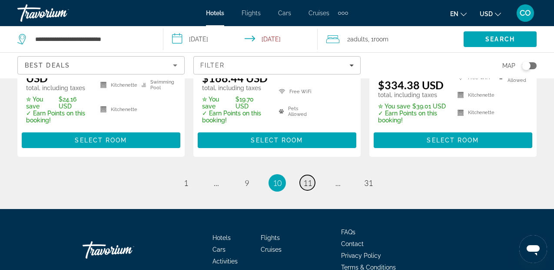
click at [309, 178] on span "11" at bounding box center [307, 183] width 9 height 10
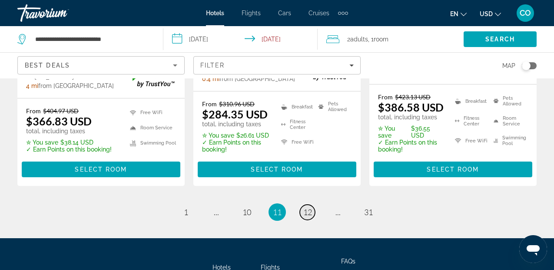
scroll to position [1356, 0]
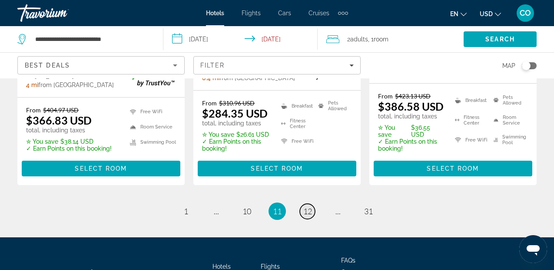
click at [305, 203] on link "page 12" at bounding box center [307, 210] width 15 height 15
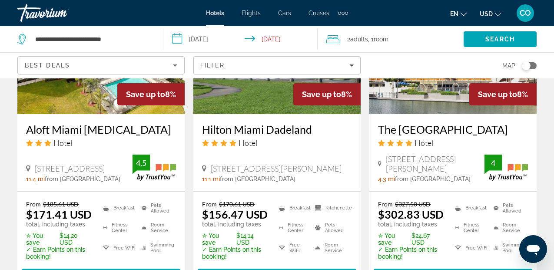
scroll to position [1253, 0]
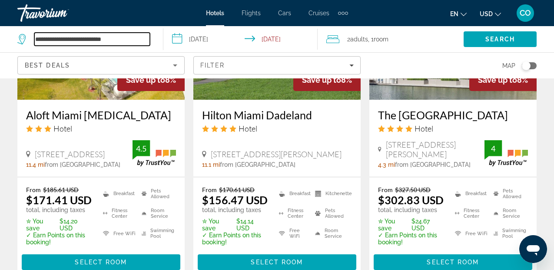
click at [120, 44] on input "**********" at bounding box center [92, 39] width 116 height 13
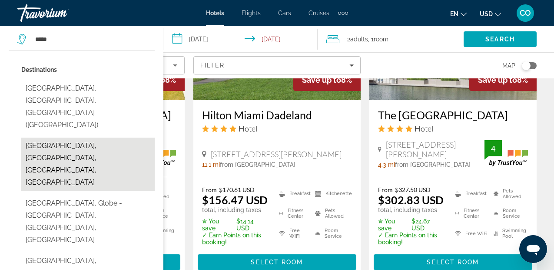
click at [89, 137] on button "[GEOGRAPHIC_DATA], [GEOGRAPHIC_DATA], [GEOGRAPHIC_DATA], [GEOGRAPHIC_DATA]" at bounding box center [87, 163] width 133 height 53
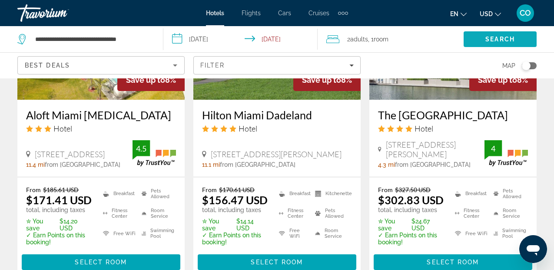
click at [496, 36] on span "Search" at bounding box center [501, 39] width 30 height 7
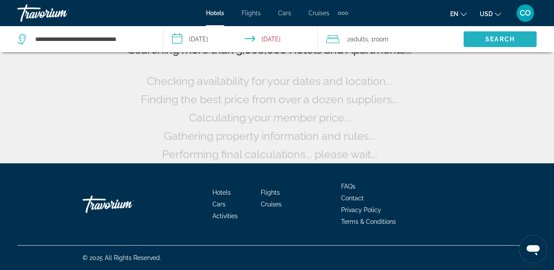
scroll to position [81, 0]
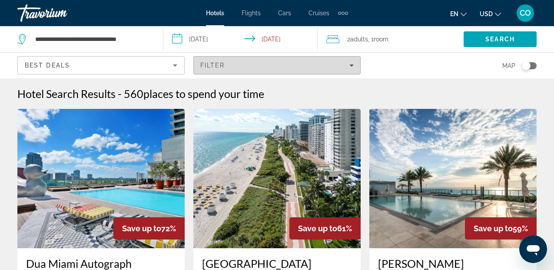
click at [299, 70] on span "Filters" at bounding box center [277, 65] width 167 height 21
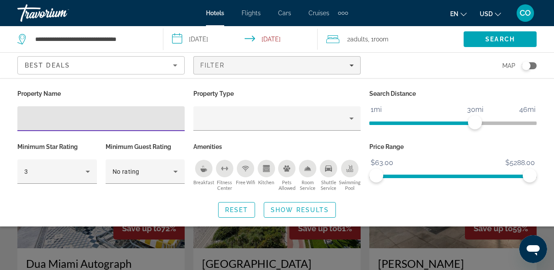
click at [207, 167] on icon "Breakfast" at bounding box center [203, 168] width 7 height 7
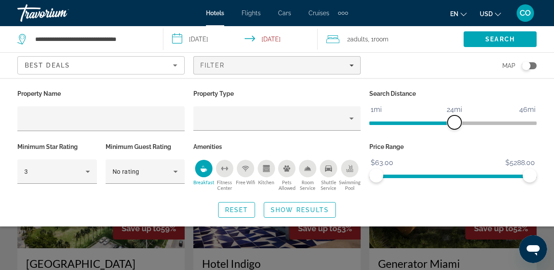
drag, startPoint x: 476, startPoint y: 121, endPoint x: 454, endPoint y: 122, distance: 22.6
click at [454, 122] on span "ngx-slider" at bounding box center [455, 122] width 14 height 14
click at [304, 205] on span "Search widget" at bounding box center [299, 209] width 71 height 21
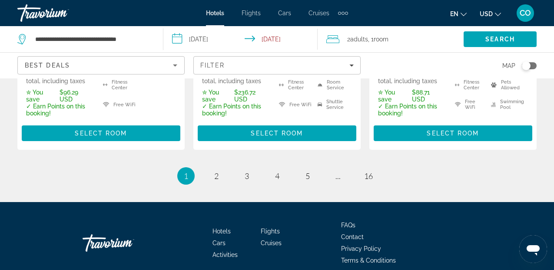
scroll to position [1373, 0]
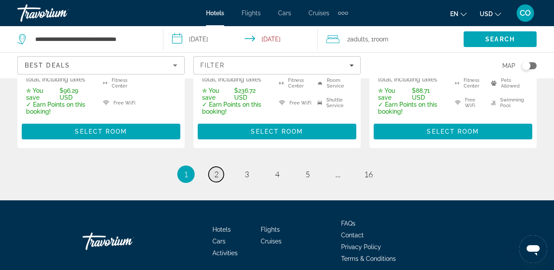
click at [215, 169] on span "2" at bounding box center [216, 174] width 4 height 10
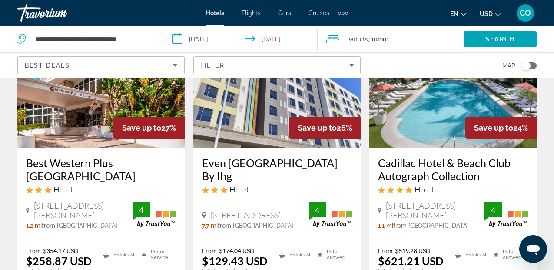
scroll to position [463, 0]
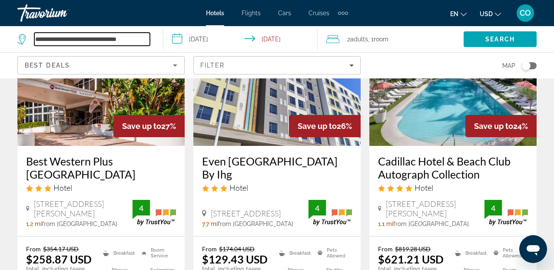
click at [133, 41] on input "**********" at bounding box center [92, 39] width 116 height 13
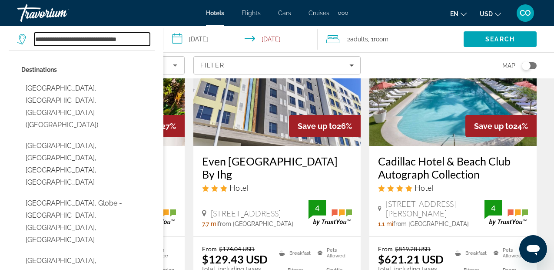
click at [70, 39] on input "**********" at bounding box center [92, 39] width 116 height 13
drag, startPoint x: 75, startPoint y: 38, endPoint x: 139, endPoint y: 30, distance: 64.0
click at [139, 30] on div "**********" at bounding box center [85, 39] width 137 height 26
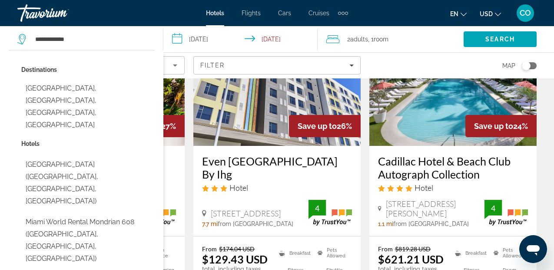
type input "**********"
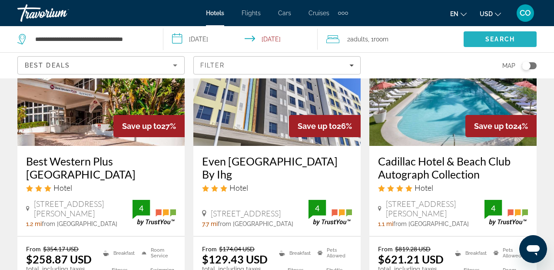
click at [484, 43] on span "Search" at bounding box center [500, 39] width 73 height 21
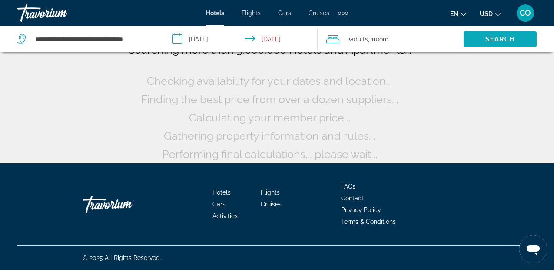
scroll to position [81, 0]
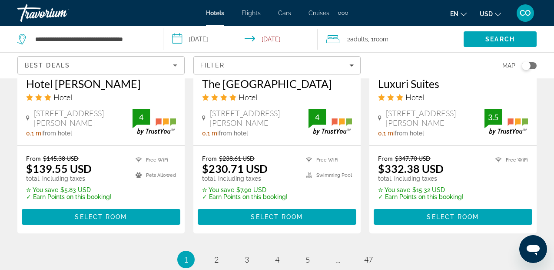
scroll to position [1182, 0]
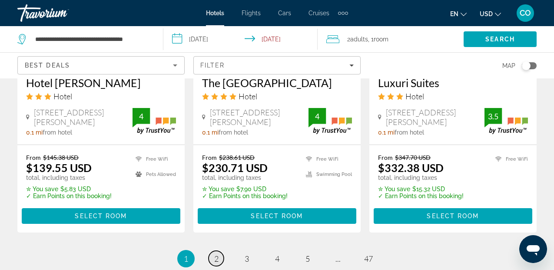
click at [217, 253] on span "2" at bounding box center [216, 258] width 4 height 10
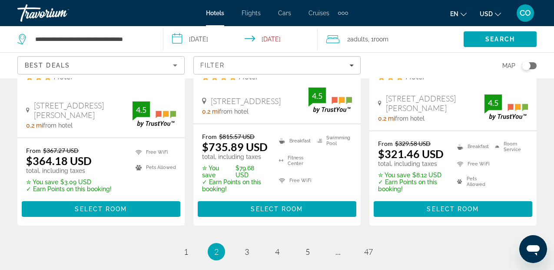
scroll to position [1205, 0]
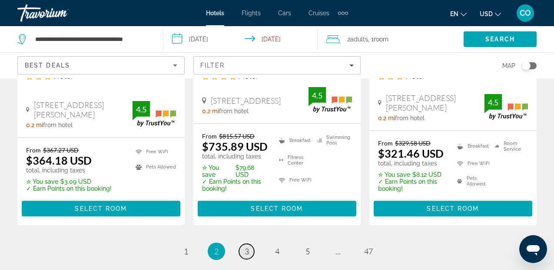
click at [245, 246] on span "3" at bounding box center [247, 251] width 4 height 10
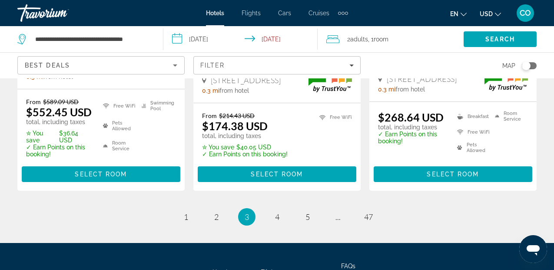
scroll to position [1316, 0]
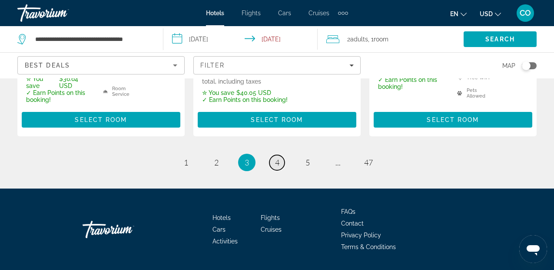
click at [273, 155] on link "page 4" at bounding box center [277, 162] width 15 height 15
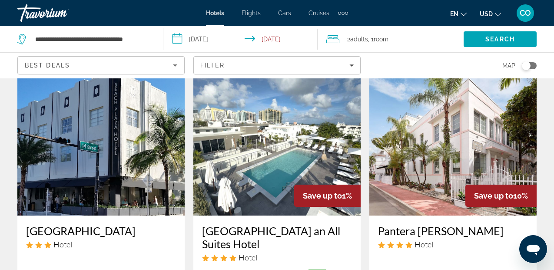
scroll to position [1253, 0]
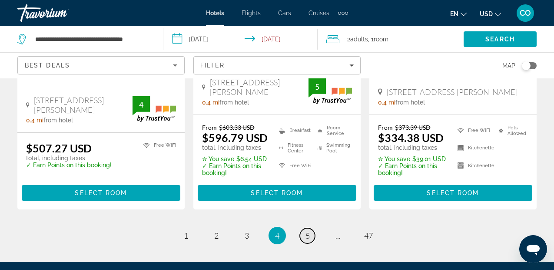
click at [308, 230] on span "5" at bounding box center [308, 235] width 4 height 10
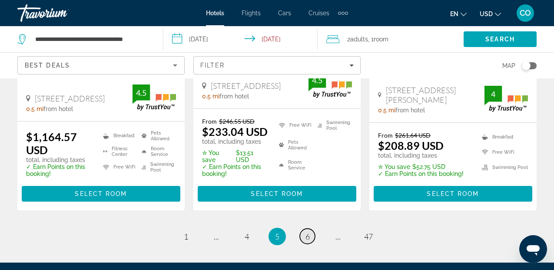
scroll to position [1246, 0]
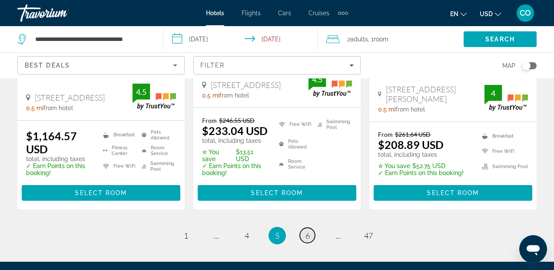
click at [303, 227] on link "page 6" at bounding box center [307, 234] width 15 height 15
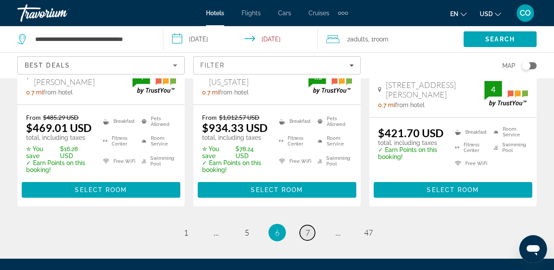
scroll to position [1266, 0]
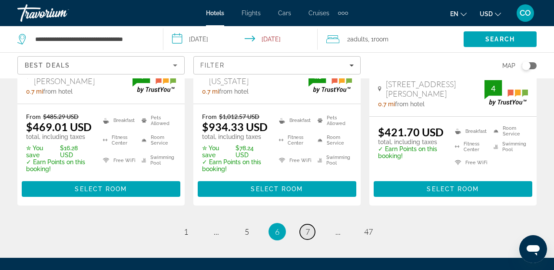
click at [307, 227] on span "7" at bounding box center [308, 232] width 4 height 10
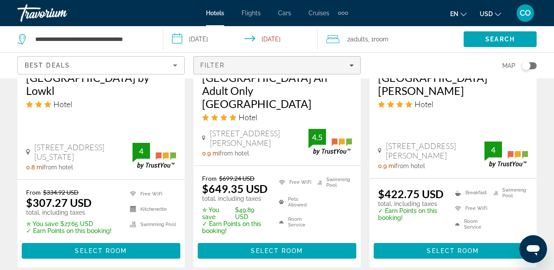
scroll to position [1230, 0]
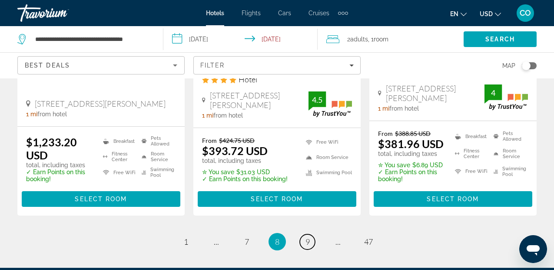
scroll to position [1269, 0]
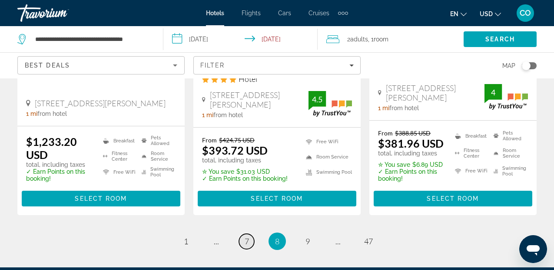
click at [243, 233] on link "page 7" at bounding box center [246, 240] width 15 height 15
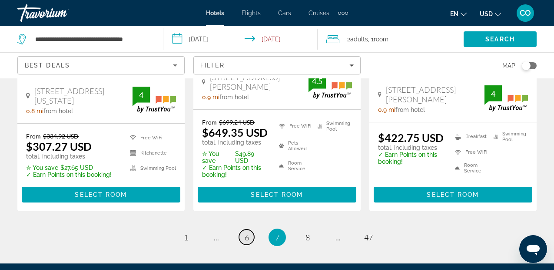
scroll to position [1286, 0]
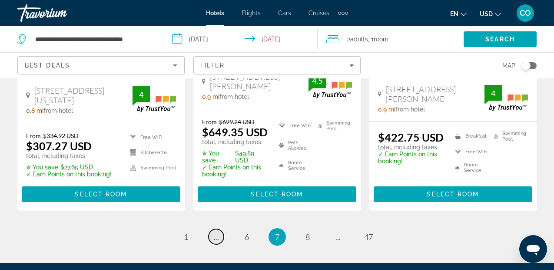
click at [215, 232] on span "..." at bounding box center [216, 237] width 5 height 10
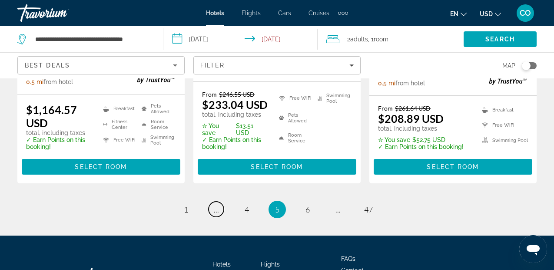
scroll to position [1273, 0]
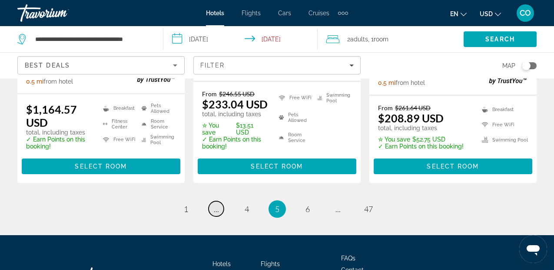
click at [218, 204] on span "..." at bounding box center [216, 209] width 5 height 10
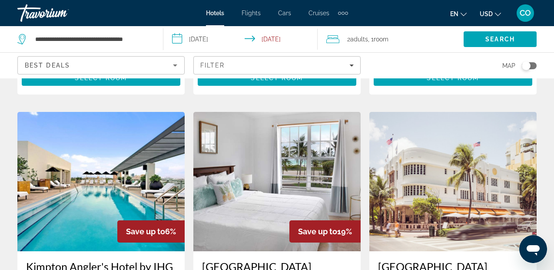
scroll to position [1022, 0]
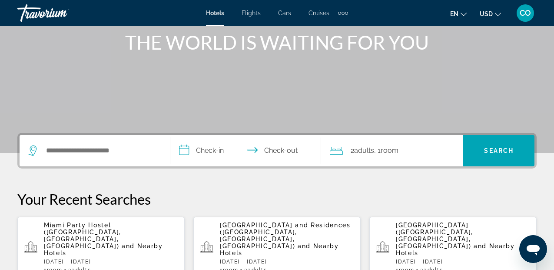
scroll to position [131, 0]
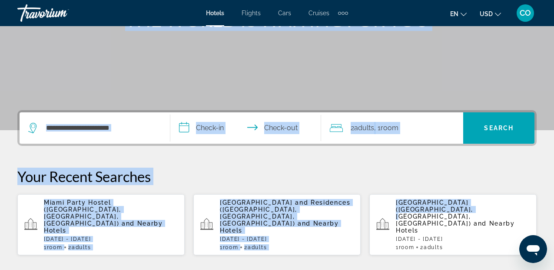
drag, startPoint x: 27, startPoint y: 62, endPoint x: 408, endPoint y: 211, distance: 409.4
click at [408, 211] on section "**********" at bounding box center [277, 153] width 554 height 569
click at [476, 181] on p "Your Recent Searches" at bounding box center [277, 175] width 520 height 17
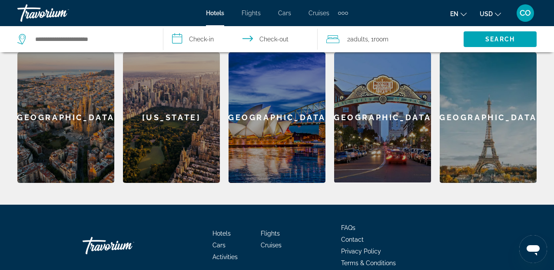
scroll to position [387, 0]
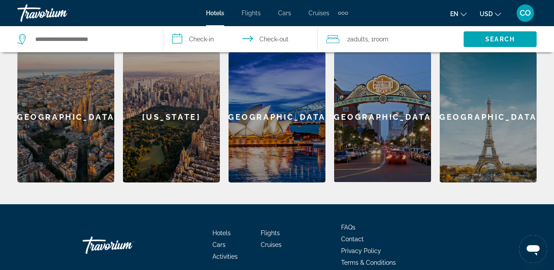
click at [194, 107] on div "[US_STATE]" at bounding box center [171, 117] width 97 height 130
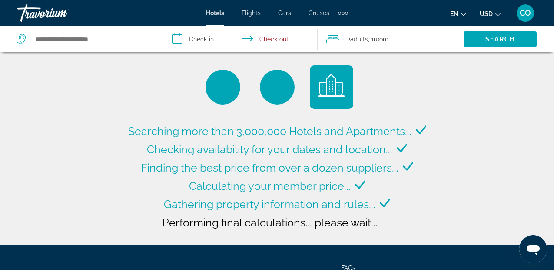
type input "**********"
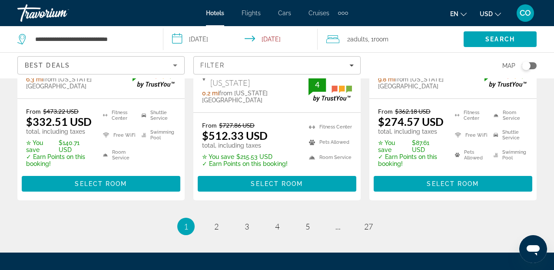
scroll to position [1377, 0]
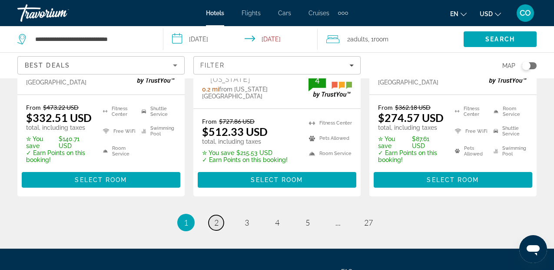
click at [209, 215] on link "page 2" at bounding box center [216, 222] width 15 height 15
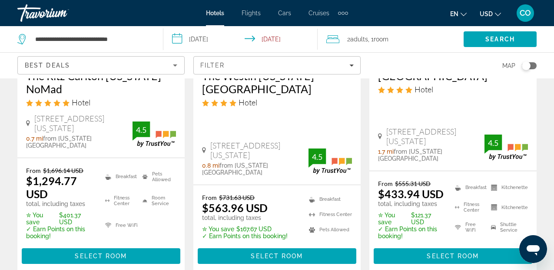
scroll to position [188, 0]
